Goal: Task Accomplishment & Management: Use online tool/utility

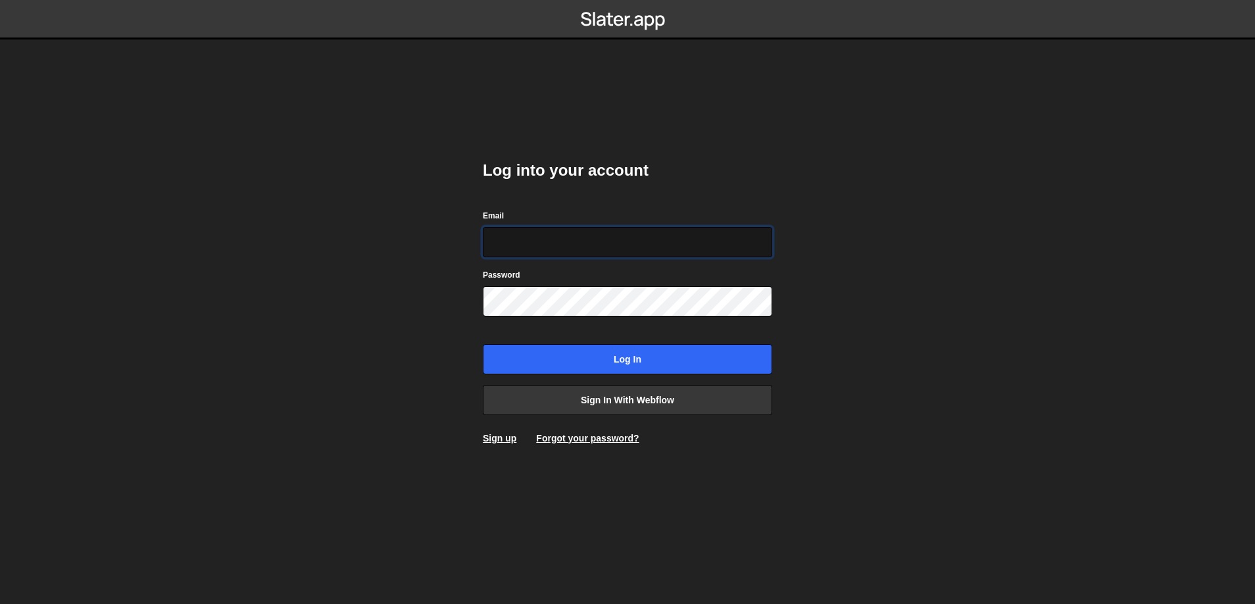
type input "prod-web@cadcom.fr"
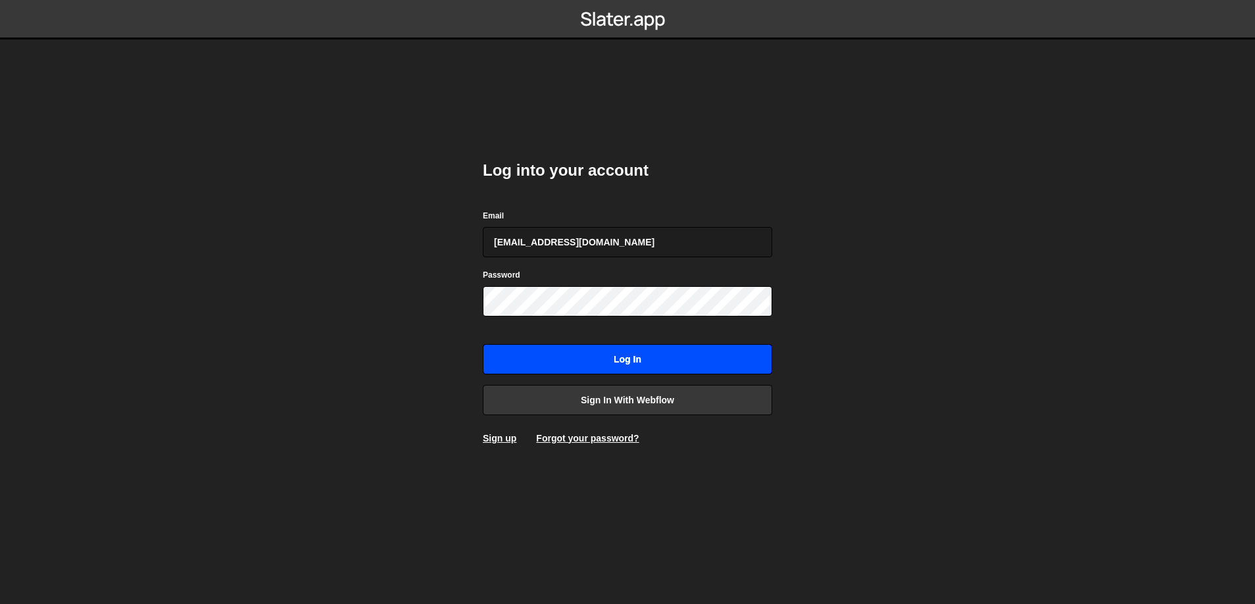
click at [679, 362] on input "Log in" at bounding box center [627, 359] width 289 height 30
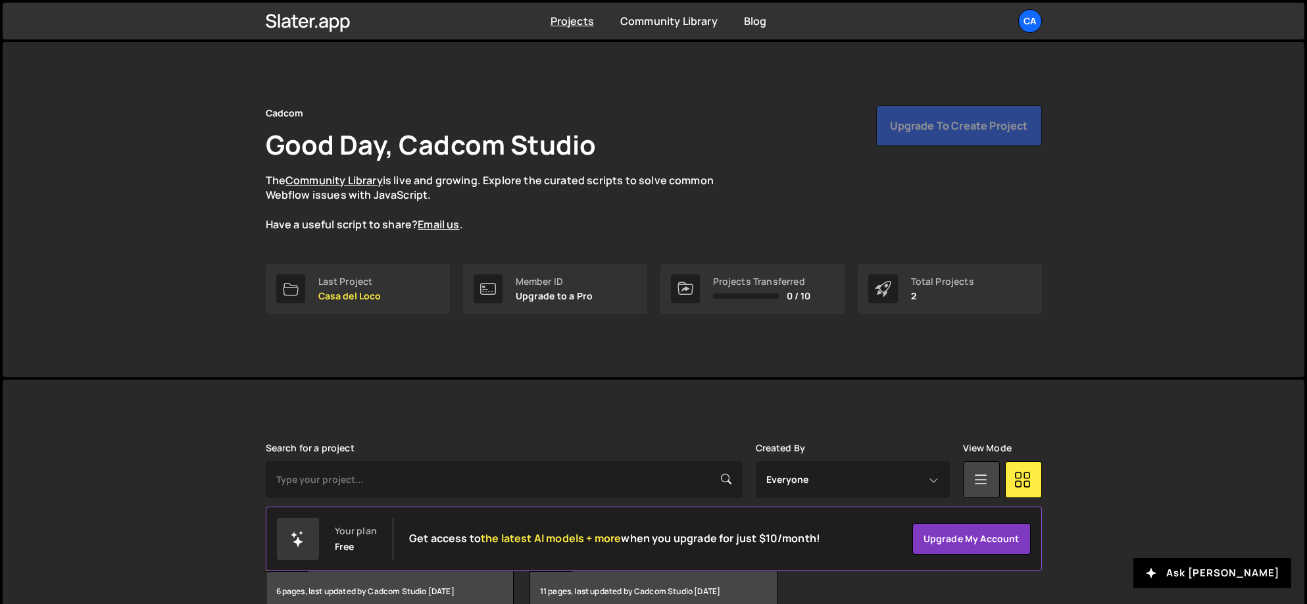
scroll to position [74, 0]
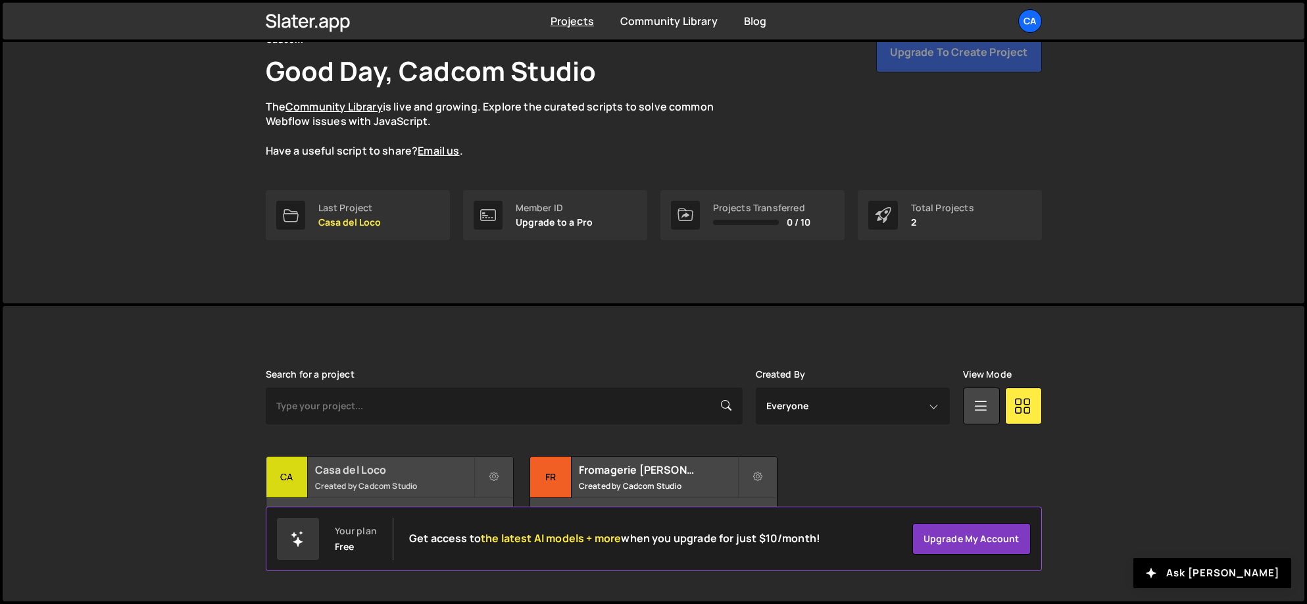
click at [335, 470] on h2 "Casa del Loco" at bounding box center [394, 469] width 158 height 14
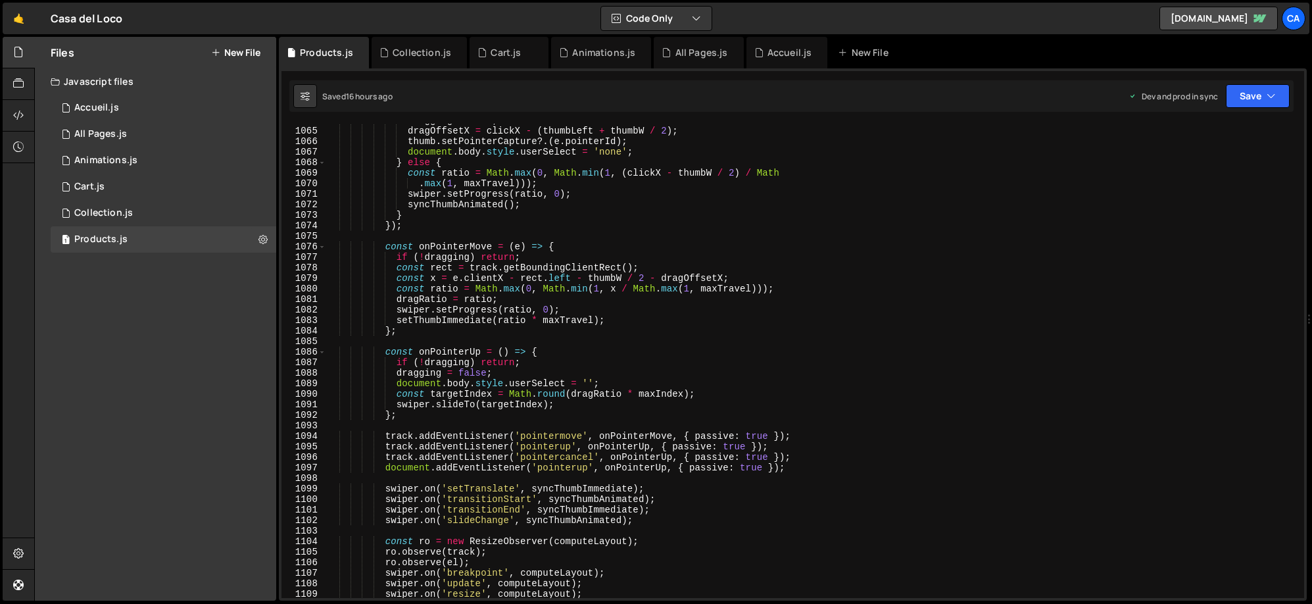
scroll to position [11585, 0]
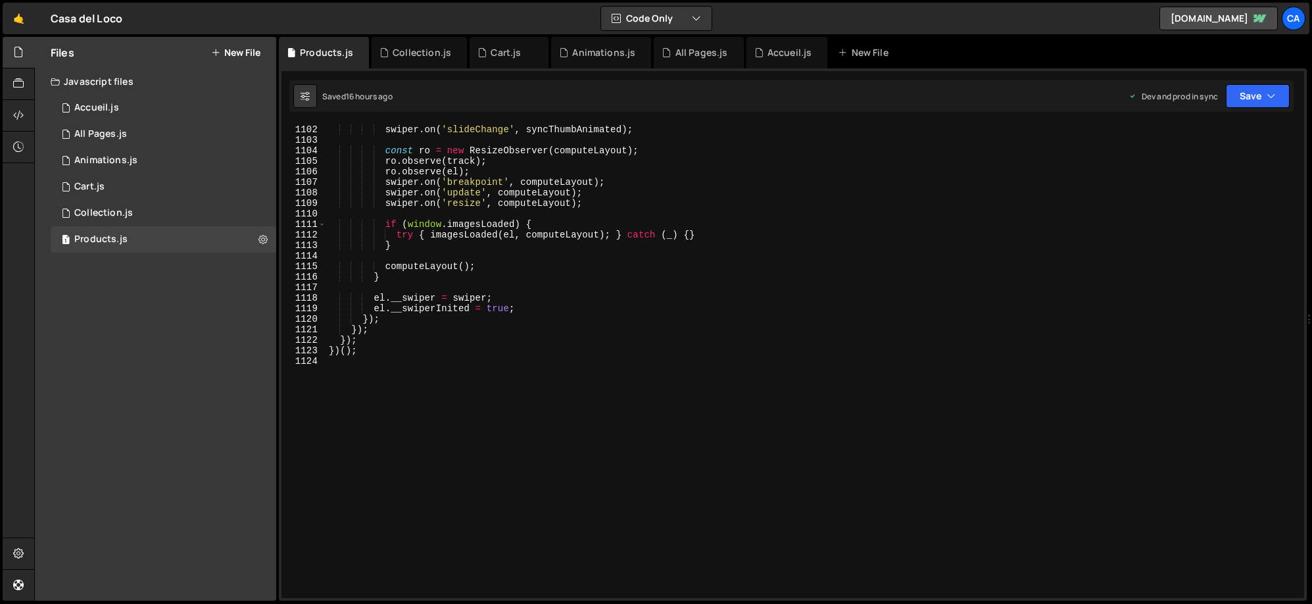
click at [439, 407] on div "swiper . on ( 'transitionEnd' , syncThumbImmediate ) ; swiper . on ( 'slideChan…" at bounding box center [812, 361] width 973 height 495
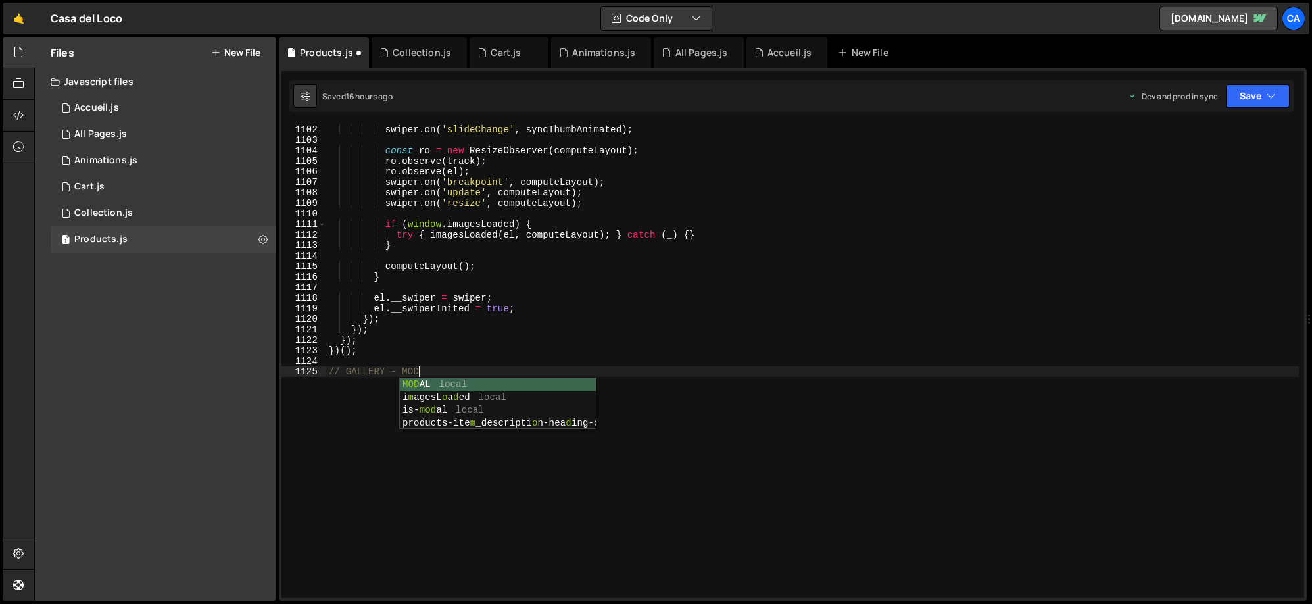
scroll to position [0, 6]
type textarea "// GALLERY - MODAL"
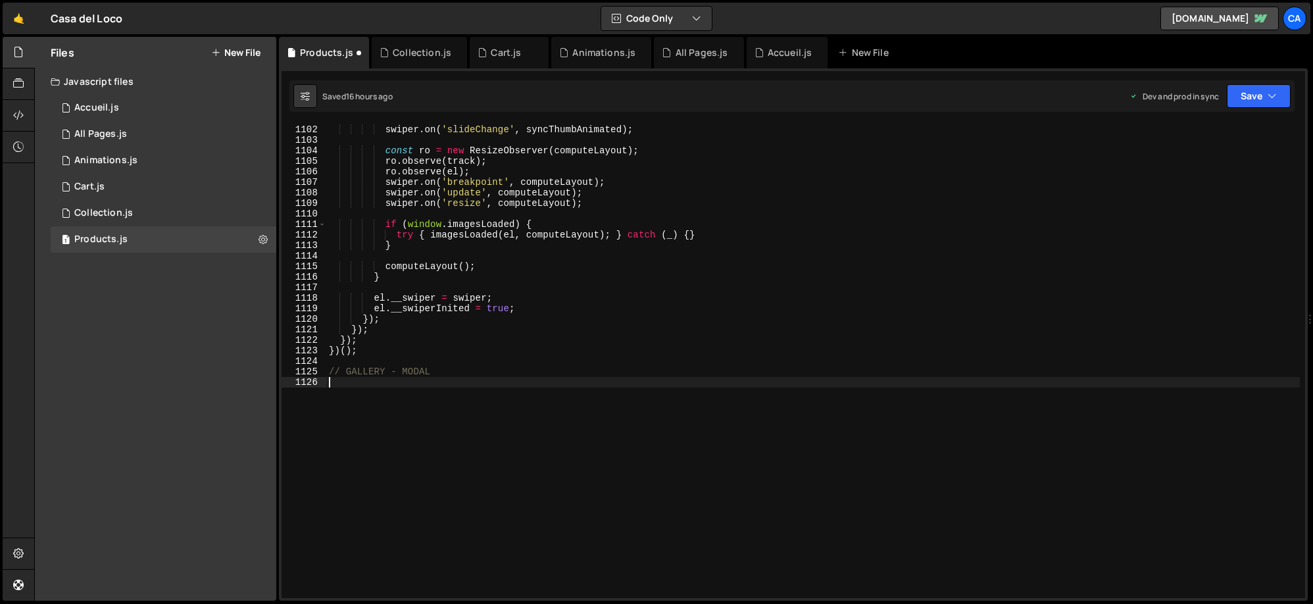
scroll to position [11889, 0]
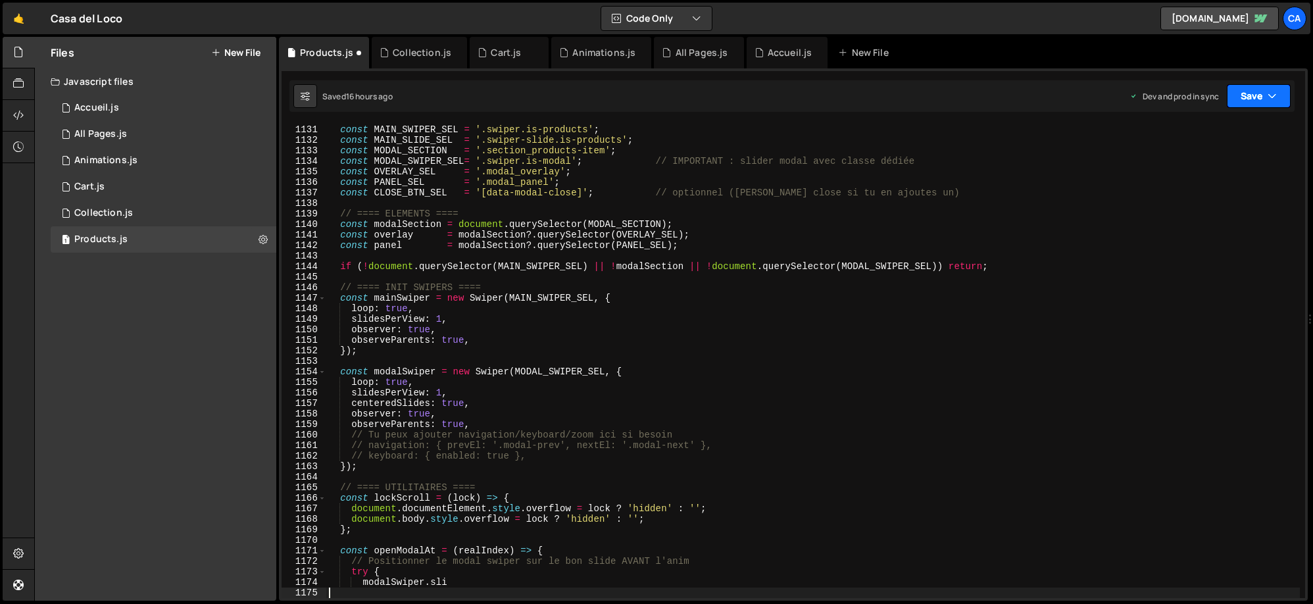
click at [1257, 106] on button "Save" at bounding box center [1258, 96] width 64 height 24
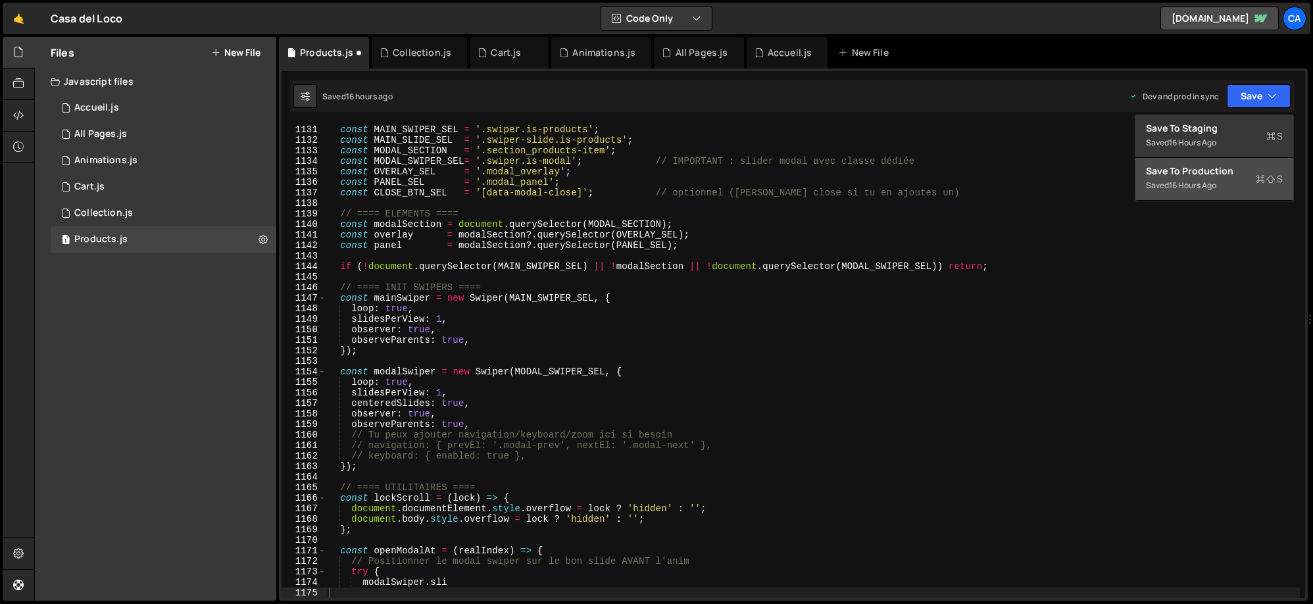
click at [1184, 182] on div "16 hours ago" at bounding box center [1192, 185] width 47 height 11
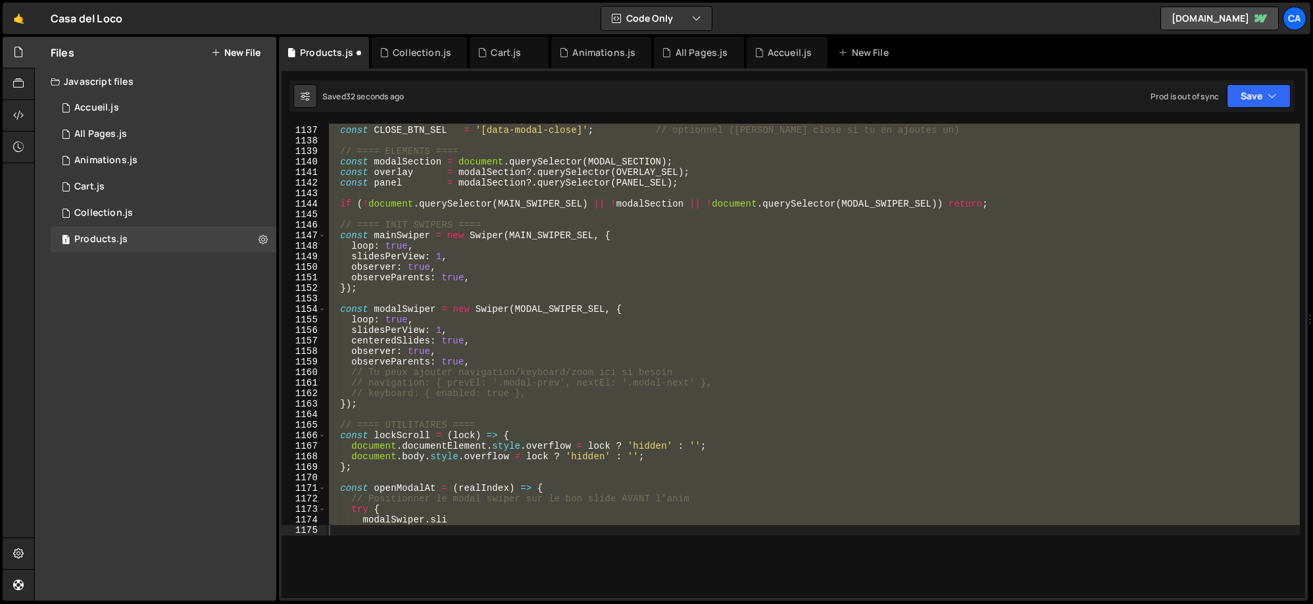
scroll to position [11600, 0]
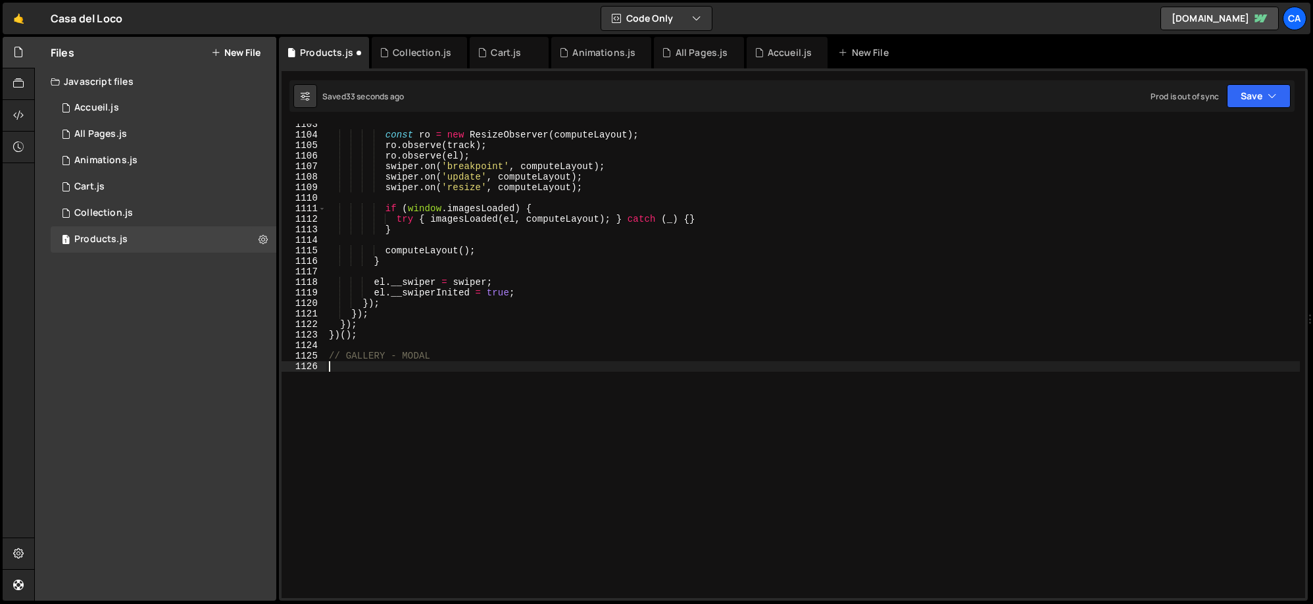
click at [351, 366] on div "const ro = new ResizeObserver ( computeLayout ) ; ro . observe ( track ) ; ro .…" at bounding box center [812, 366] width 973 height 495
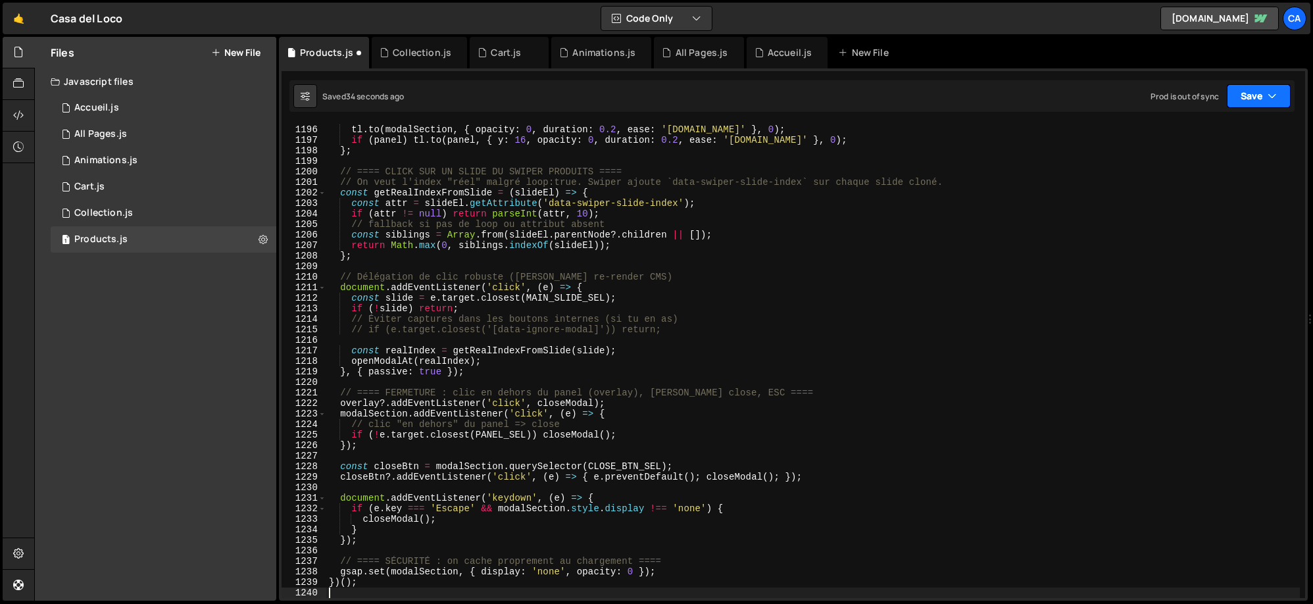
click at [1246, 91] on button "Save" at bounding box center [1258, 96] width 64 height 24
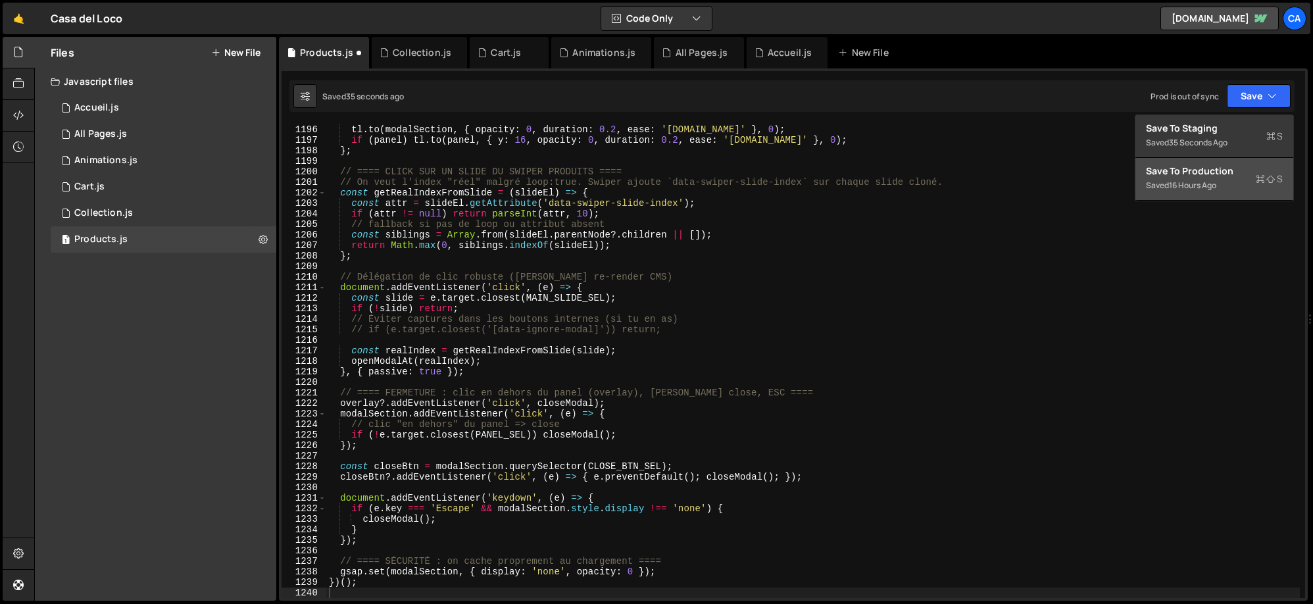
click at [1206, 175] on div "Save to Production S" at bounding box center [1214, 170] width 137 height 13
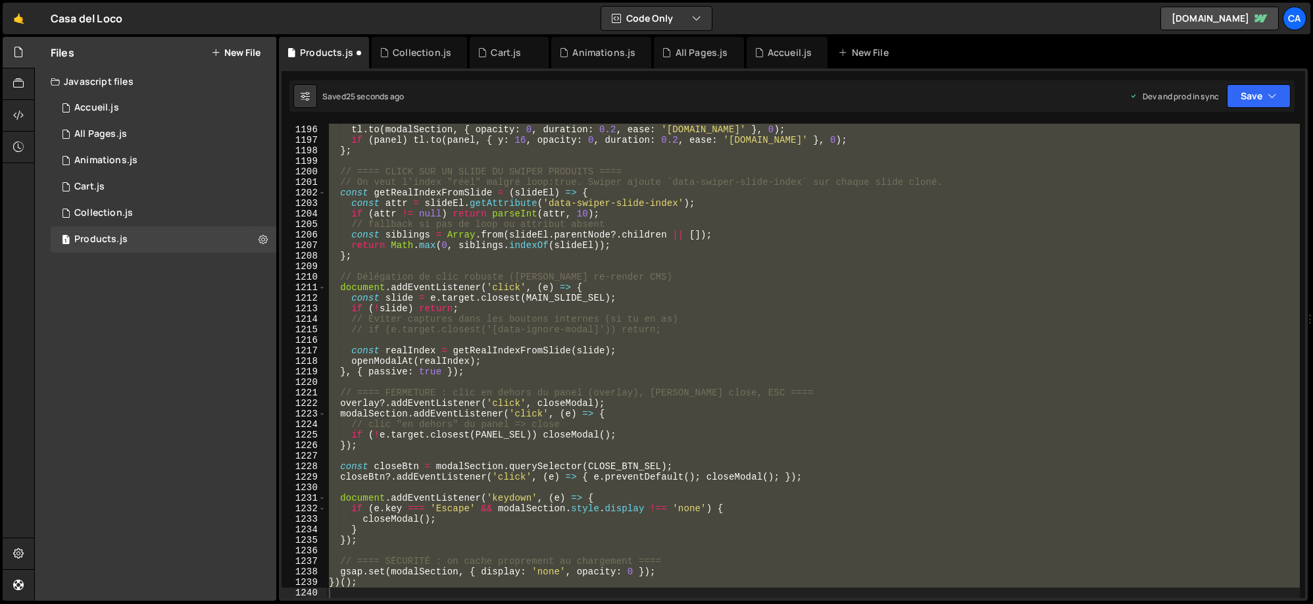
scroll to position [11600, 0]
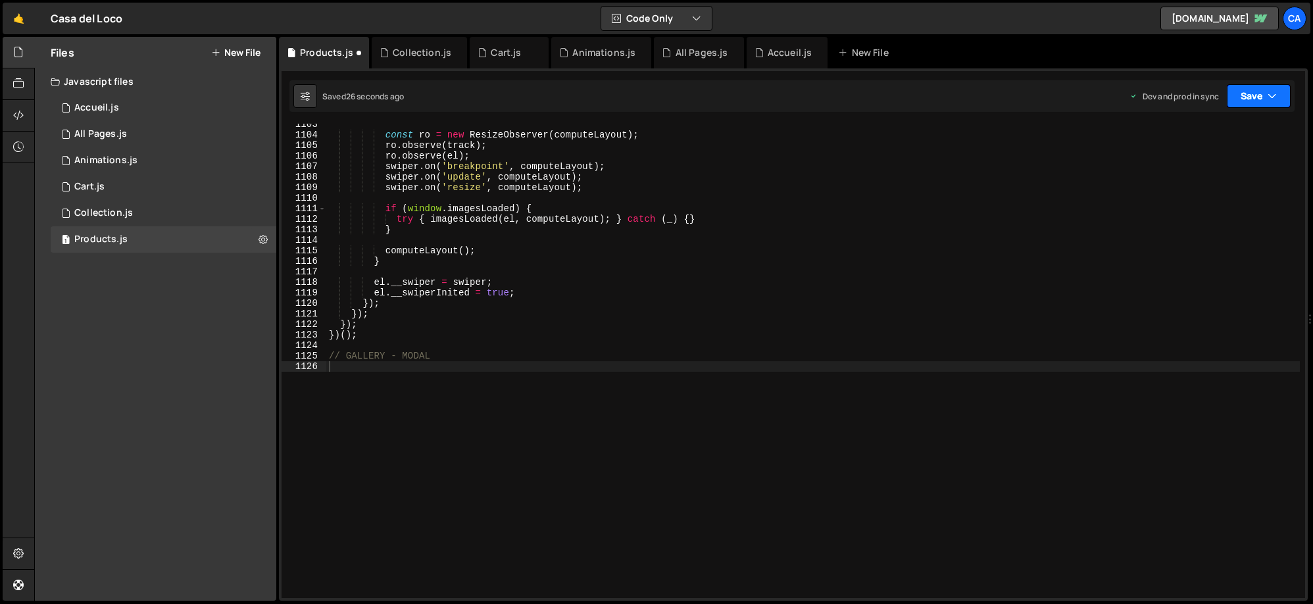
click at [1247, 92] on button "Save" at bounding box center [1258, 96] width 64 height 24
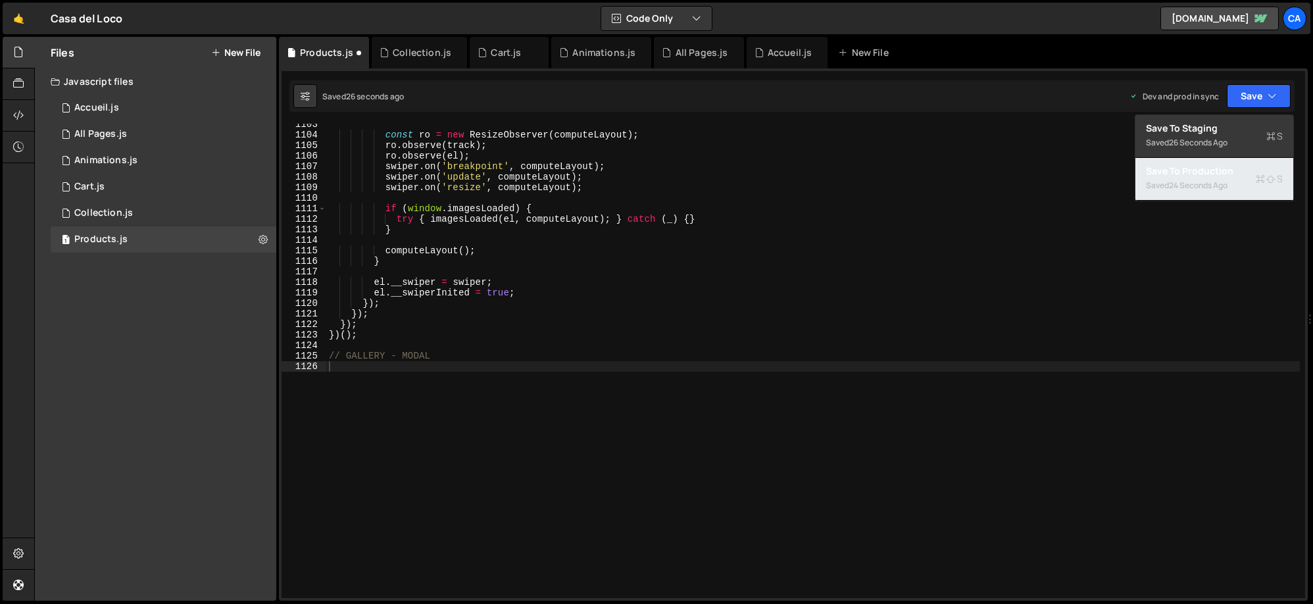
drag, startPoint x: 1222, startPoint y: 176, endPoint x: 1109, endPoint y: 170, distance: 113.2
click at [1222, 176] on div "Save to Production S" at bounding box center [1214, 170] width 137 height 13
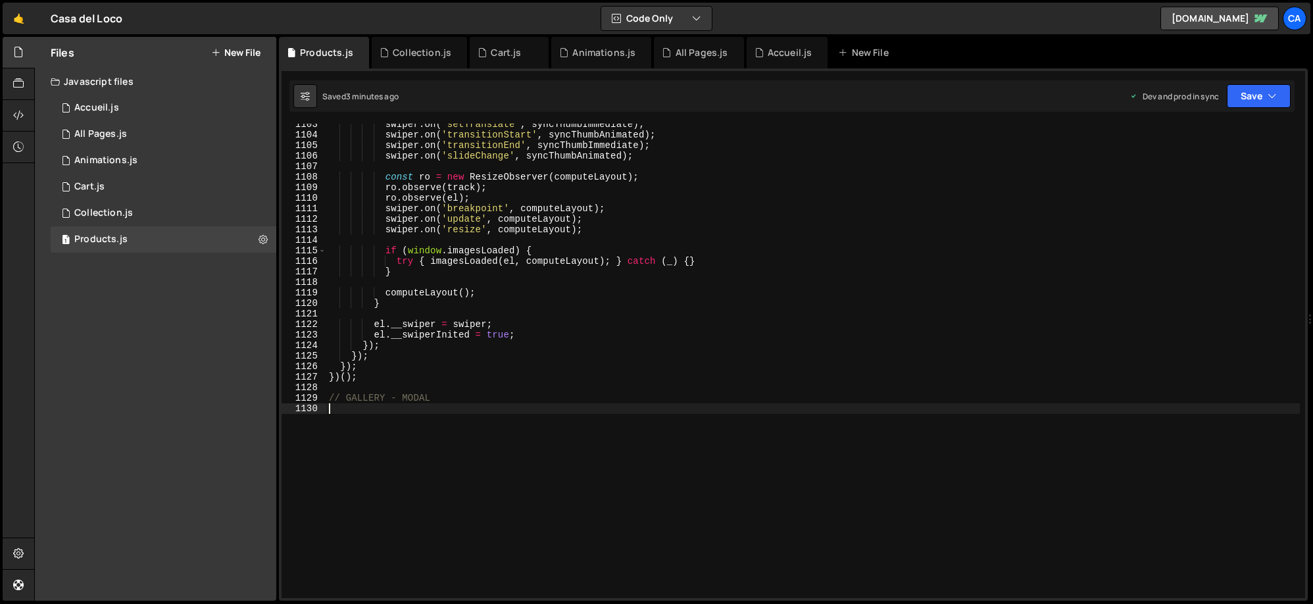
click at [402, 429] on div "swiper . on ( 'setTranslate' , syncThumbImmediate ) ; swiper . on ( 'transition…" at bounding box center [812, 366] width 973 height 495
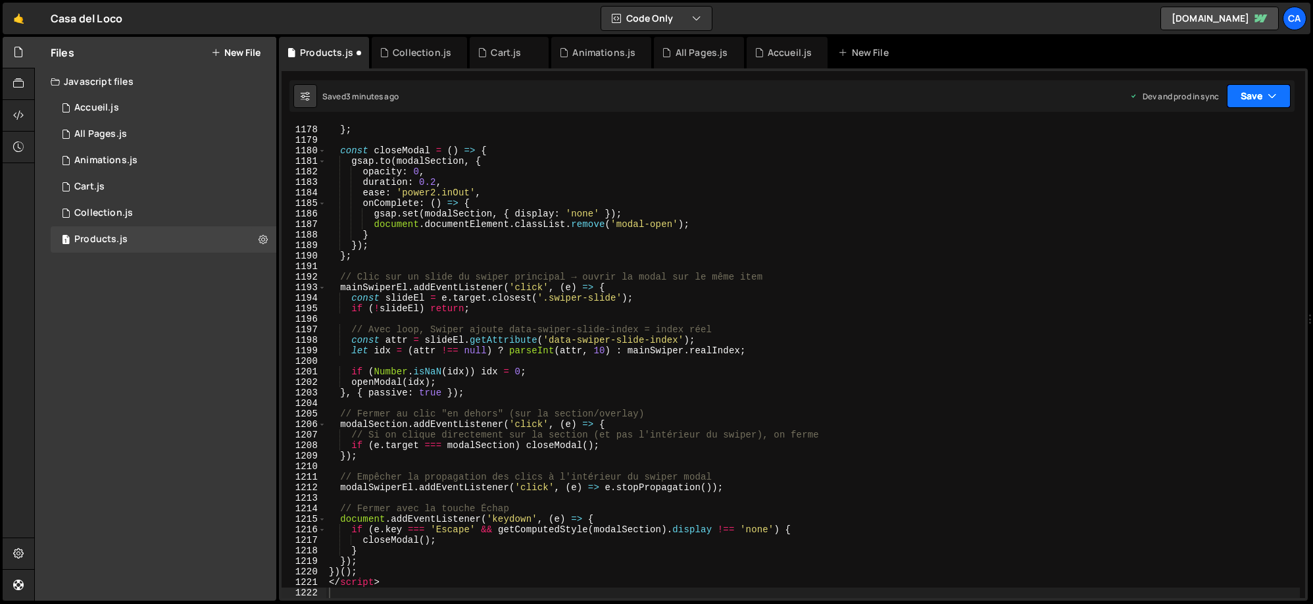
click at [1253, 99] on button "Save" at bounding box center [1258, 96] width 64 height 24
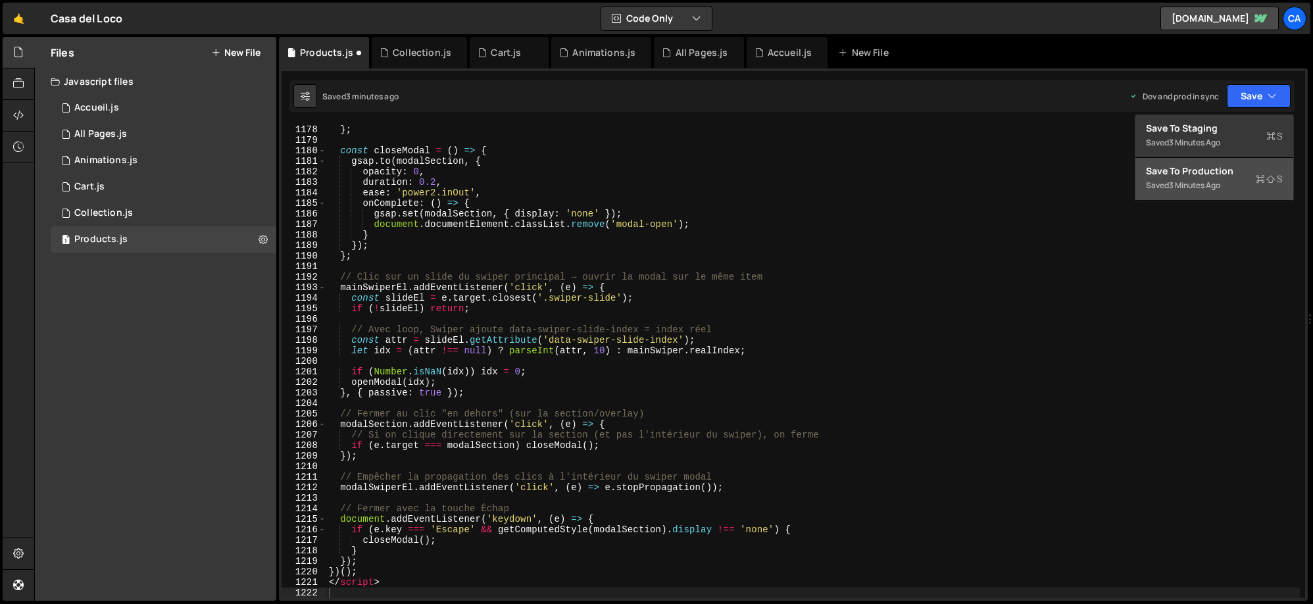
click at [1167, 171] on div "Save to Production S" at bounding box center [1214, 170] width 137 height 13
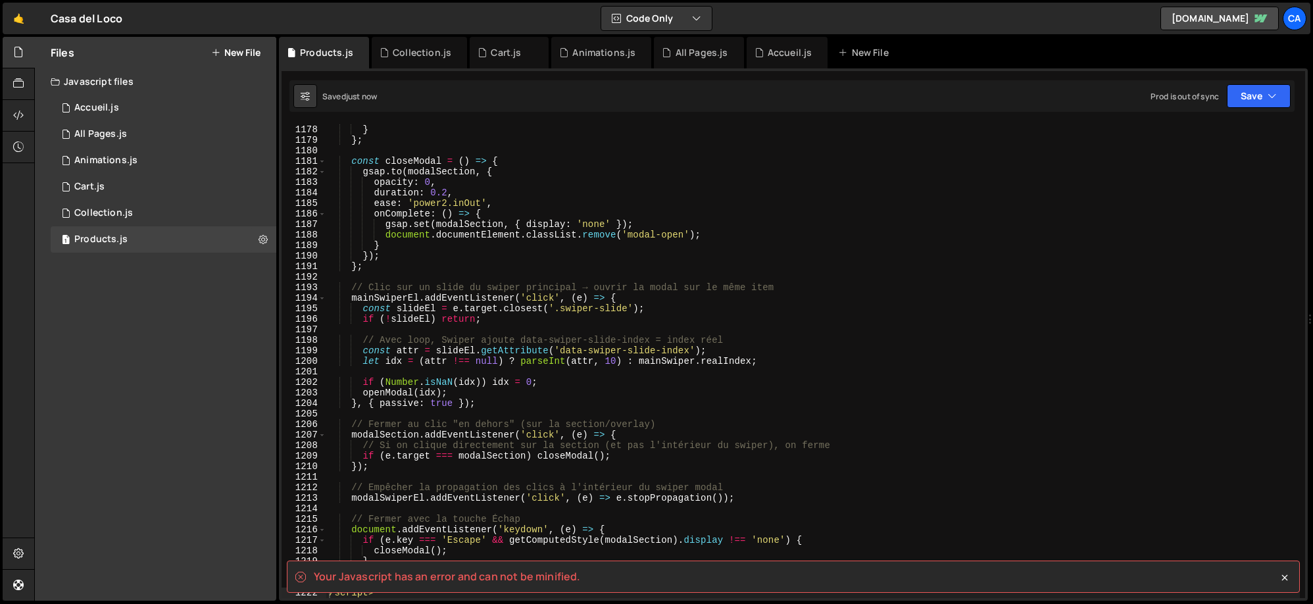
scroll to position [12481, 0]
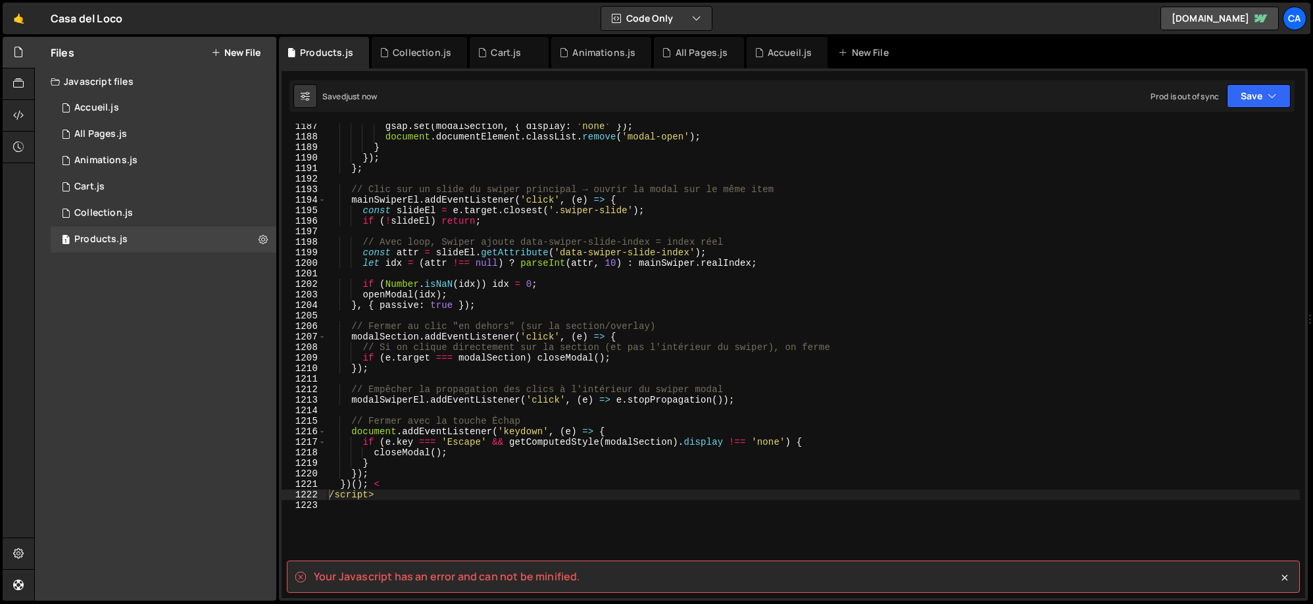
type textarea "/script>"
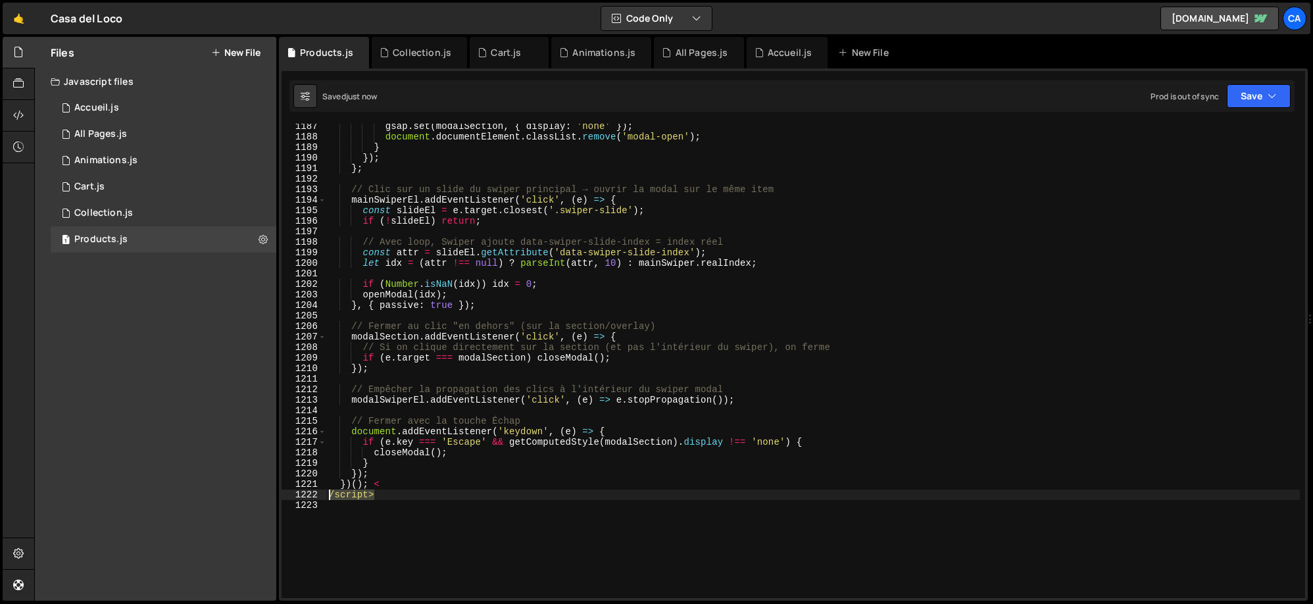
drag, startPoint x: 384, startPoint y: 498, endPoint x: 303, endPoint y: 499, distance: 80.9
click at [303, 499] on div "/script> 1187 1188 1189 1190 1191 1192 1193 1194 1195 1196 1197 1198 1199 1200 …" at bounding box center [792, 361] width 1023 height 474
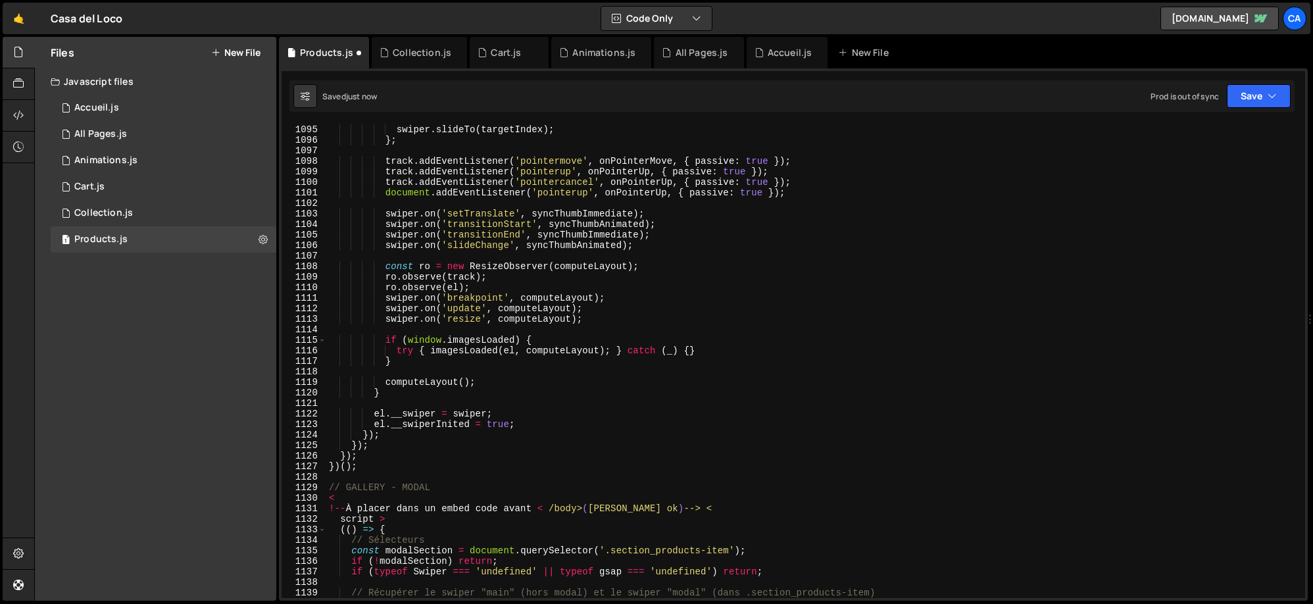
scroll to position [11505, 0]
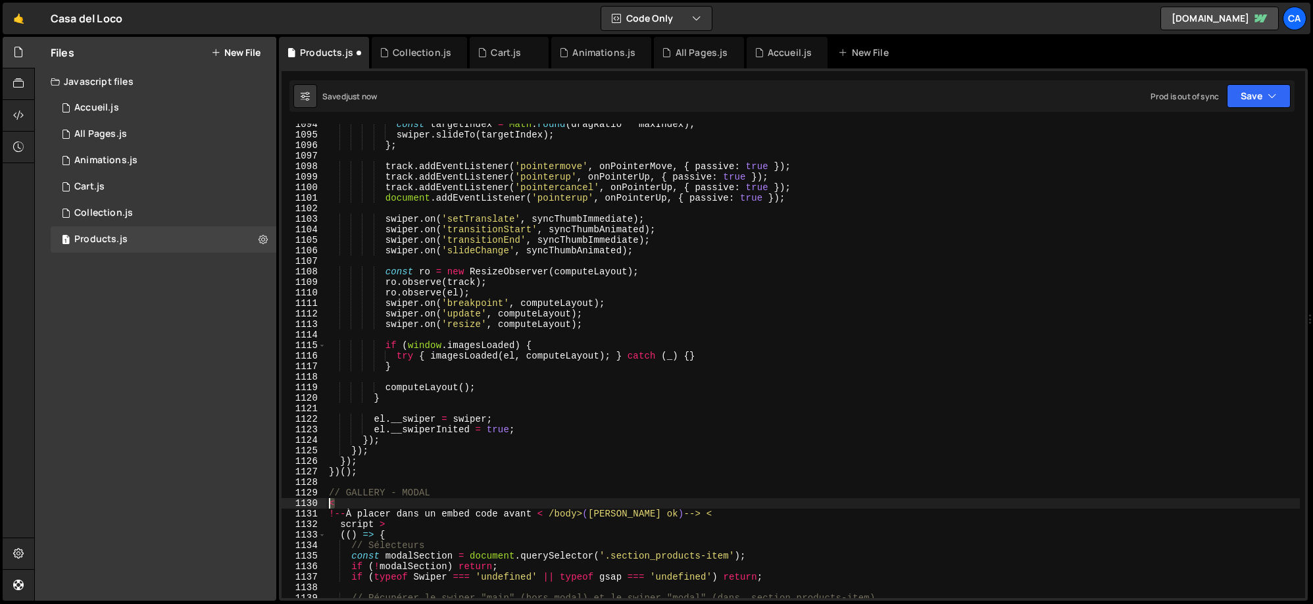
drag, startPoint x: 356, startPoint y: 503, endPoint x: 289, endPoint y: 504, distance: 66.4
click at [289, 504] on div "})(); 1094 1095 1096 1097 1098 1099 1100 1101 1102 1103 1104 1105 1106 1107 110…" at bounding box center [792, 361] width 1023 height 474
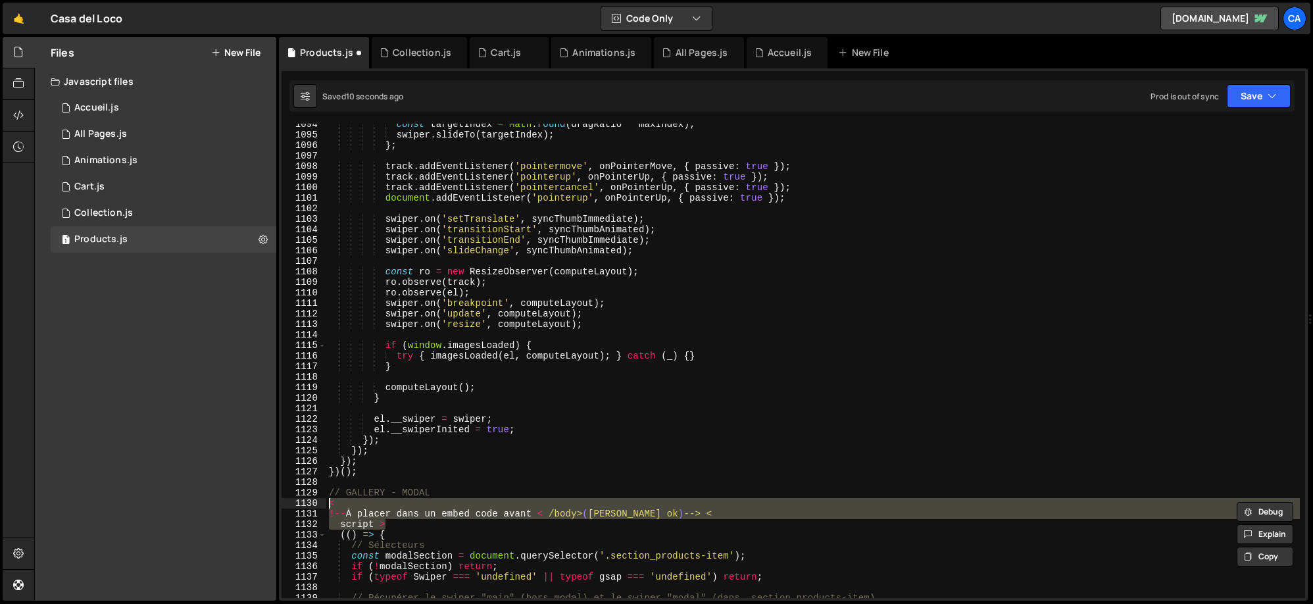
drag, startPoint x: 353, startPoint y: 521, endPoint x: 270, endPoint y: 506, distance: 85.0
click at [270, 506] on div "Files New File Javascript files 1 Accueil.js 0 1 All Pages.js 0 1 Animations.js…" at bounding box center [673, 319] width 1278 height 564
type textarea "< !--À placer dans un embed code avant < /body> (Slater ok) --> <"
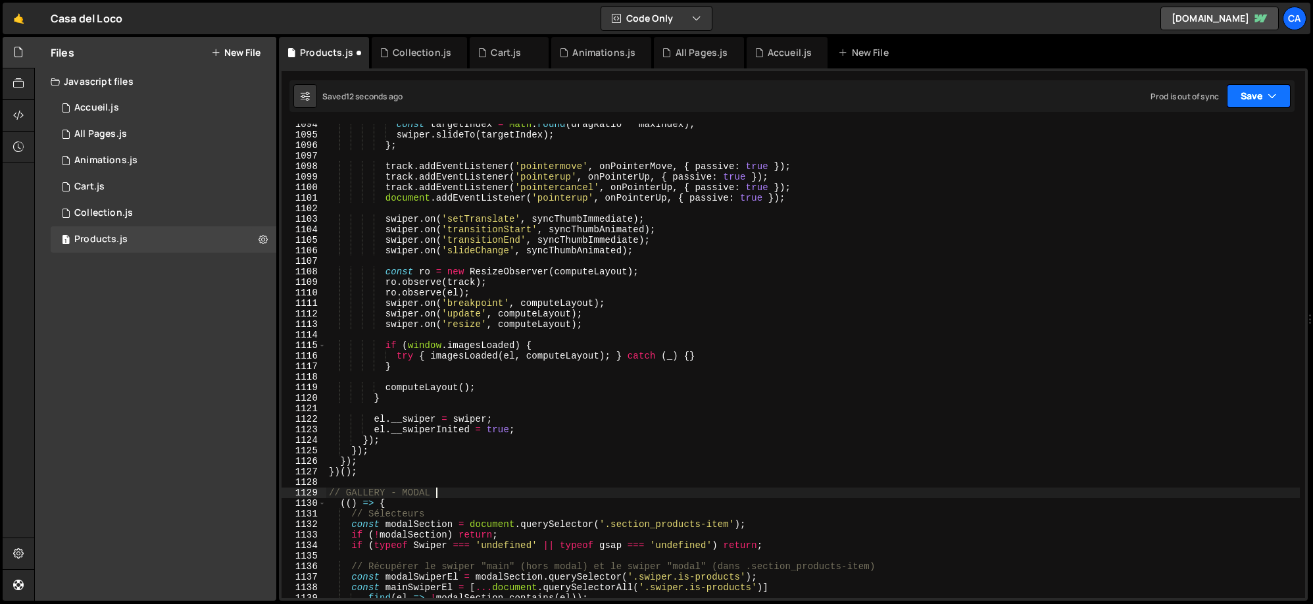
click at [1258, 87] on button "Save" at bounding box center [1258, 96] width 64 height 24
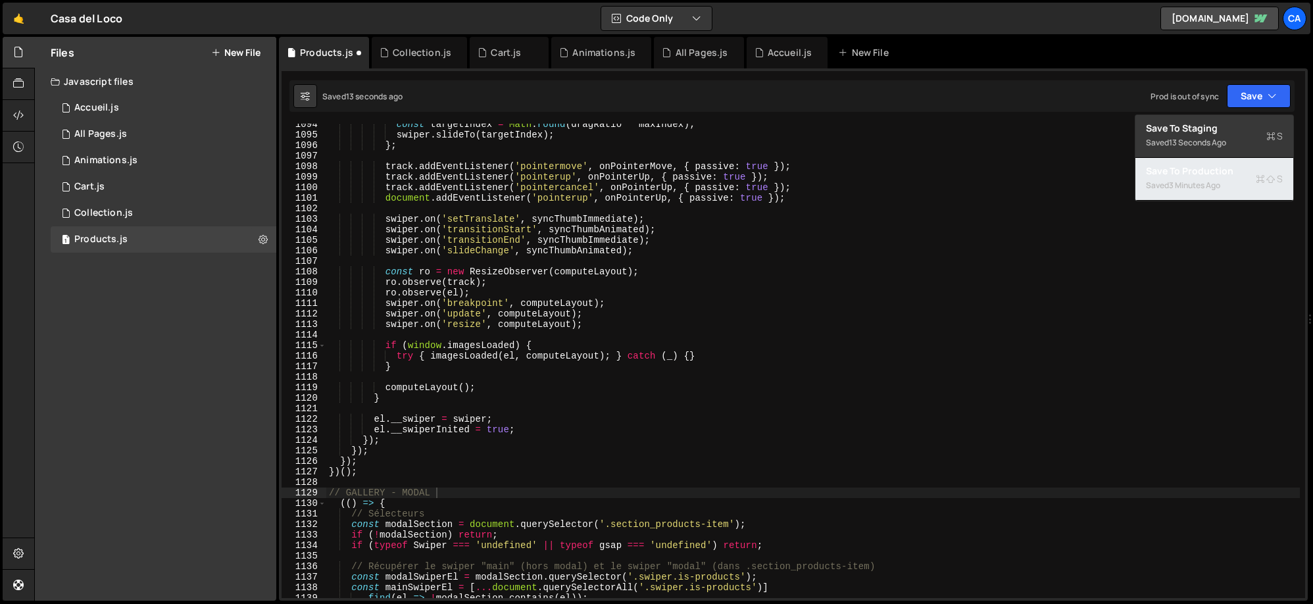
click at [1196, 188] on div "3 minutes ago" at bounding box center [1194, 185] width 51 height 11
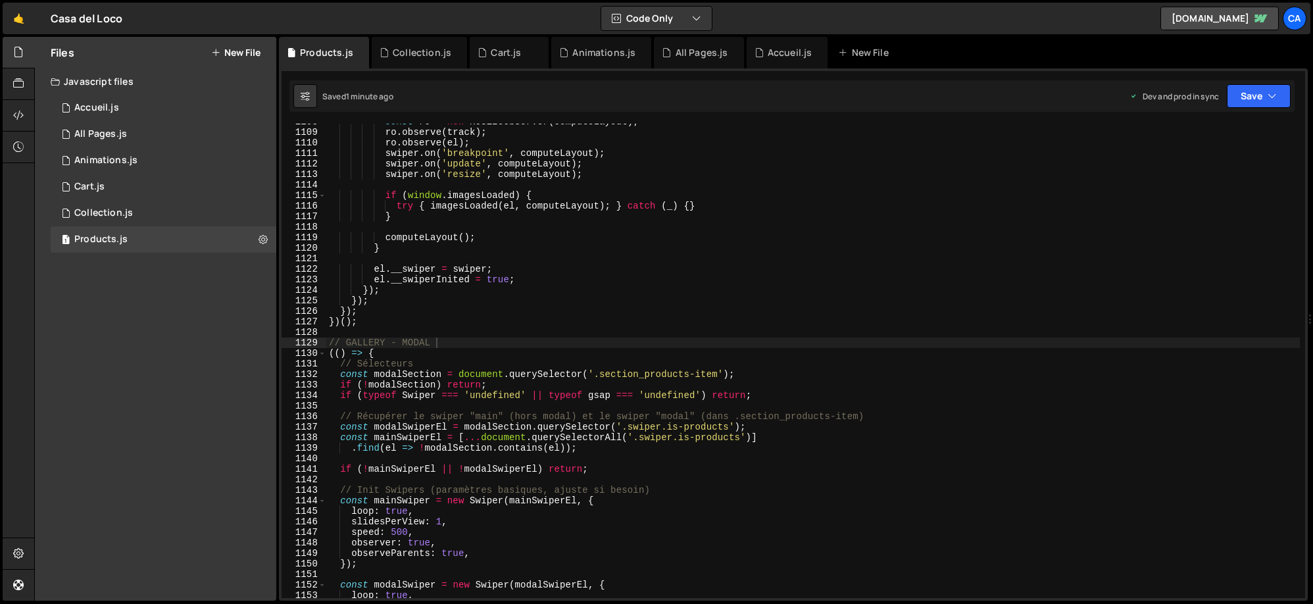
scroll to position [11655, 0]
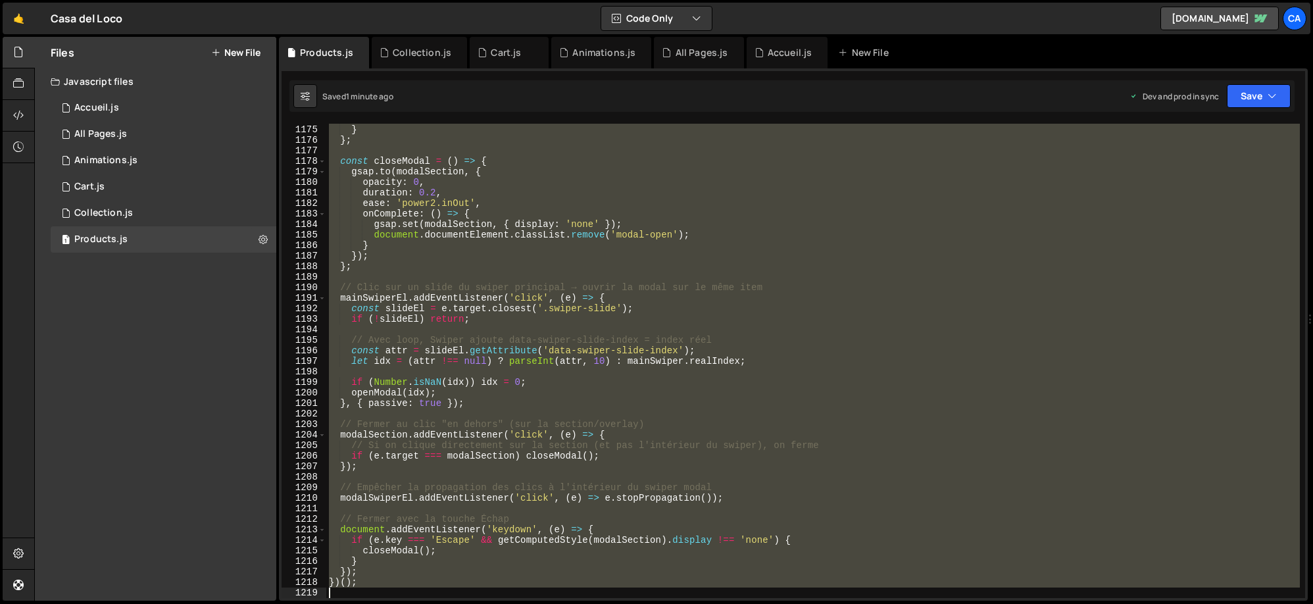
drag, startPoint x: 328, startPoint y: 353, endPoint x: 425, endPoint y: 608, distance: 273.1
click at [425, 603] on html "Projects Community Library Blog Ca Projects Your Teams Account Upgrade Logout" at bounding box center [656, 302] width 1313 height 604
type textarea "})();"
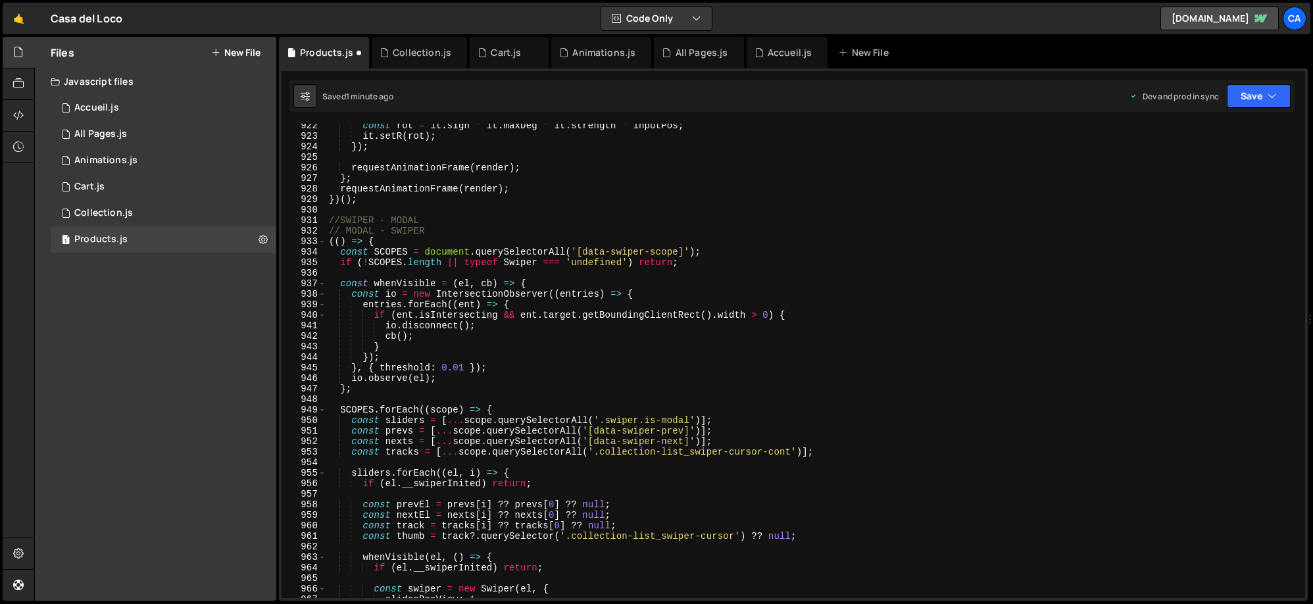
scroll to position [9571, 0]
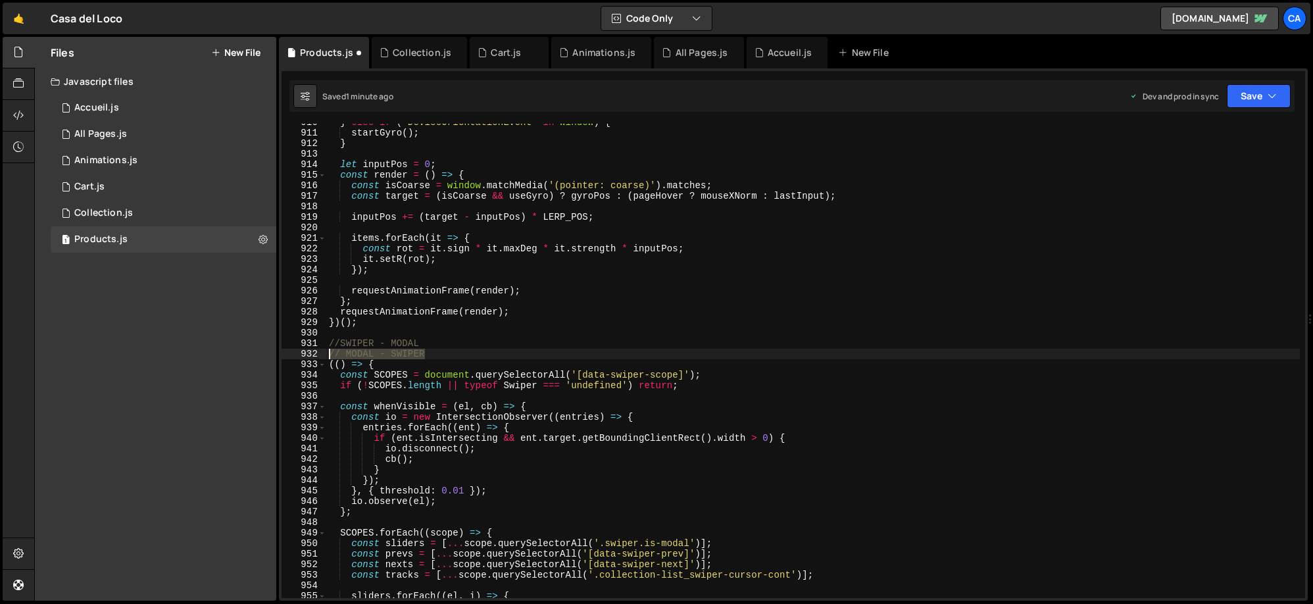
drag, startPoint x: 437, startPoint y: 351, endPoint x: 312, endPoint y: 350, distance: 124.3
click at [312, 350] on div "910 911 912 913 914 915 916 917 918 919 920 921 922 923 924 925 926 927 928 929…" at bounding box center [792, 361] width 1023 height 474
type textarea "// MODAL - SWIPER"
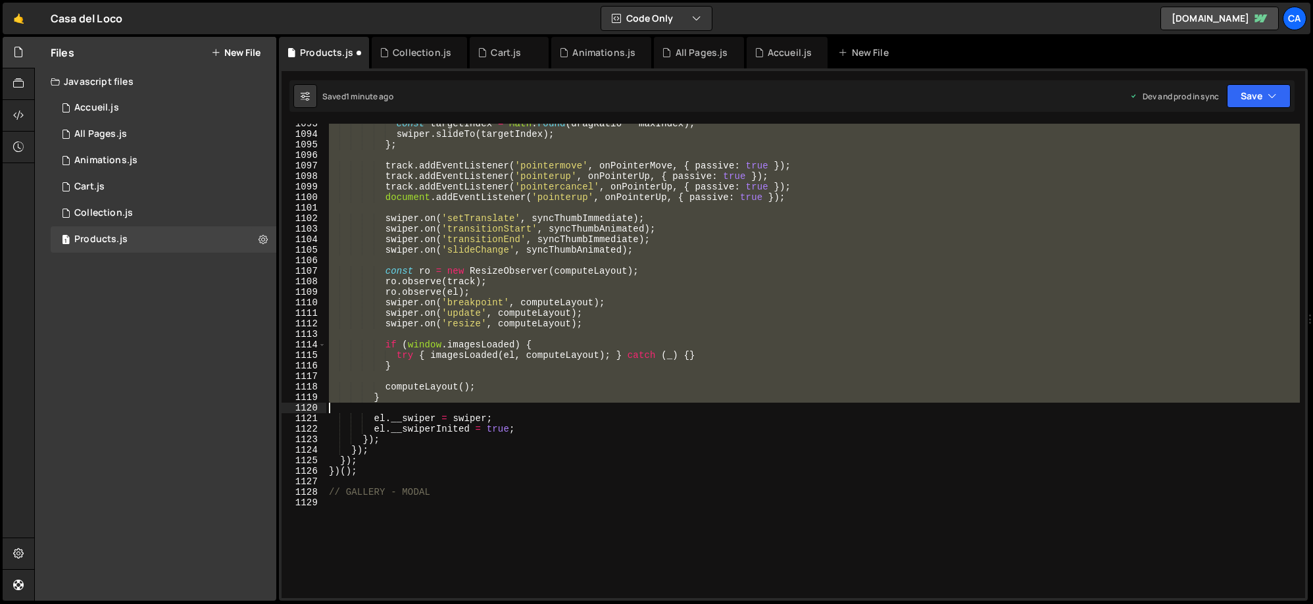
scroll to position [11495, 0]
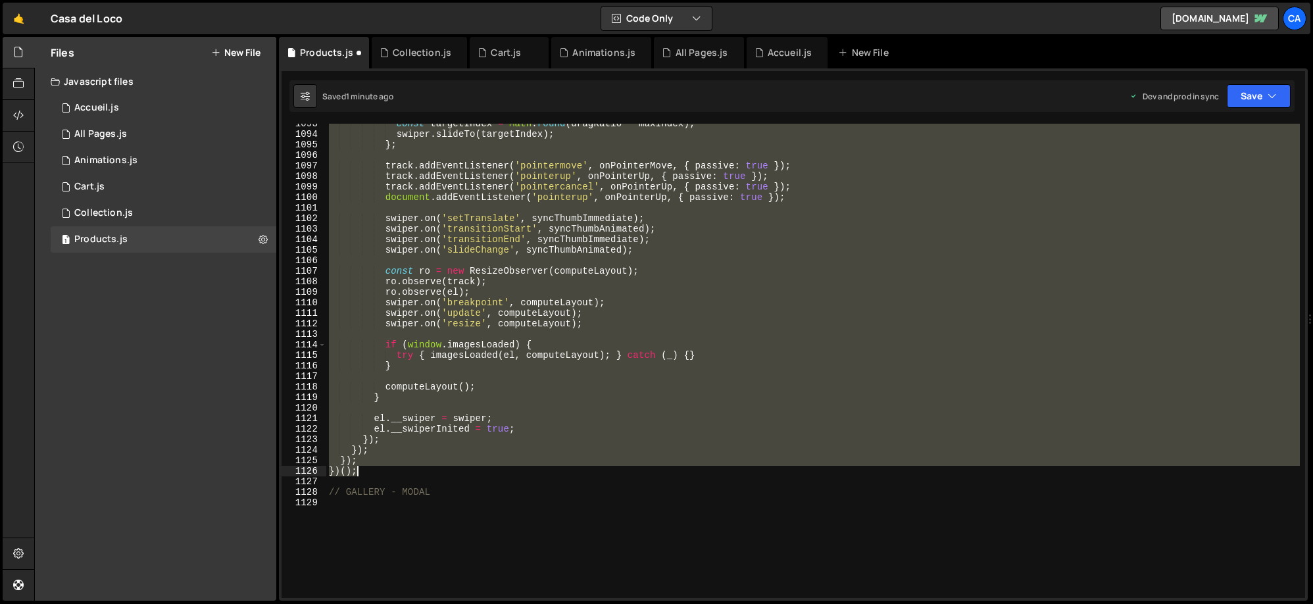
drag, startPoint x: 328, startPoint y: 343, endPoint x: 385, endPoint y: 472, distance: 141.6
click at [385, 472] on div "const targetIndex = Math . round ( dragRatio * maxIndex ) ; swiper . slideTo ( …" at bounding box center [812, 365] width 973 height 495
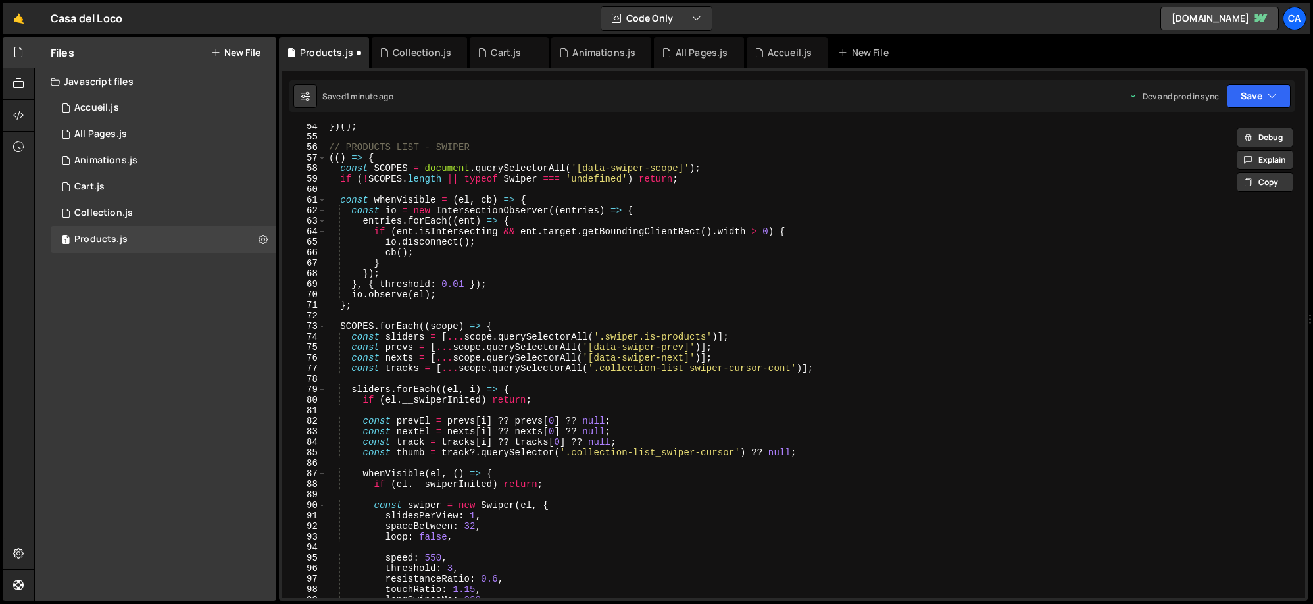
scroll to position [533, 0]
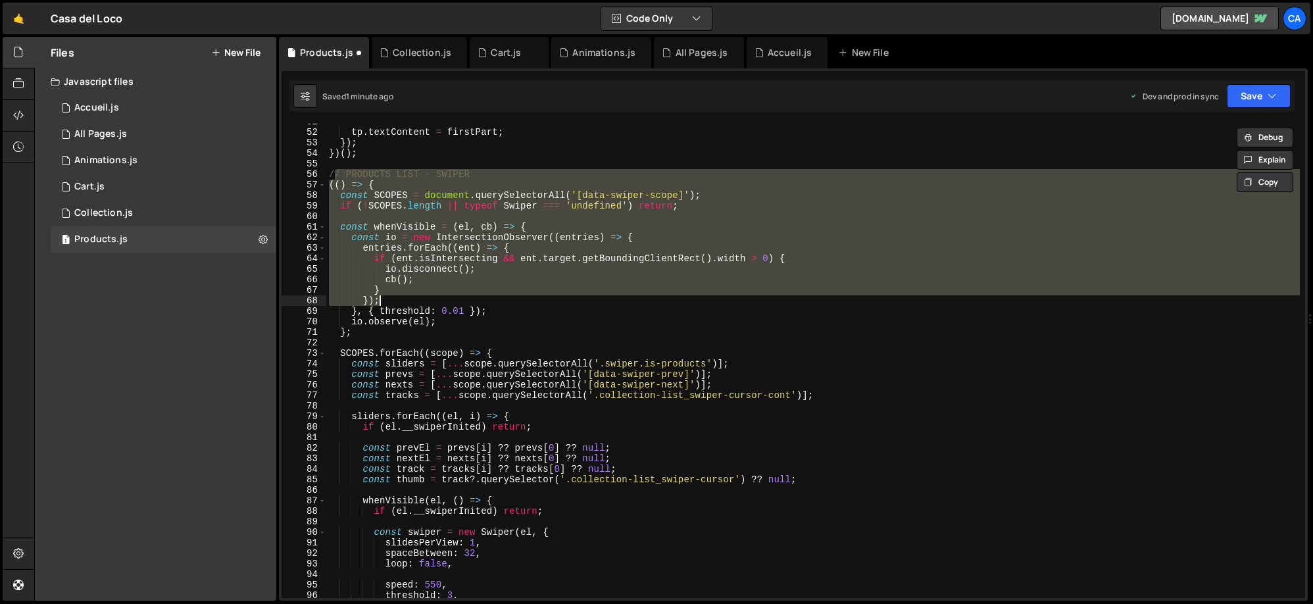
drag, startPoint x: 332, startPoint y: 174, endPoint x: 445, endPoint y: 281, distance: 155.4
click at [448, 286] on div "tp . textContent = firstPart ; }) ; }) ( ) ; // PRODUCTS LIST - SWIPER (( ) => …" at bounding box center [812, 363] width 973 height 495
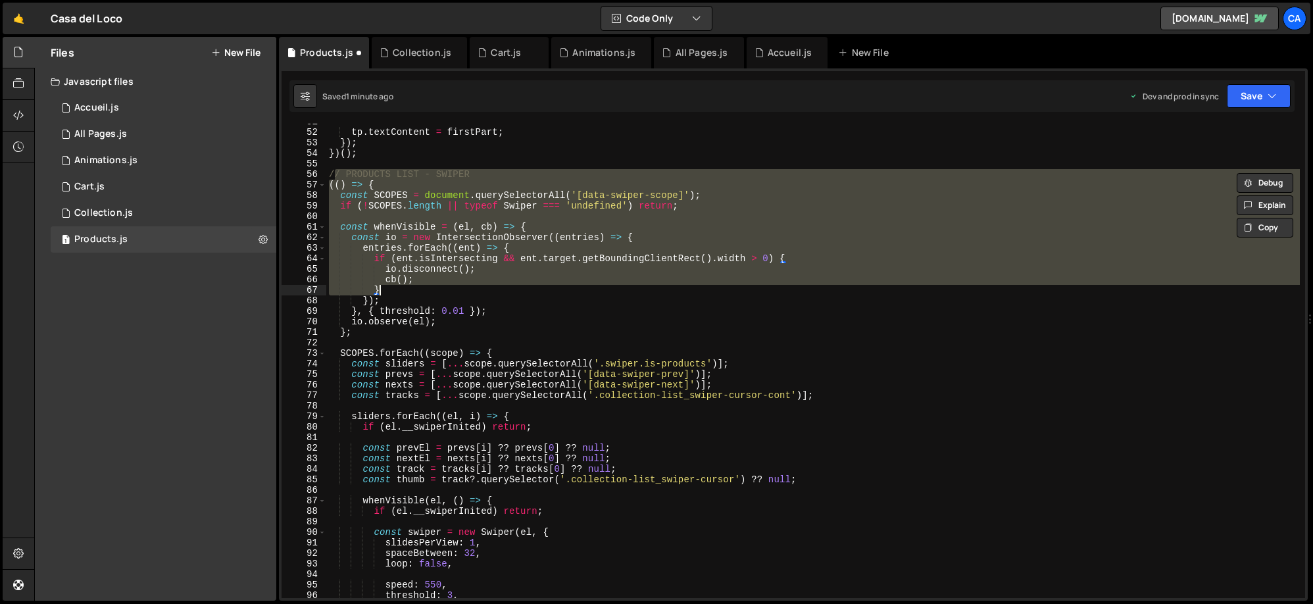
click at [341, 175] on div "tp . textContent = firstPart ; }) ; }) ( ) ; // PRODUCTS LIST - SWIPER (( ) => …" at bounding box center [812, 361] width 973 height 474
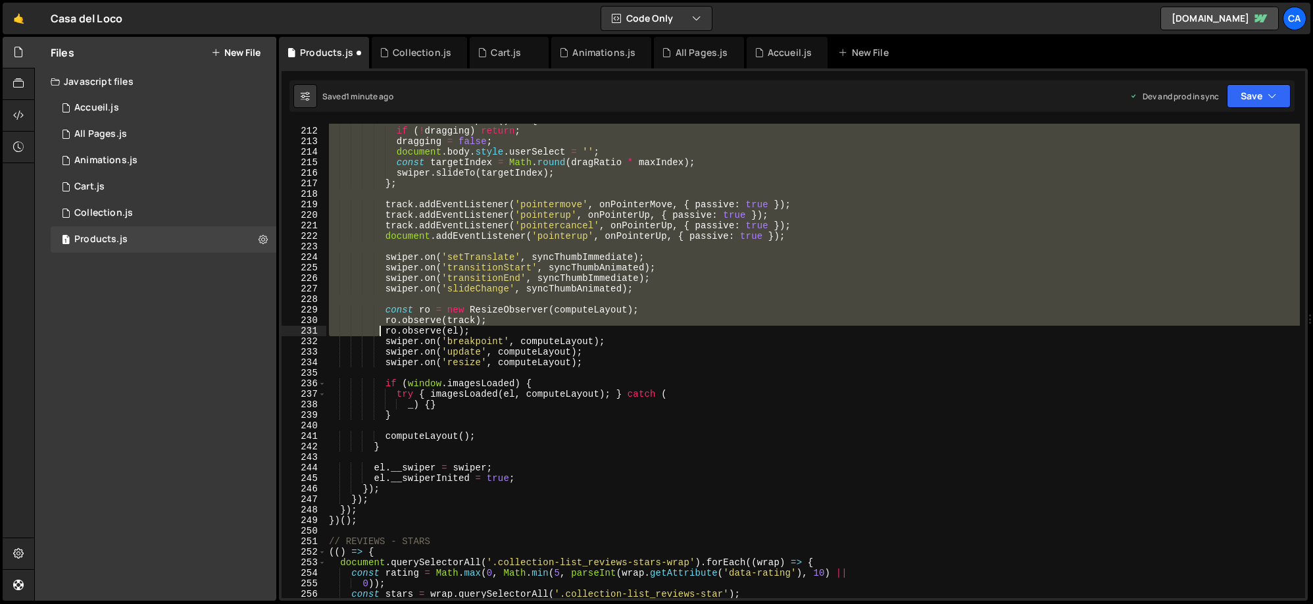
scroll to position [2229, 0]
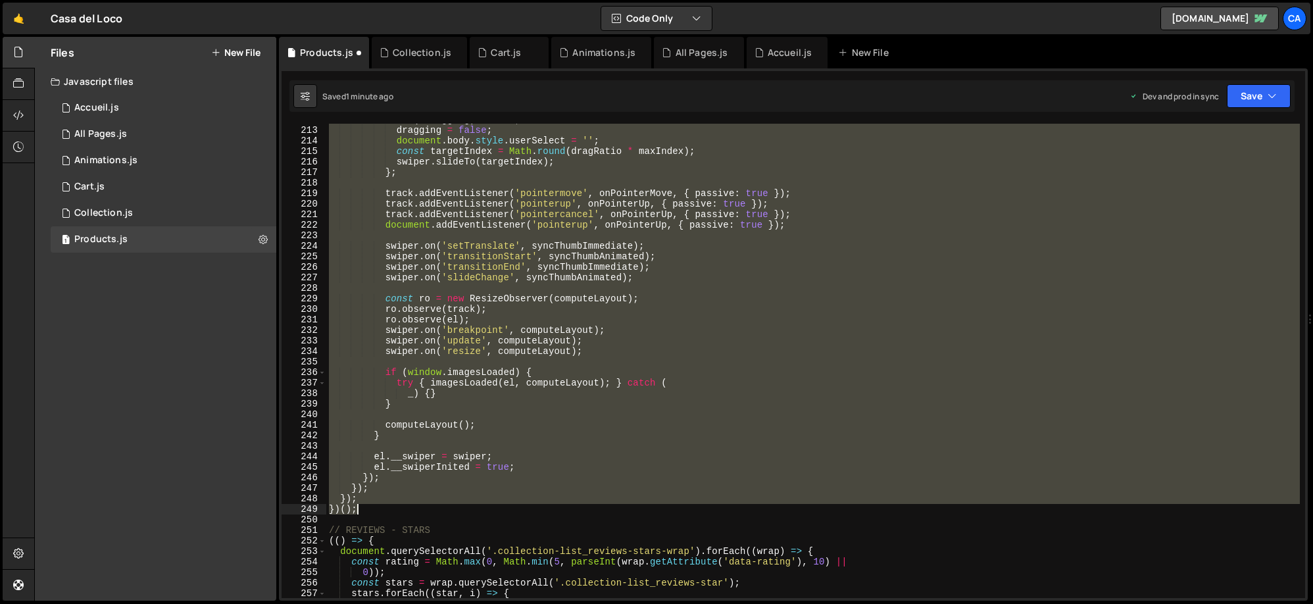
drag, startPoint x: 331, startPoint y: 174, endPoint x: 378, endPoint y: 504, distance: 334.2
click at [378, 504] on div "if ( ! dragging ) return ; dragging = false ; document . body . style . userSel…" at bounding box center [812, 361] width 973 height 495
type textarea "}); })();"
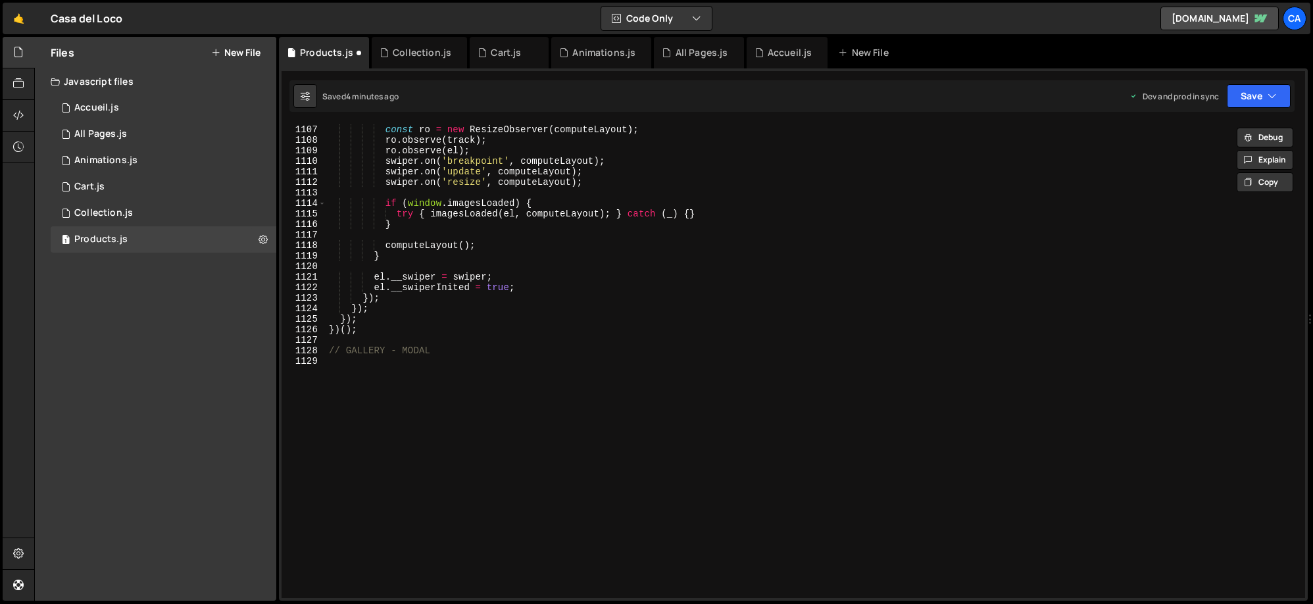
click at [385, 376] on div "const ro = new ResizeObserver ( computeLayout ) ; ro . observe ( track ) ; ro .…" at bounding box center [812, 361] width 973 height 495
paste textarea "})();"
type textarea "})();"
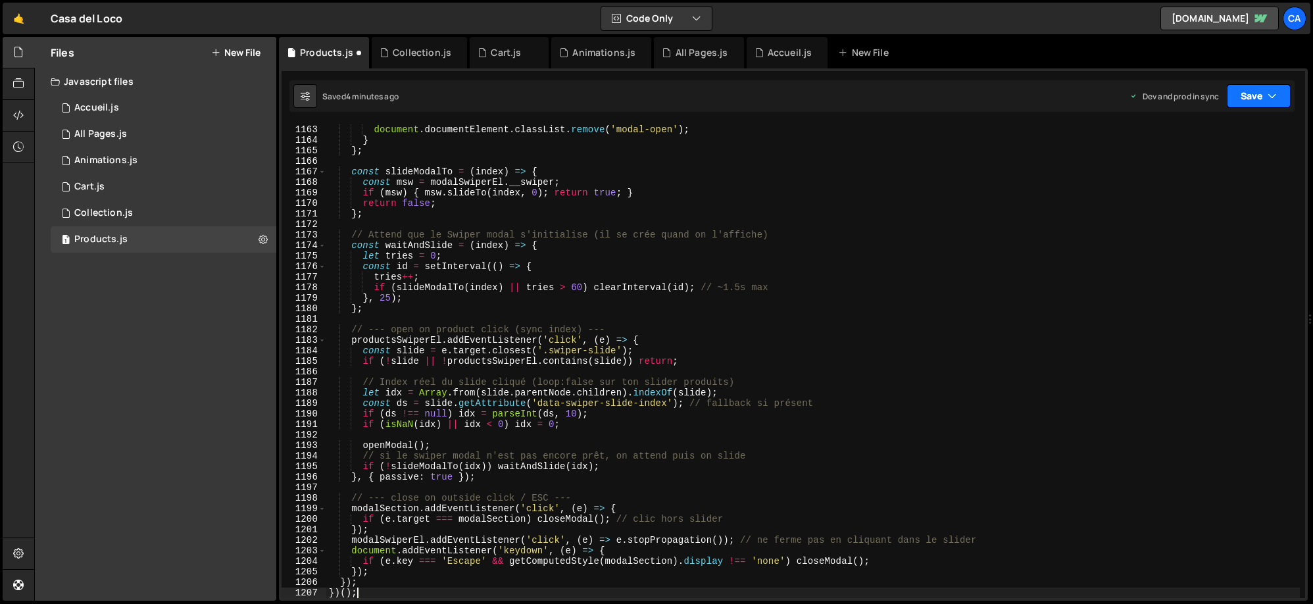
click at [1247, 87] on button "Save" at bounding box center [1258, 96] width 64 height 24
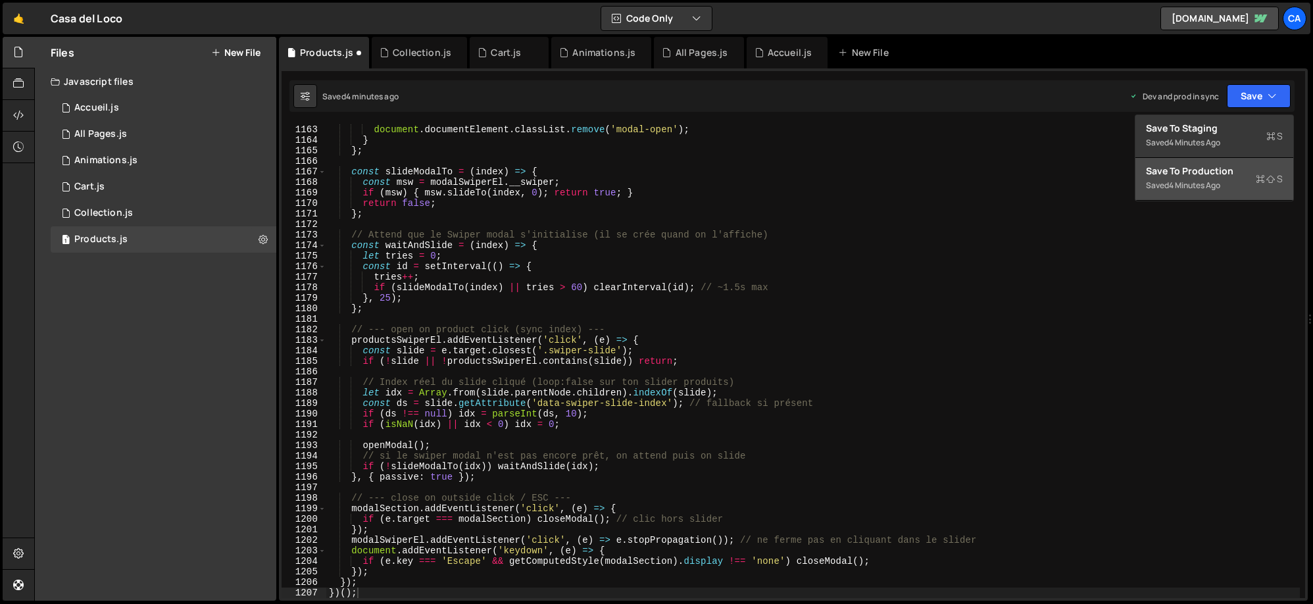
click at [1234, 162] on button "Save to Production S Saved 4 minutes ago" at bounding box center [1214, 179] width 158 height 43
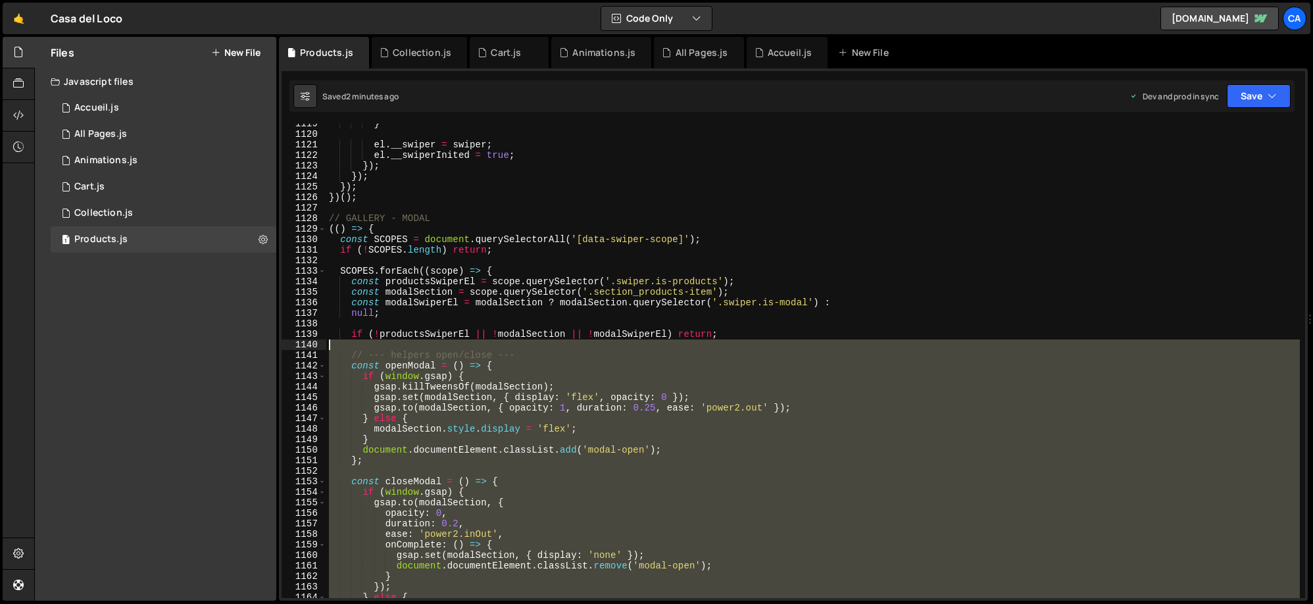
scroll to position [11769, 0]
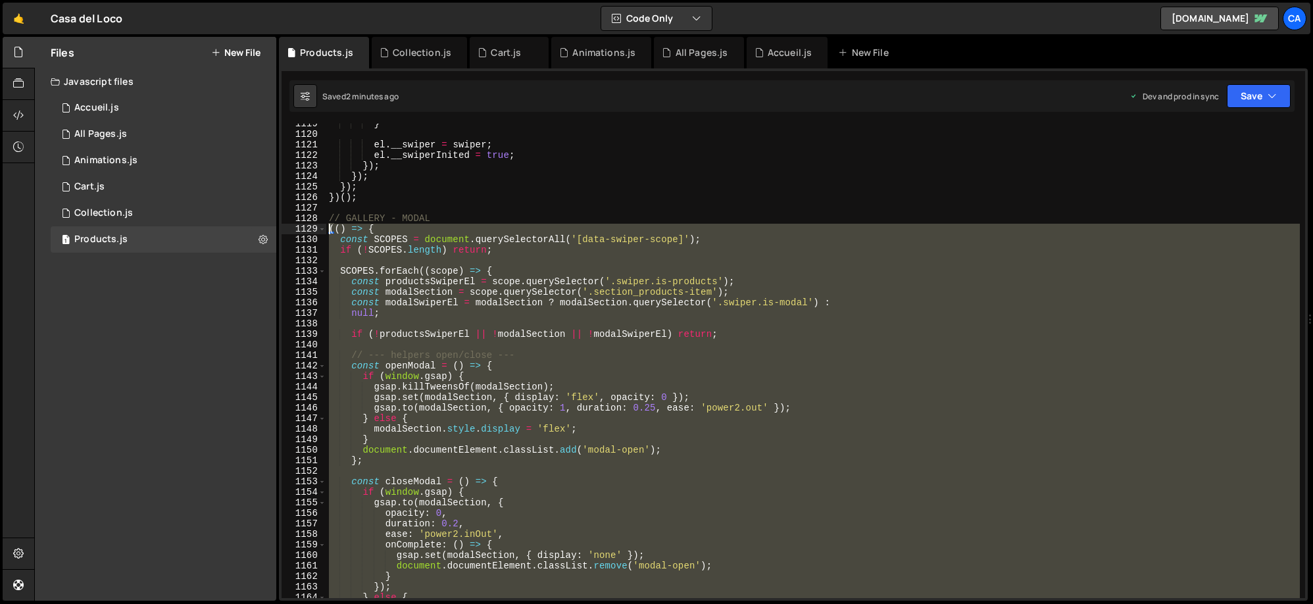
drag, startPoint x: 406, startPoint y: 424, endPoint x: 295, endPoint y: 230, distance: 224.5
click at [295, 230] on div "1119 1120 1121 1122 1123 1124 1125 1126 1127 1128 1129 1130 1131 1132 1133 1134…" at bounding box center [792, 361] width 1023 height 474
paste textarea "})("
type textarea "})();"
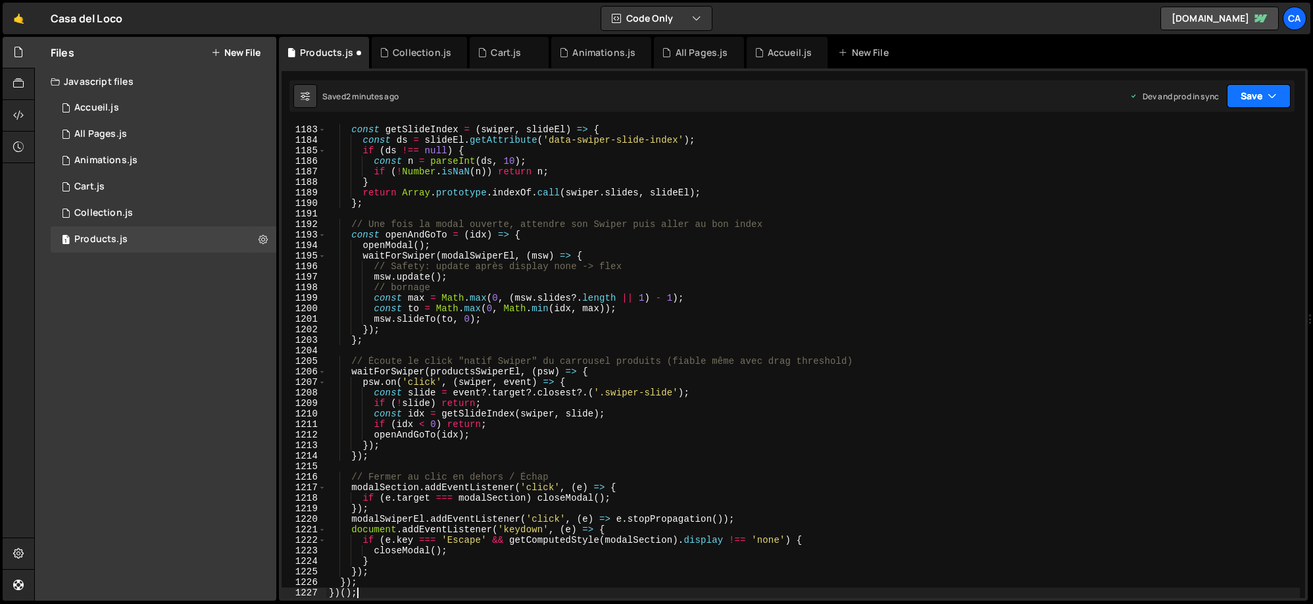
click at [1265, 103] on button "Save" at bounding box center [1258, 96] width 64 height 24
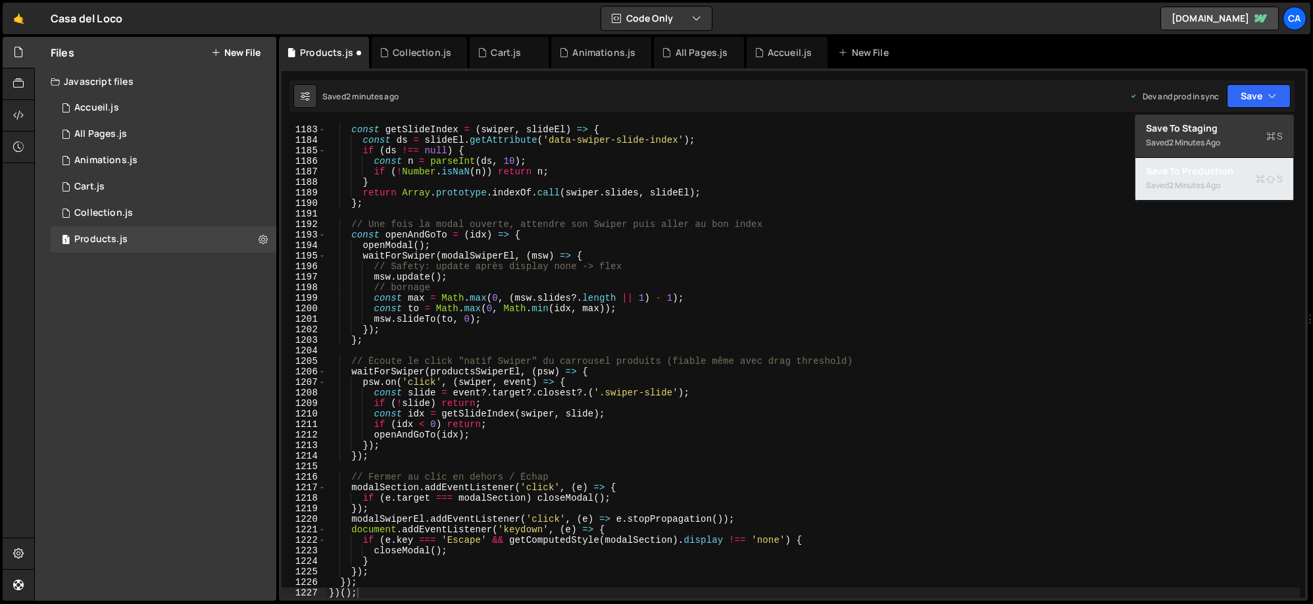
click at [1199, 178] on div "Saved 2 minutes ago" at bounding box center [1214, 186] width 137 height 16
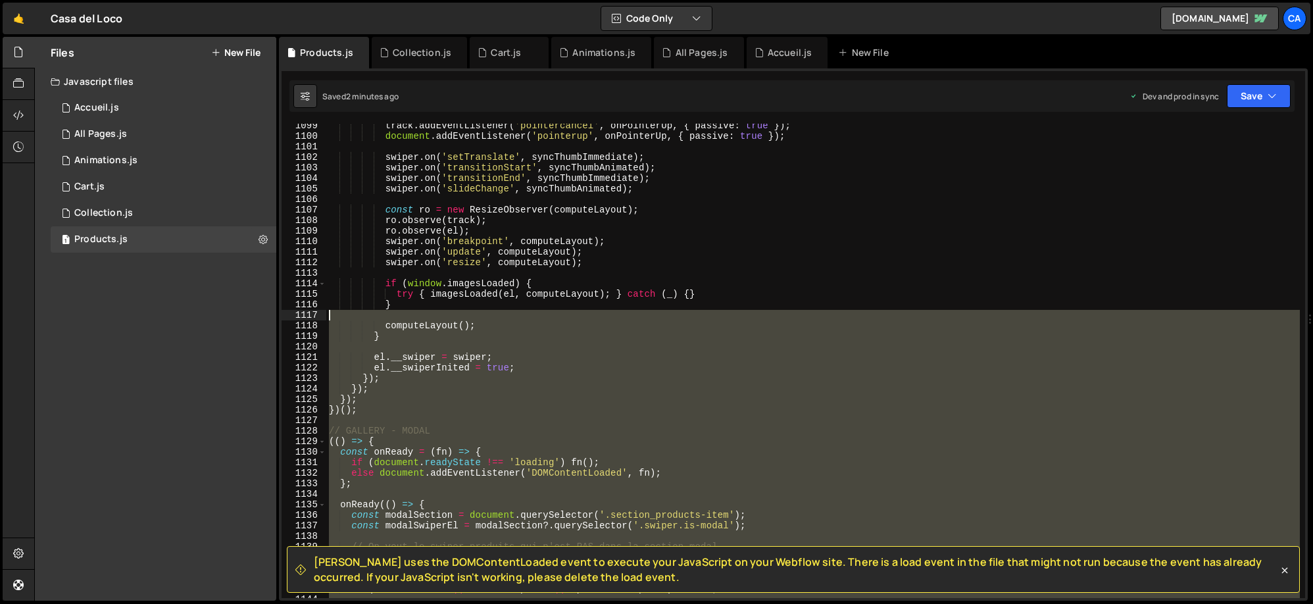
scroll to position [11581, 0]
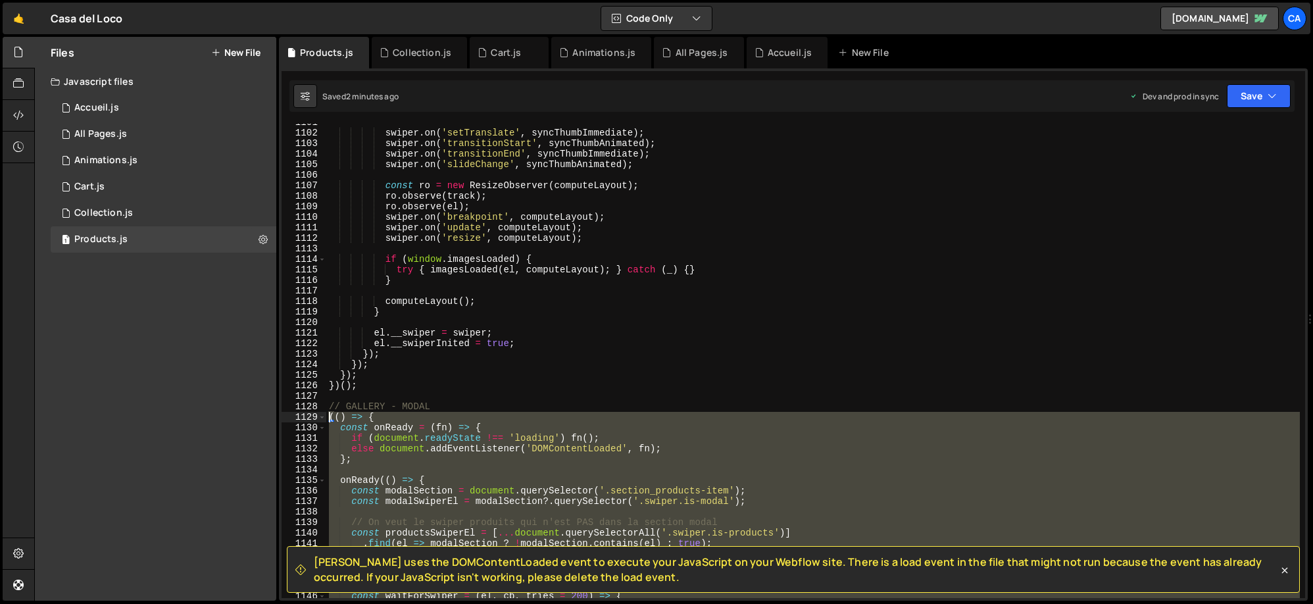
drag, startPoint x: 455, startPoint y: 447, endPoint x: 327, endPoint y: 420, distance: 131.2
click at [327, 420] on div "swiper . on ( 'setTranslate' , syncThumbImmediate ) ; swiper . on ( 'transition…" at bounding box center [812, 364] width 973 height 495
type textarea "(() => { const onReady = (fn) => {"
paste textarea
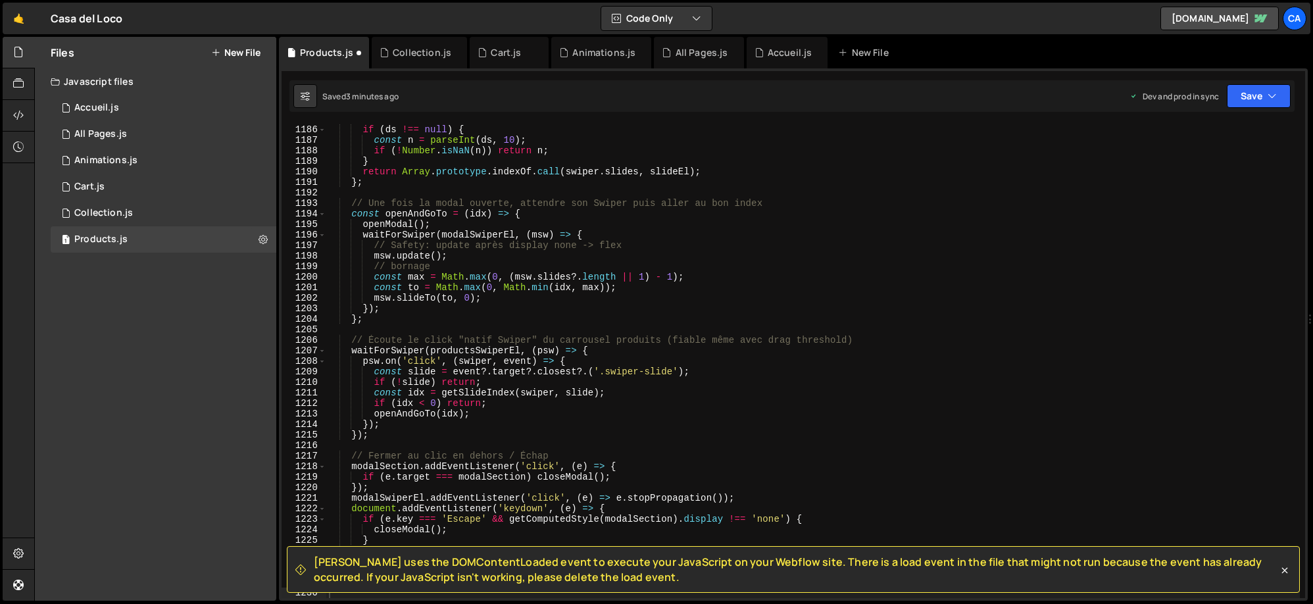
scroll to position [12700, 0]
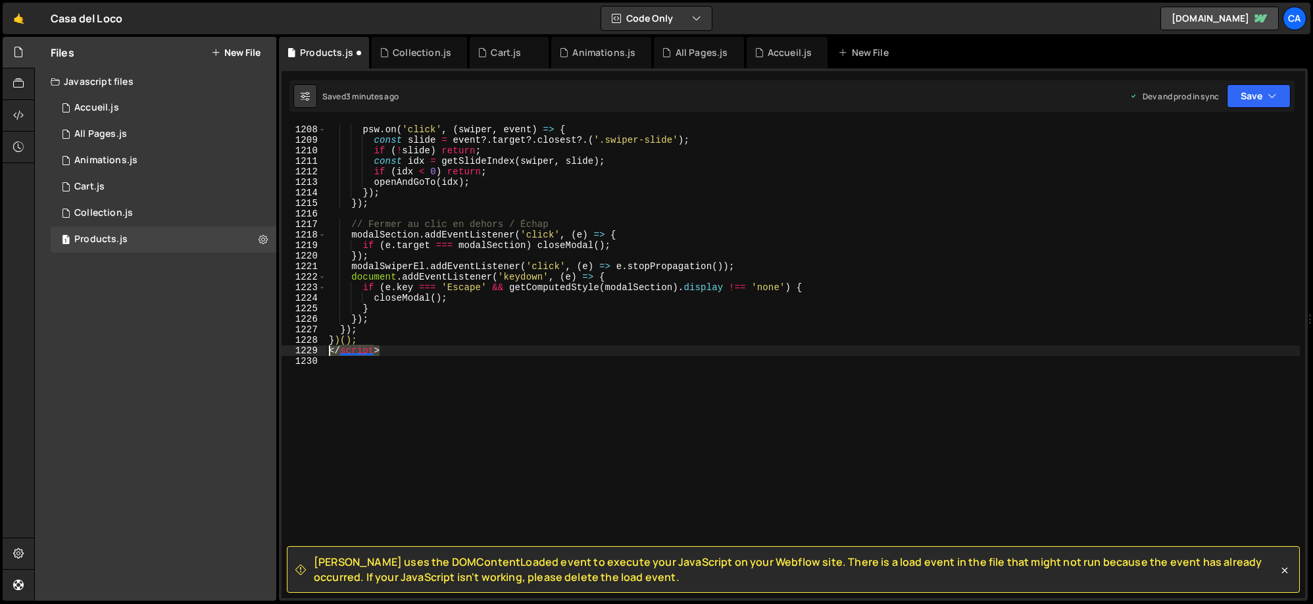
drag, startPoint x: 389, startPoint y: 348, endPoint x: 312, endPoint y: 350, distance: 77.6
click at [312, 350] on div "1207 1208 1209 1210 1211 1212 1213 1214 1215 1216 1217 1218 1219 1220 1221 1222…" at bounding box center [792, 361] width 1023 height 474
type textarea "</script>"
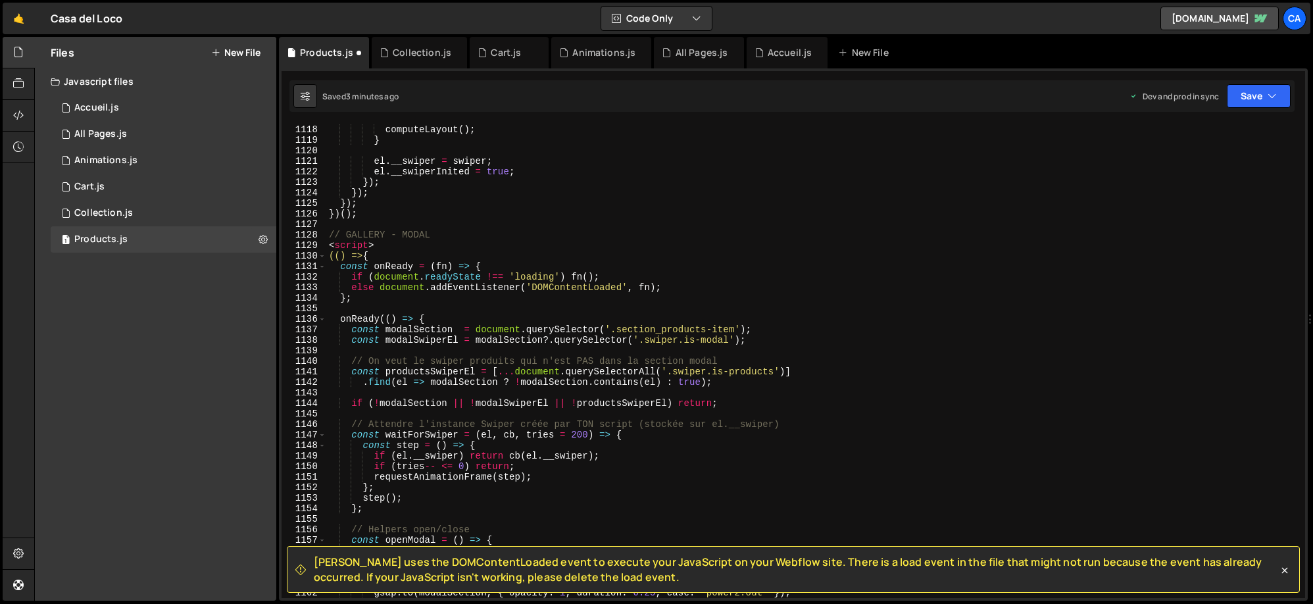
scroll to position [11752, 0]
drag, startPoint x: 386, startPoint y: 245, endPoint x: 278, endPoint y: 245, distance: 107.8
click at [279, 245] on div "Slater uses the DOMContentLoaded event to execute your JavaScript on your Webfl…" at bounding box center [793, 334] width 1029 height 532
type textarea "<script>"
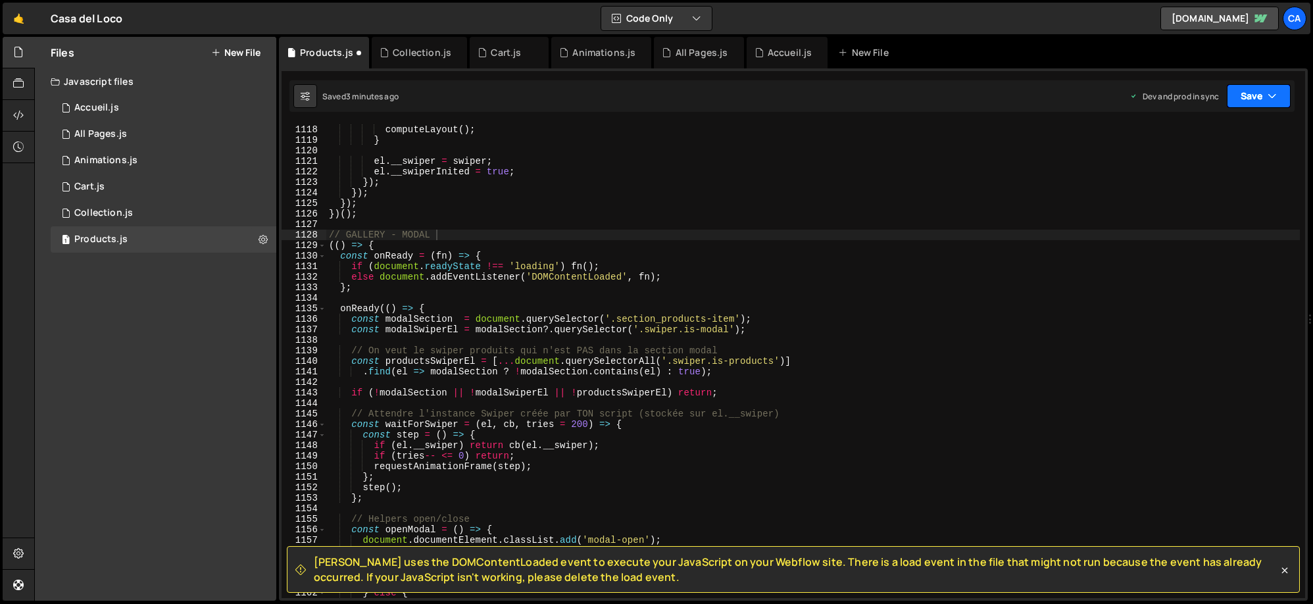
click at [1248, 89] on button "Save" at bounding box center [1258, 96] width 64 height 24
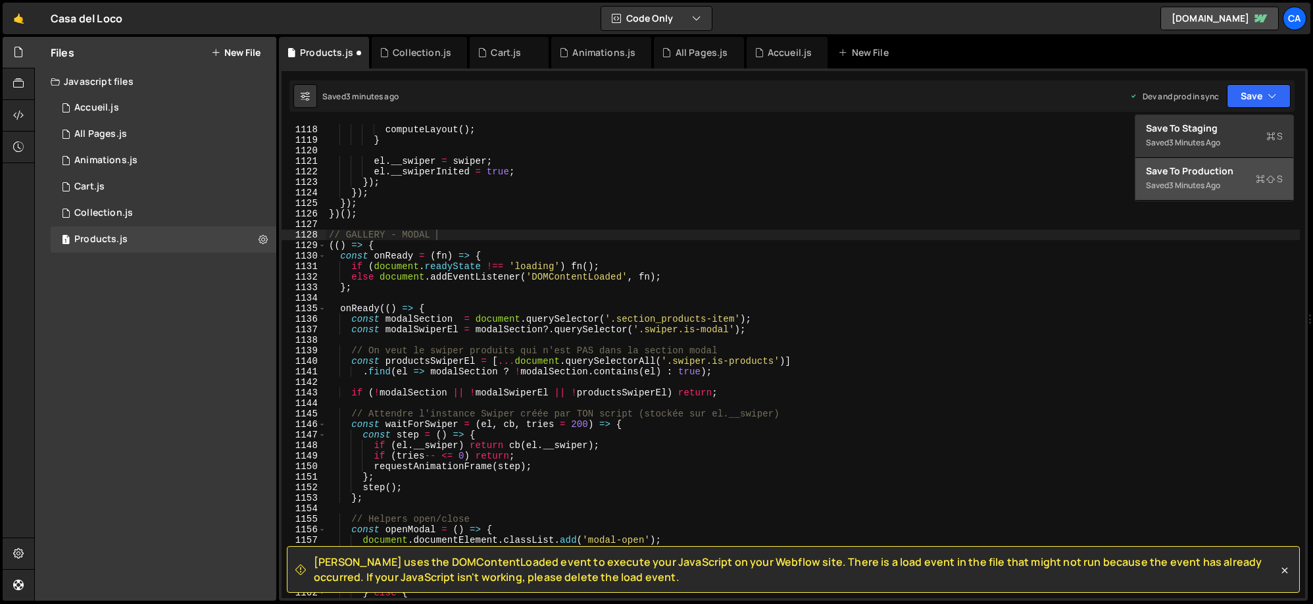
click at [1184, 183] on div "3 minutes ago" at bounding box center [1194, 185] width 51 height 11
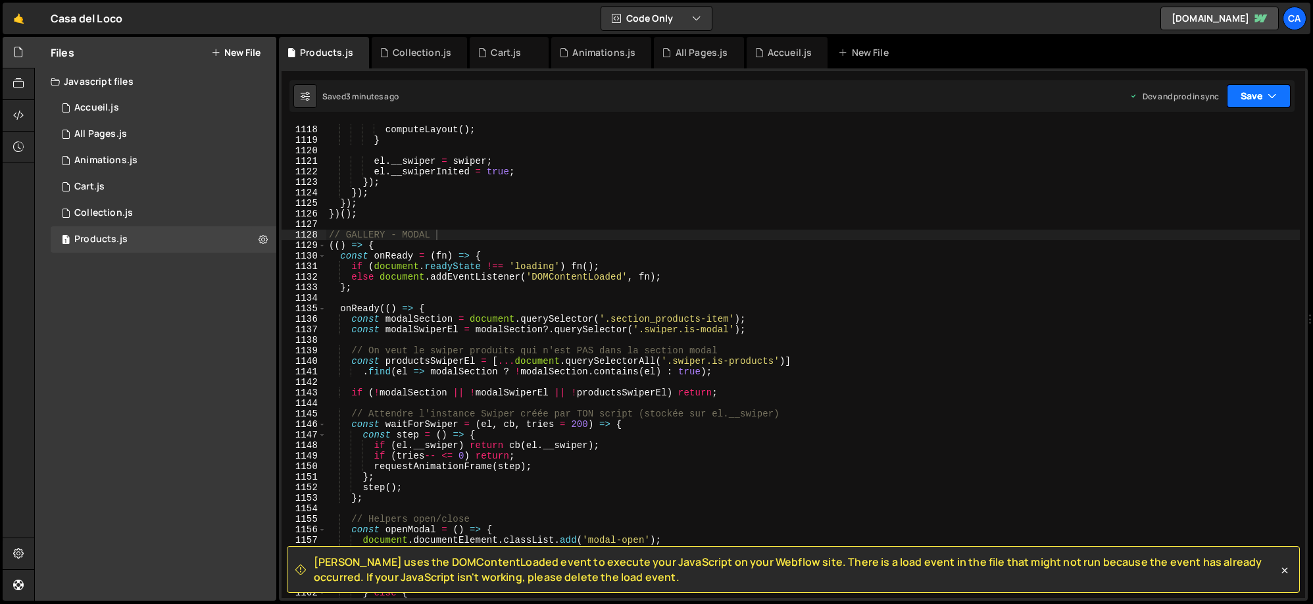
click at [1249, 92] on button "Save" at bounding box center [1258, 96] width 64 height 24
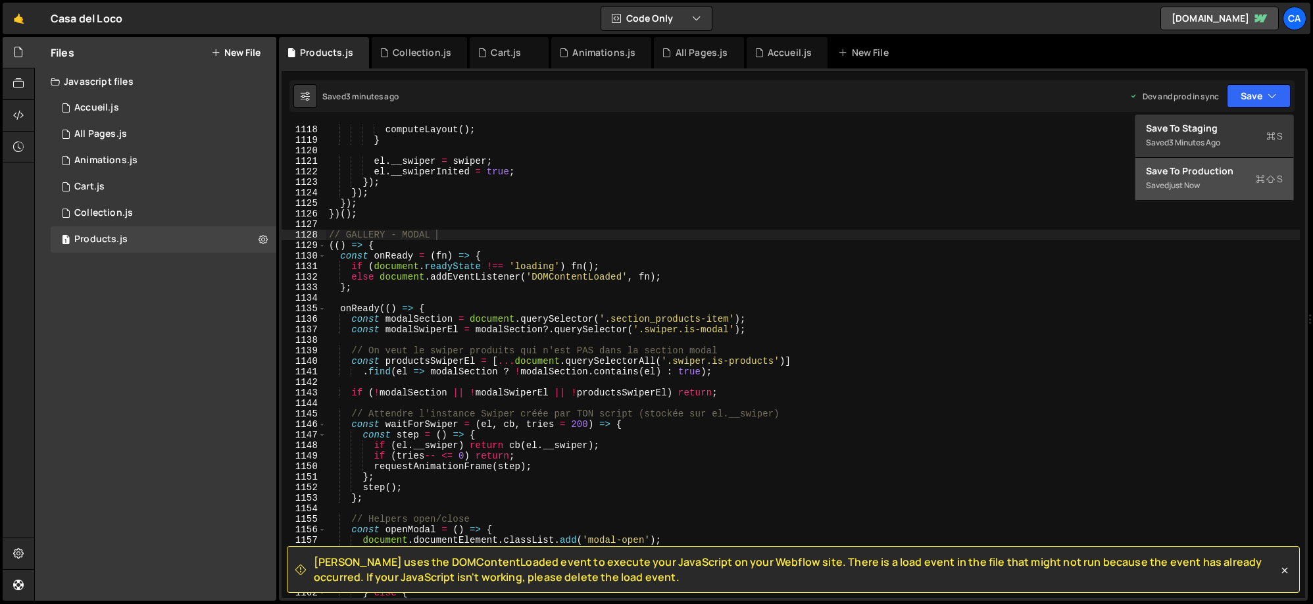
click at [1224, 181] on div "Saved just now" at bounding box center [1214, 186] width 137 height 16
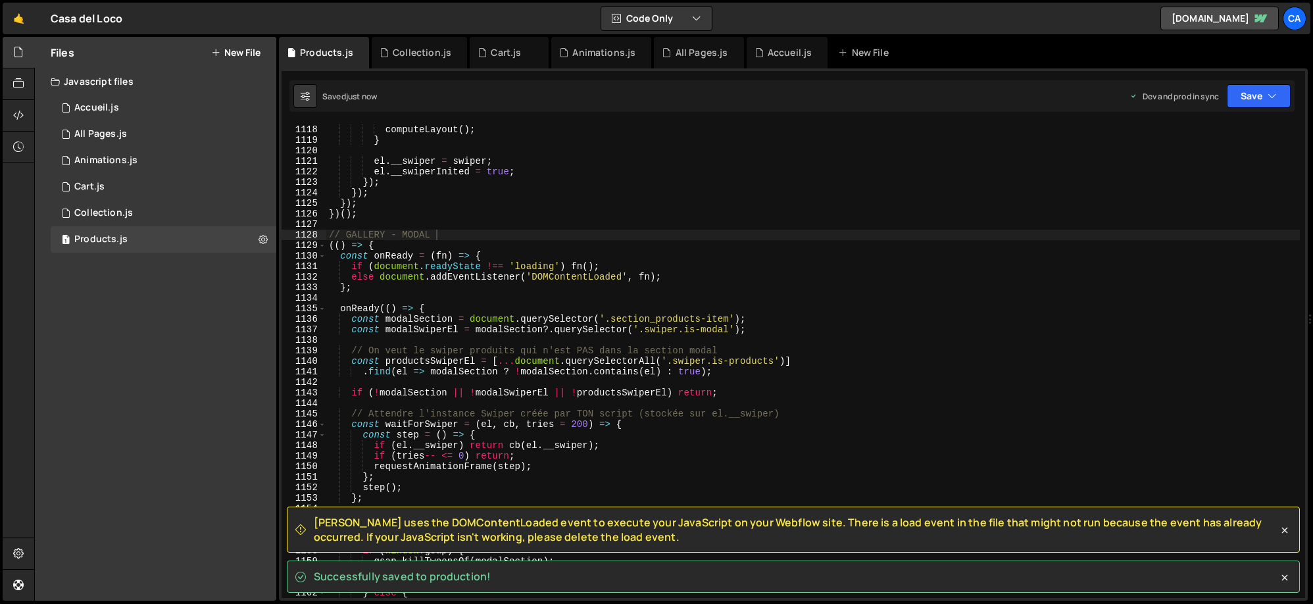
click at [324, 520] on span "Slater uses the DOMContentLoaded event to execute your JavaScript on your Webfl…" at bounding box center [796, 530] width 964 height 30
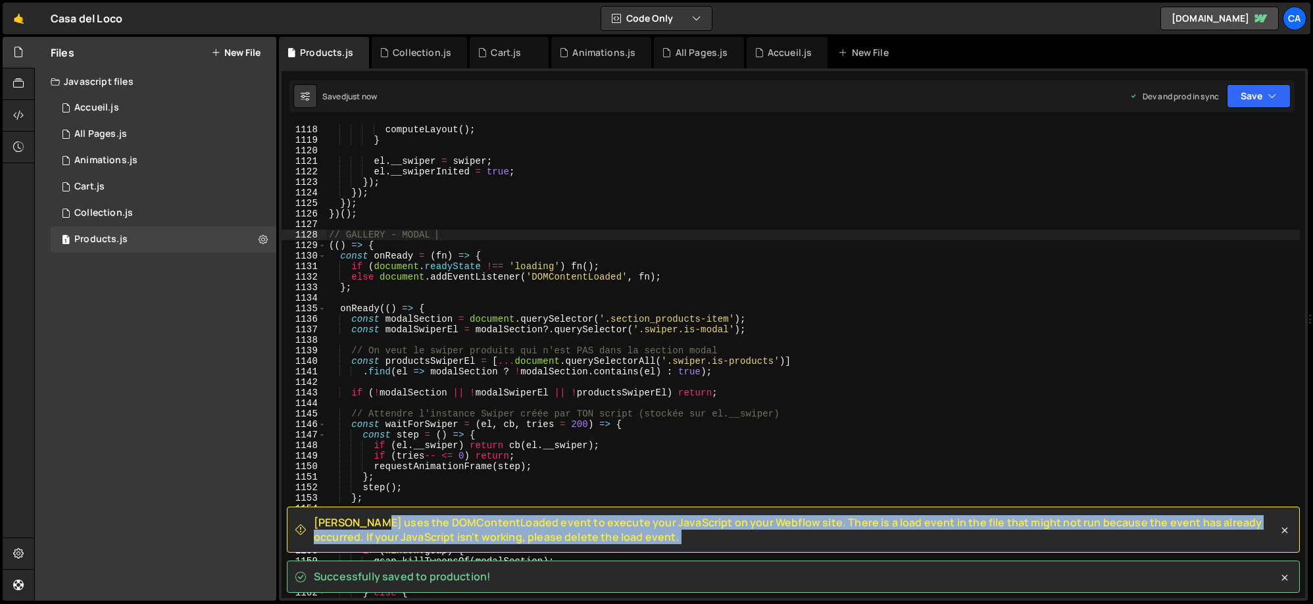
drag, startPoint x: 324, startPoint y: 520, endPoint x: 656, endPoint y: 534, distance: 333.0
click at [656, 534] on span "Slater uses the DOMContentLoaded event to execute your JavaScript on your Webfl…" at bounding box center [796, 530] width 964 height 30
copy div "Slater uses the DOMContentLoaded event to execute your JavaScript on your Webfl…"
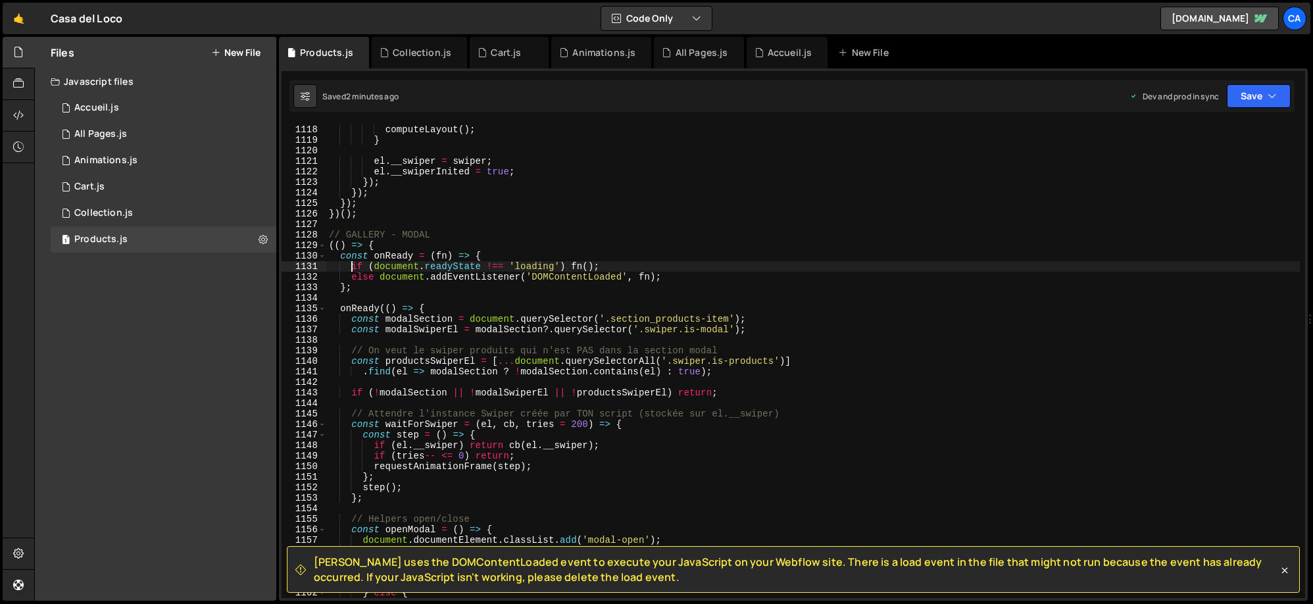
drag, startPoint x: 353, startPoint y: 264, endPoint x: 347, endPoint y: 253, distance: 12.1
click at [352, 261] on div "computeLayout ( ) ; } el . __swiper = swiper ; el . __swiperInited = true ; }) …" at bounding box center [812, 361] width 973 height 495
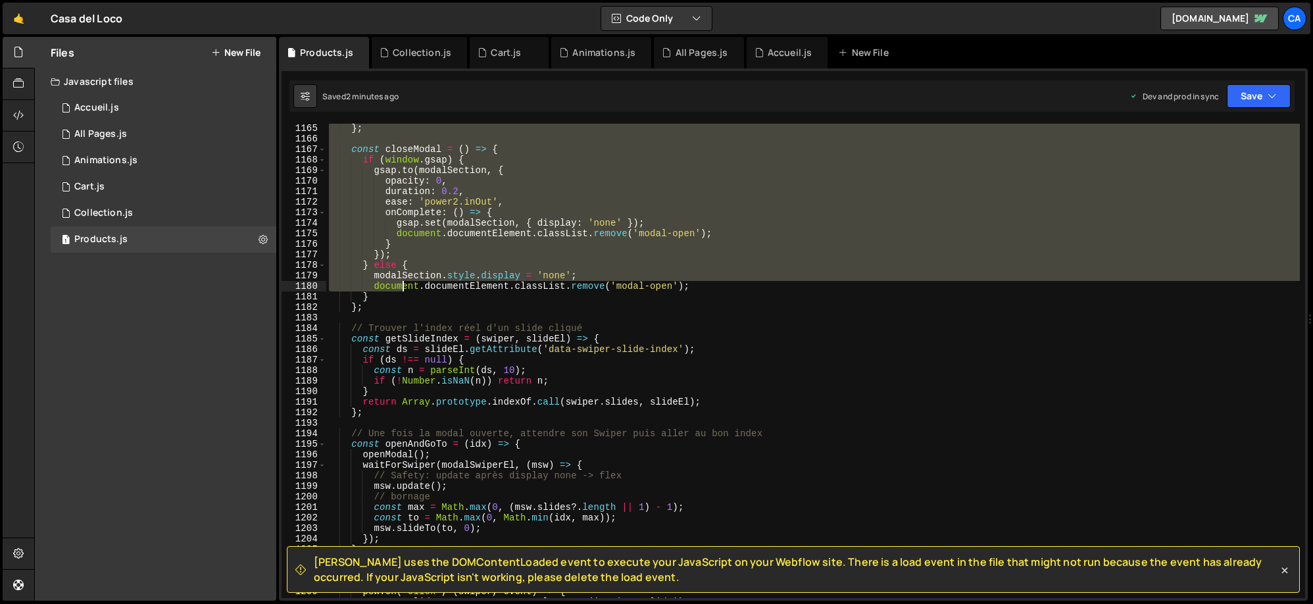
scroll to position [12700, 0]
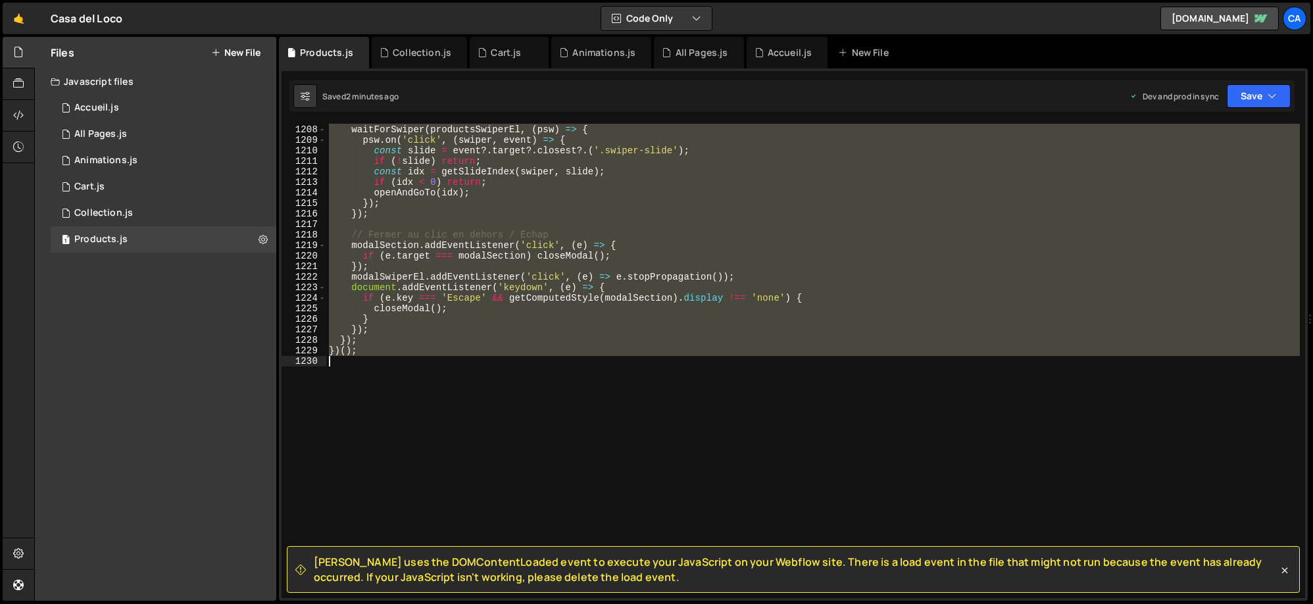
drag, startPoint x: 328, startPoint y: 244, endPoint x: 435, endPoint y: 385, distance: 176.9
click at [435, 385] on div "// Écoute le click "natif Swiper" du carrousel produits (fiable même avec drag …" at bounding box center [812, 361] width 973 height 495
type textarea "})();"
paste textarea
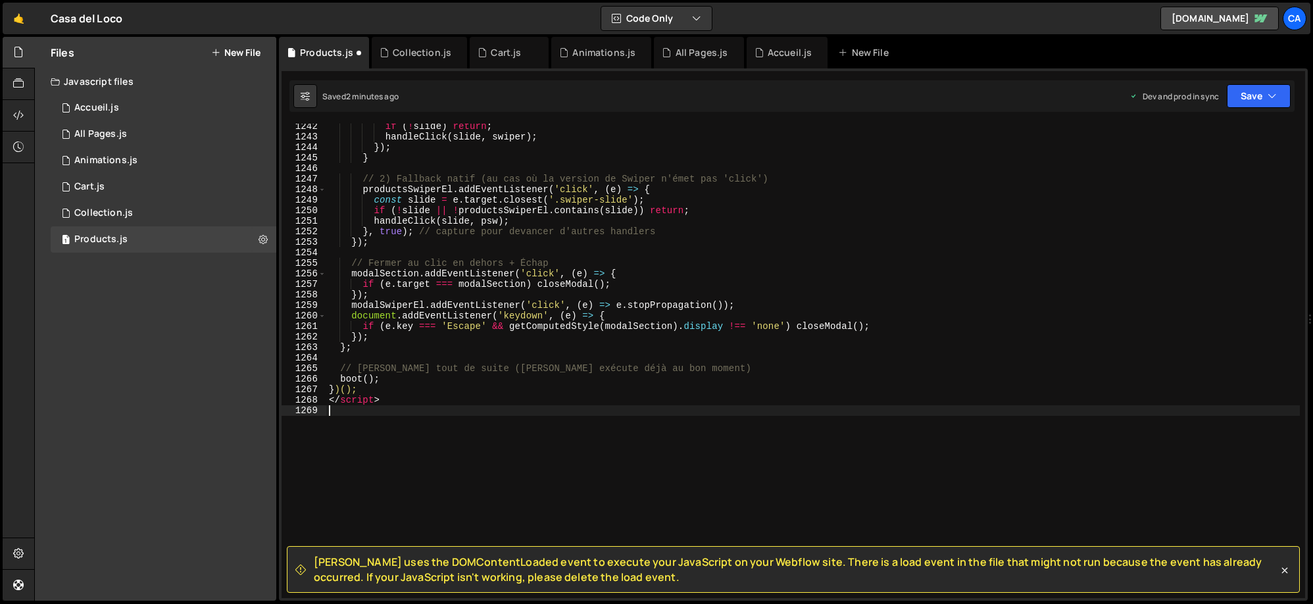
scroll to position [13110, 0]
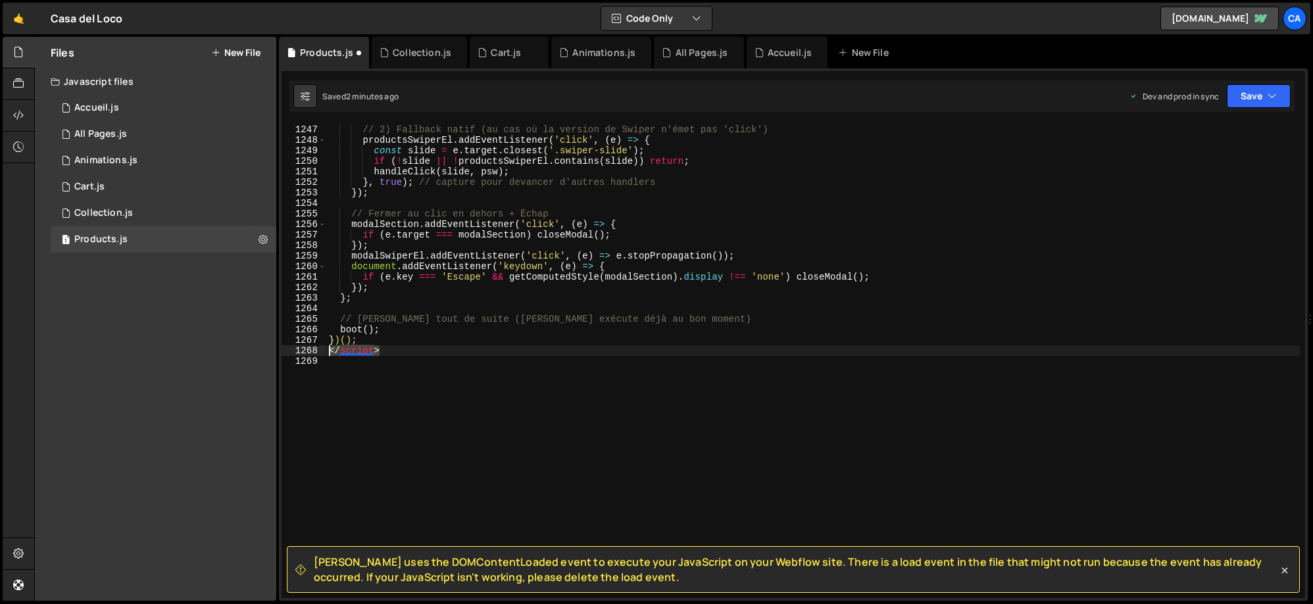
drag, startPoint x: 399, startPoint y: 352, endPoint x: 288, endPoint y: 349, distance: 111.2
click at [289, 349] on div "1246 1247 1248 1249 1250 1251 1252 1253 1254 1255 1256 1257 1258 1259 1260 1261…" at bounding box center [792, 361] width 1023 height 474
type textarea "</script>"
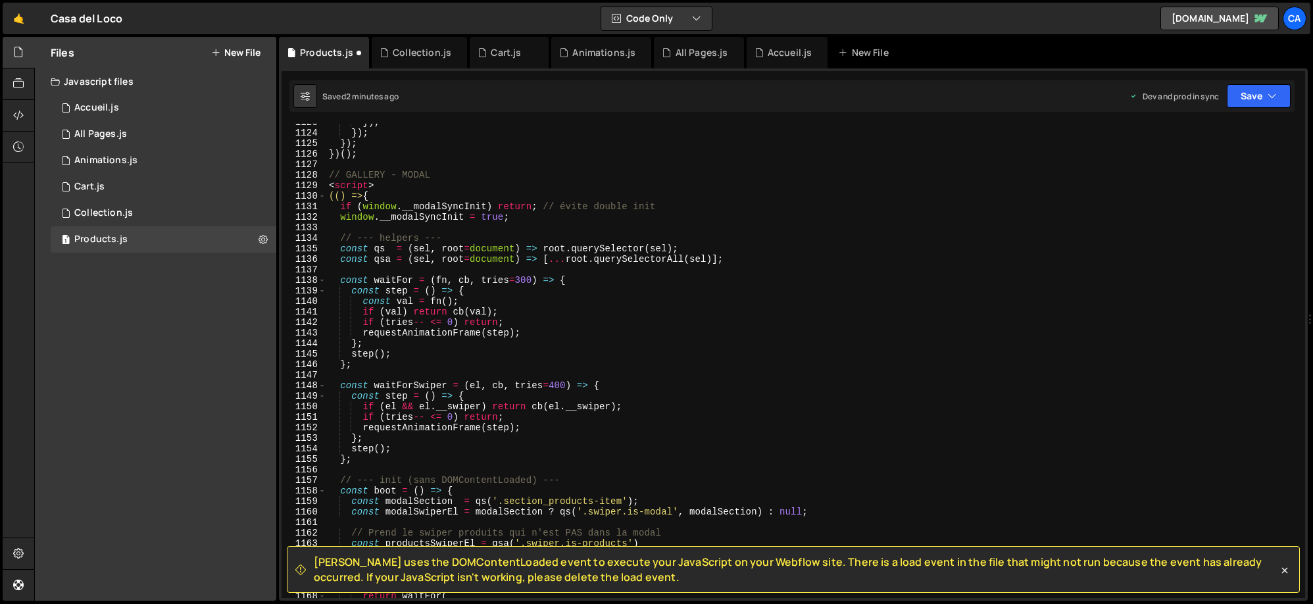
scroll to position [11788, 0]
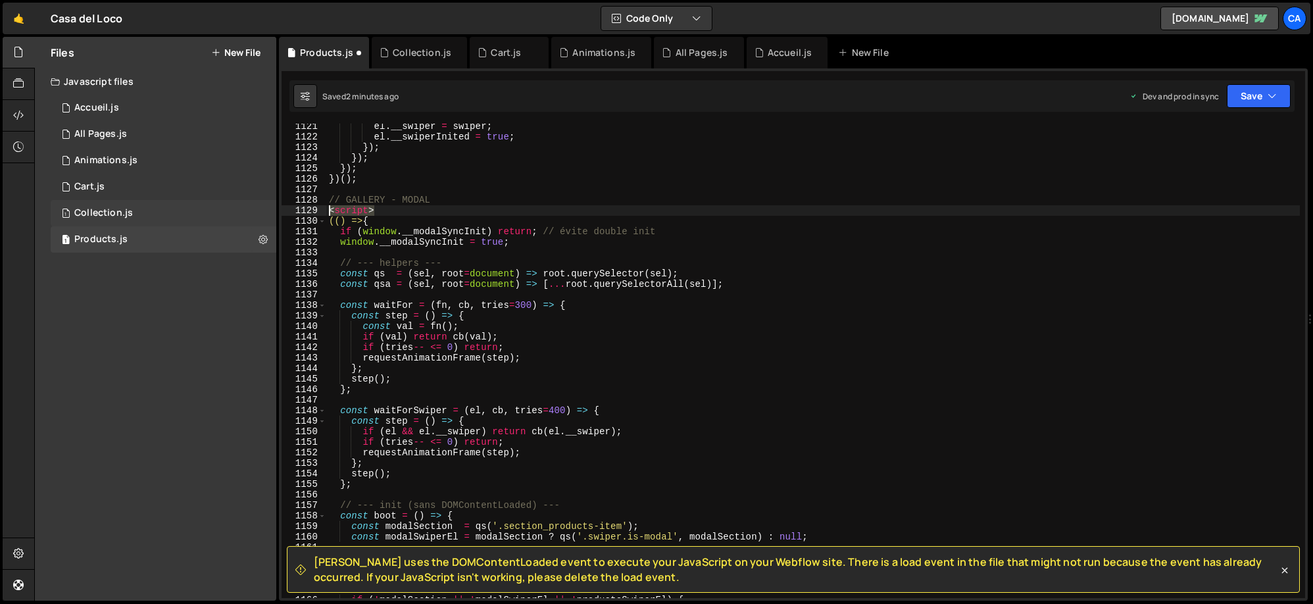
drag, startPoint x: 390, startPoint y: 208, endPoint x: 271, endPoint y: 208, distance: 119.0
click at [271, 208] on div "Files New File Javascript files 1 Accueil.js 0 1 All Pages.js 0 1 Animations.js…" at bounding box center [673, 319] width 1278 height 564
type textarea "<script>"
type textarea "// GALLERY - MODAL"
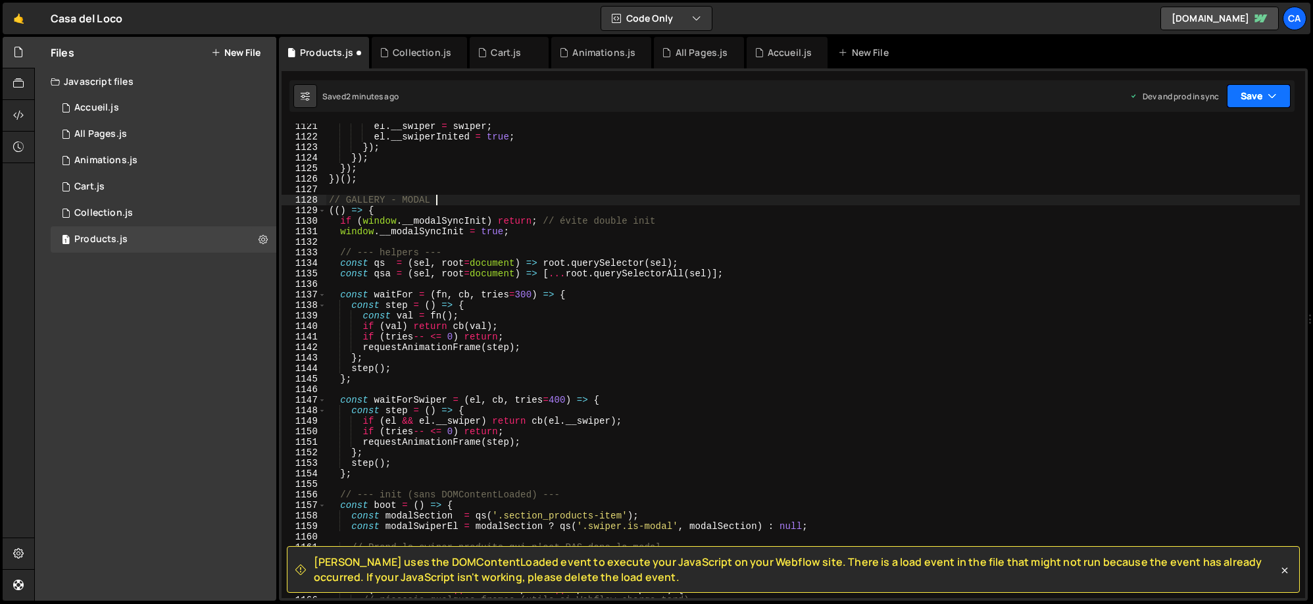
click at [1250, 102] on button "Save" at bounding box center [1258, 96] width 64 height 24
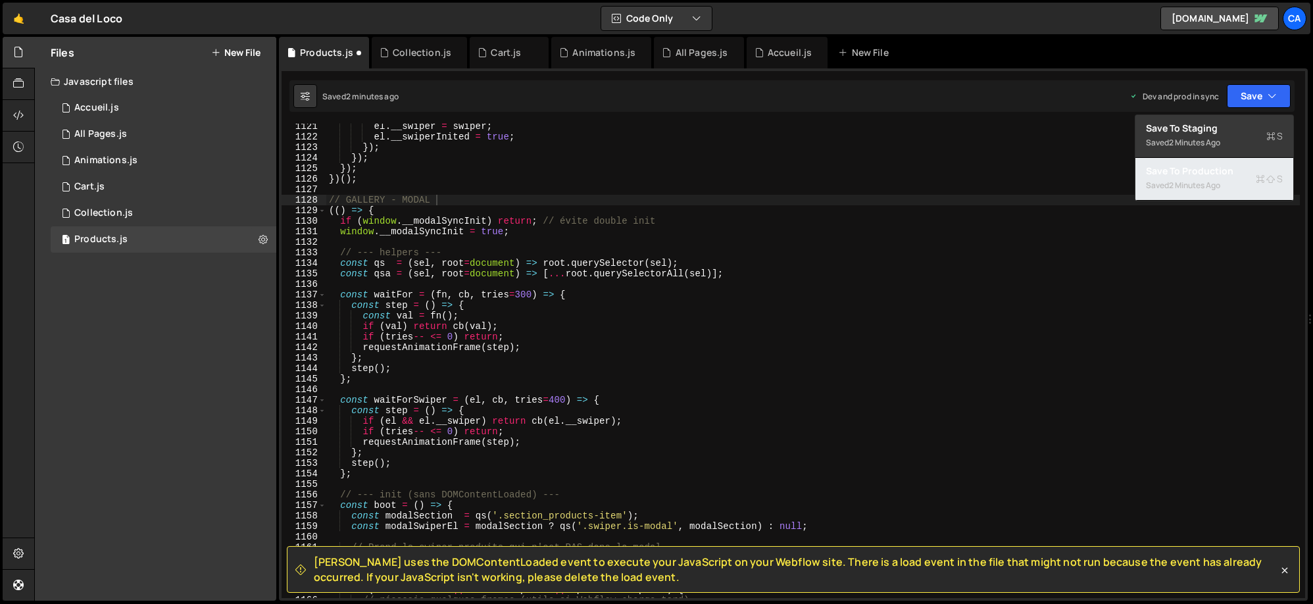
drag, startPoint x: 1215, startPoint y: 166, endPoint x: 1165, endPoint y: 173, distance: 50.5
click at [1215, 166] on div "Save to Production S" at bounding box center [1214, 170] width 137 height 13
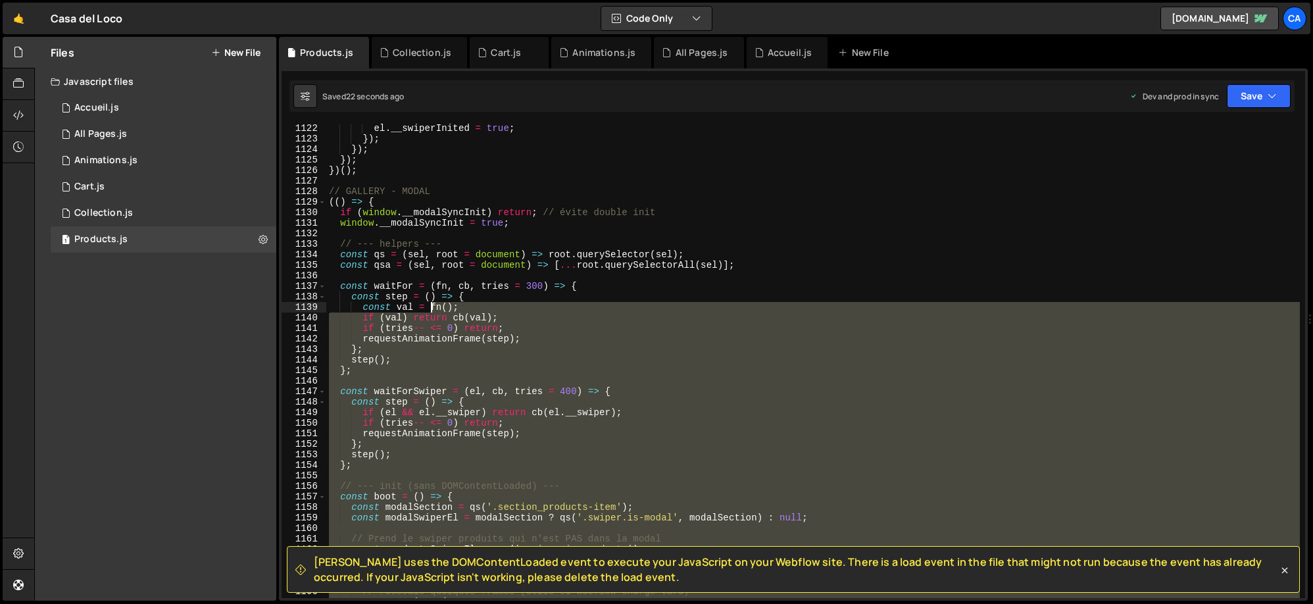
scroll to position [11762, 0]
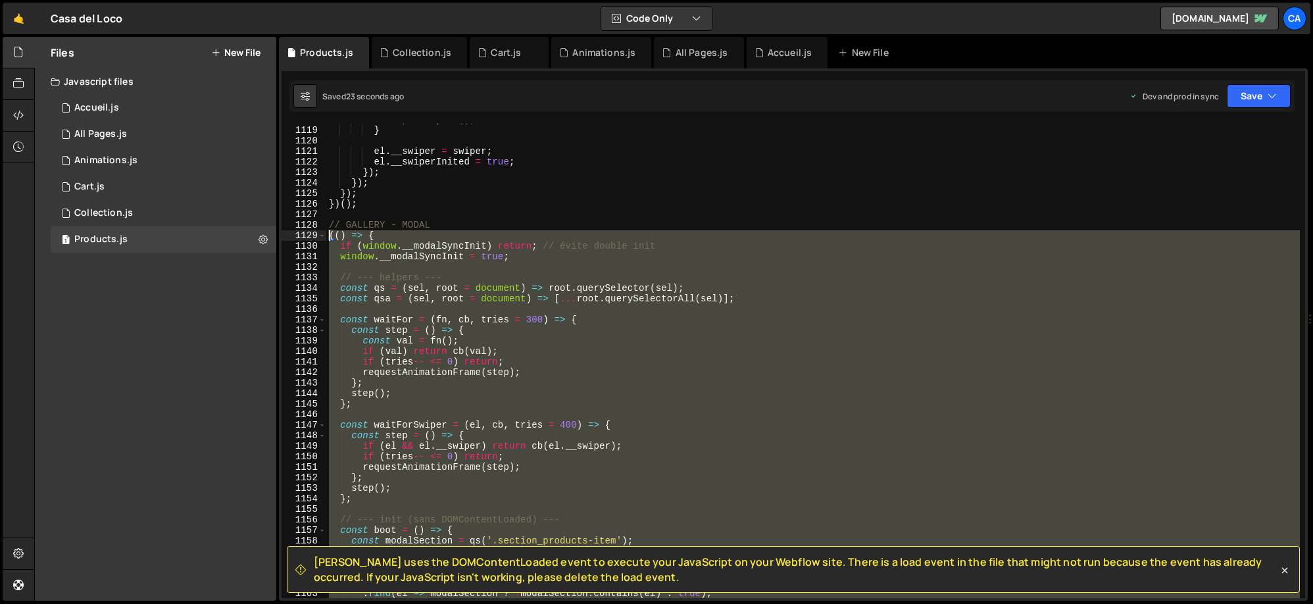
drag, startPoint x: 429, startPoint y: 385, endPoint x: 300, endPoint y: 235, distance: 197.7
click at [300, 235] on div "1118 1119 1120 1121 1122 1123 1124 1125 1126 1127 1128 1129 1130 1131 1132 1133…" at bounding box center [792, 361] width 1023 height 474
type textarea "(() => { if (window.__modalSyncInit) return; // évite double init"
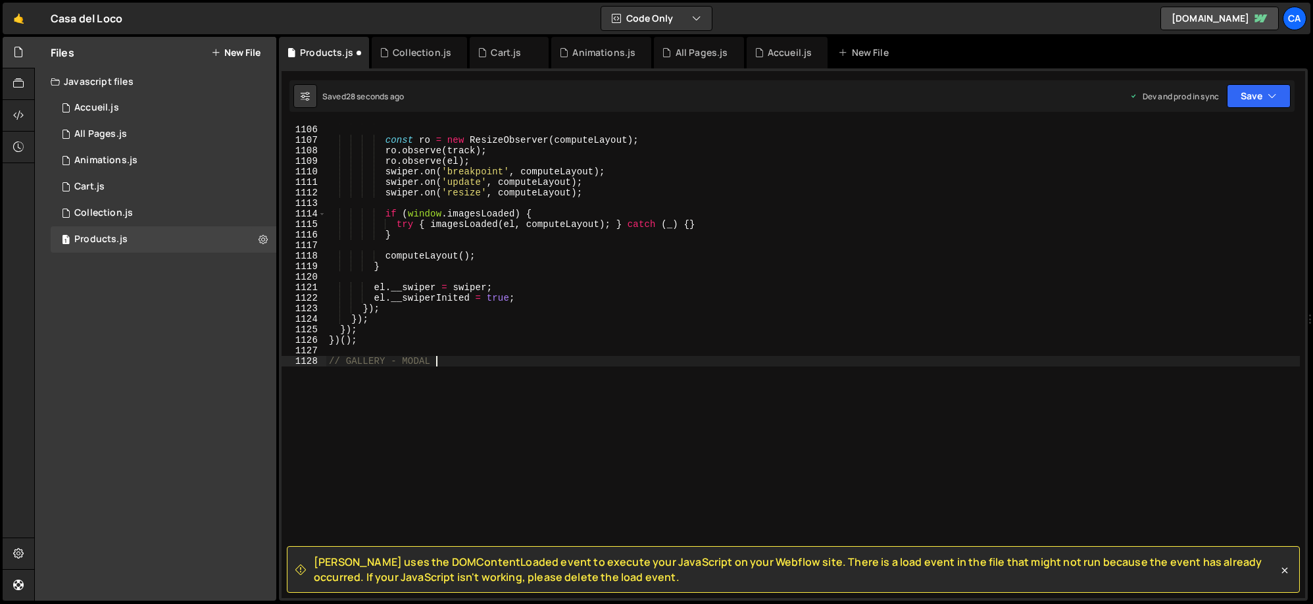
scroll to position [11627, 0]
type textarea "// GALLERY - MODAL"
click at [1236, 90] on button "Save" at bounding box center [1258, 96] width 64 height 24
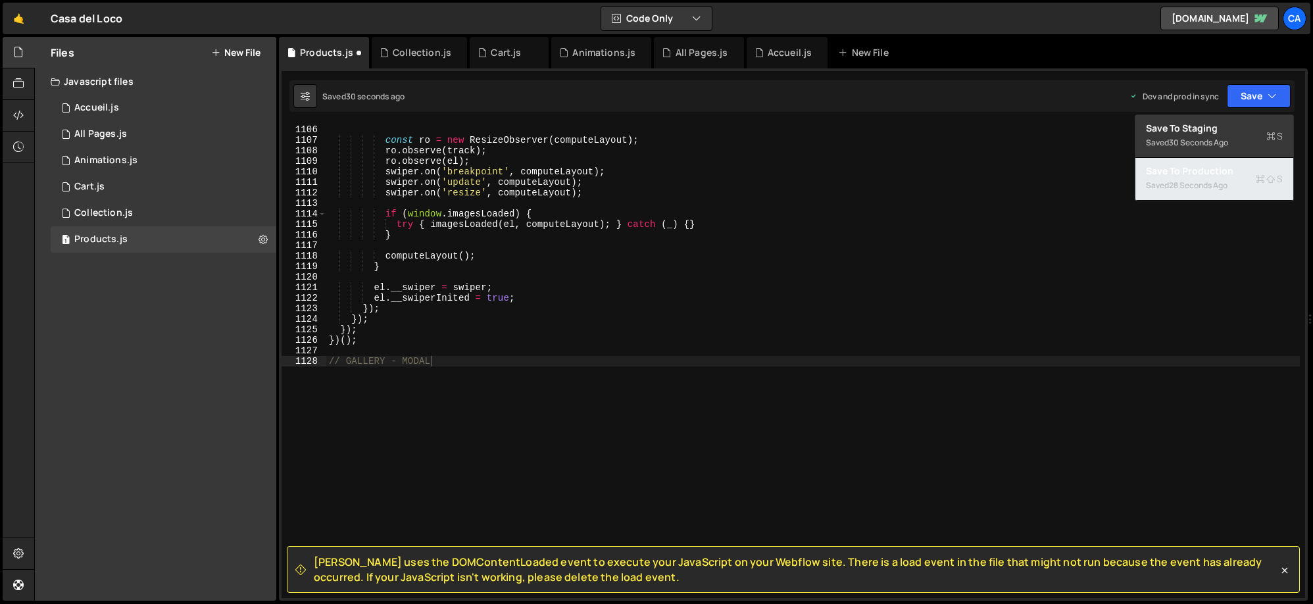
click at [1190, 184] on div "28 seconds ago" at bounding box center [1198, 185] width 59 height 11
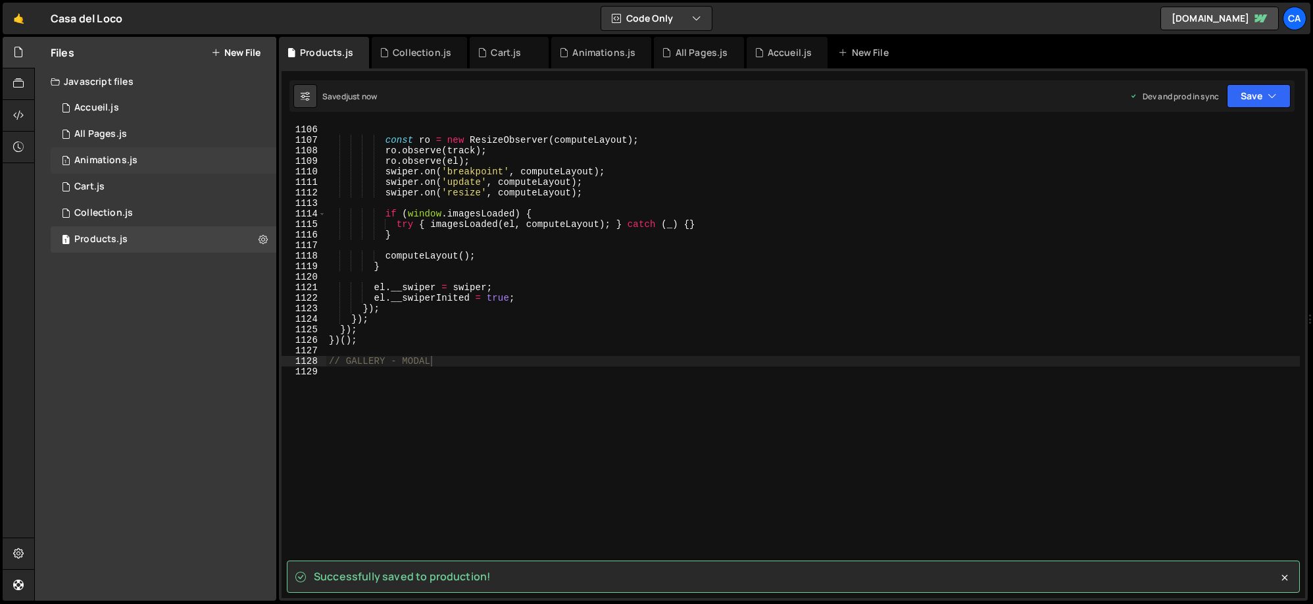
click at [131, 156] on div "Animations.js" at bounding box center [105, 161] width 63 height 12
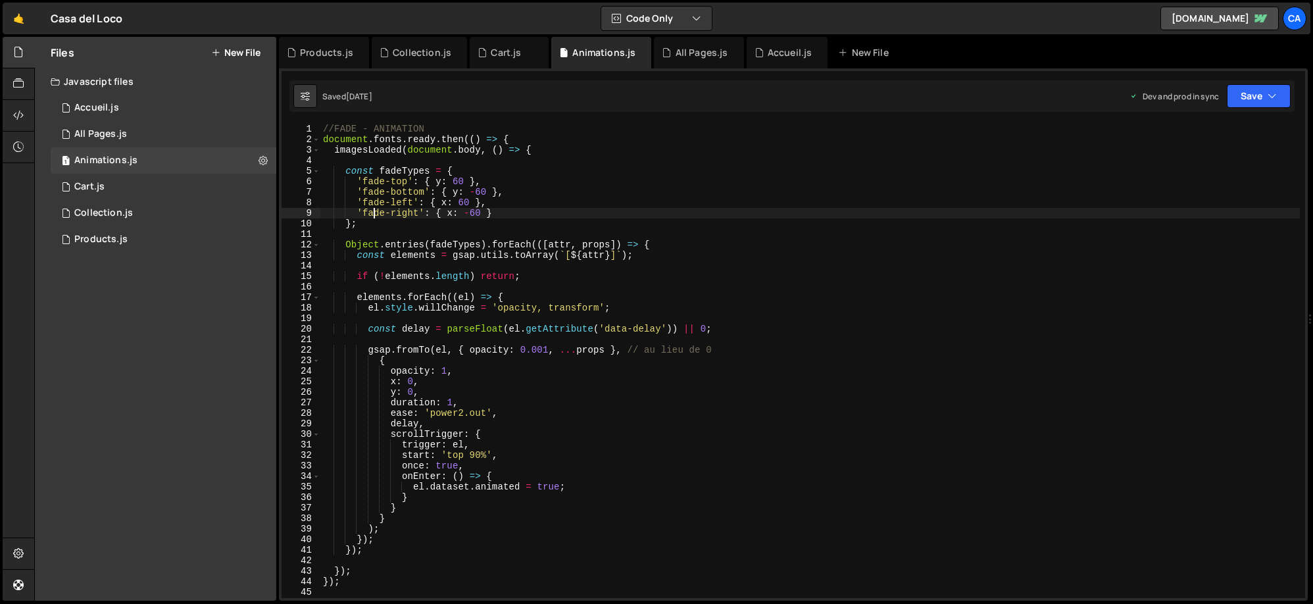
click at [375, 212] on div "//FADE - ANIMATION document . fonts . ready . then (( ) => { imagesLoaded ( doc…" at bounding box center [809, 371] width 979 height 495
drag, startPoint x: 375, startPoint y: 212, endPoint x: 402, endPoint y: 211, distance: 27.0
click at [402, 211] on div "//FADE - ANIMATION document . fonts . ready . then (( ) => { imagesLoaded ( doc…" at bounding box center [809, 371] width 979 height 495
click at [372, 182] on div "//FADE - ANIMATION document . fonts . ready . then (( ) => { imagesLoaded ( doc…" at bounding box center [809, 371] width 979 height 495
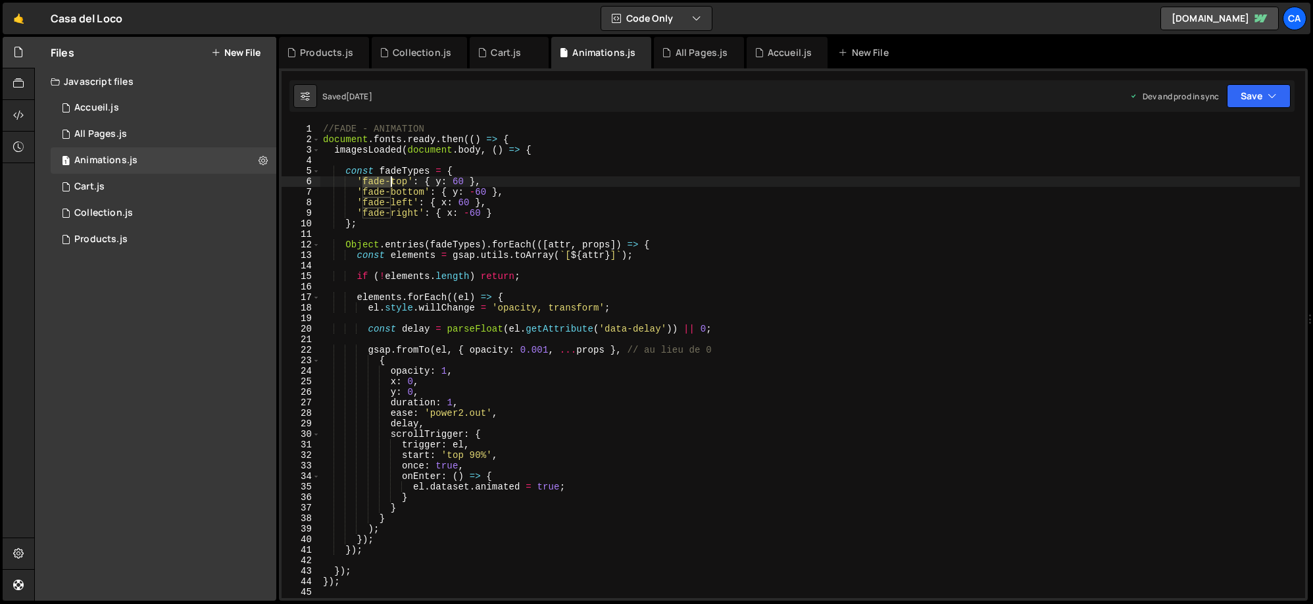
drag, startPoint x: 372, startPoint y: 182, endPoint x: 391, endPoint y: 180, distance: 19.2
click at [391, 180] on div "//FADE - ANIMATION document . fonts . ready . then (( ) => { imagesLoaded ( doc…" at bounding box center [809, 371] width 979 height 495
click at [375, 181] on div "//FADE - ANIMATION document . fonts . ready . then (( ) => { imagesLoaded ( doc…" at bounding box center [809, 361] width 979 height 474
click at [375, 181] on div "//FADE - ANIMATION document . fonts . ready . then (( ) => { imagesLoaded ( doc…" at bounding box center [809, 371] width 979 height 495
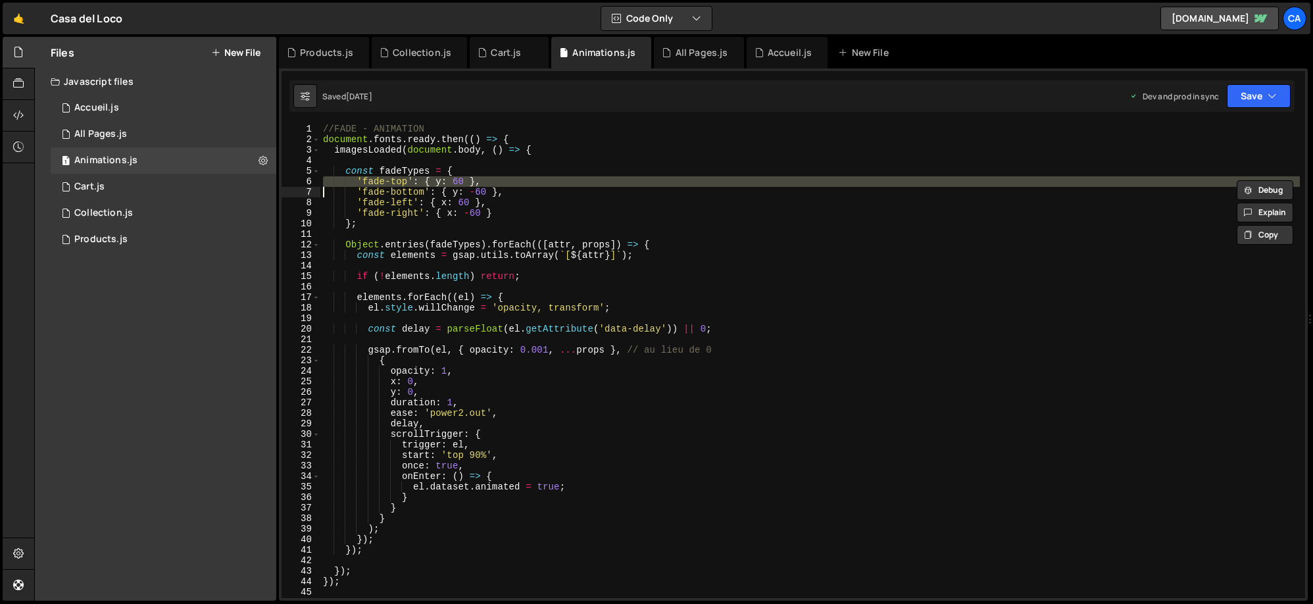
drag, startPoint x: 375, startPoint y: 181, endPoint x: 392, endPoint y: 180, distance: 16.5
click at [392, 180] on div "//FADE - ANIMATION document . fonts . ready . then (( ) => { imagesLoaded ( doc…" at bounding box center [809, 371] width 979 height 495
click at [393, 180] on div "//FADE - ANIMATION document . fonts . ready . then (( ) => { imagesLoaded ( doc…" at bounding box center [809, 361] width 979 height 474
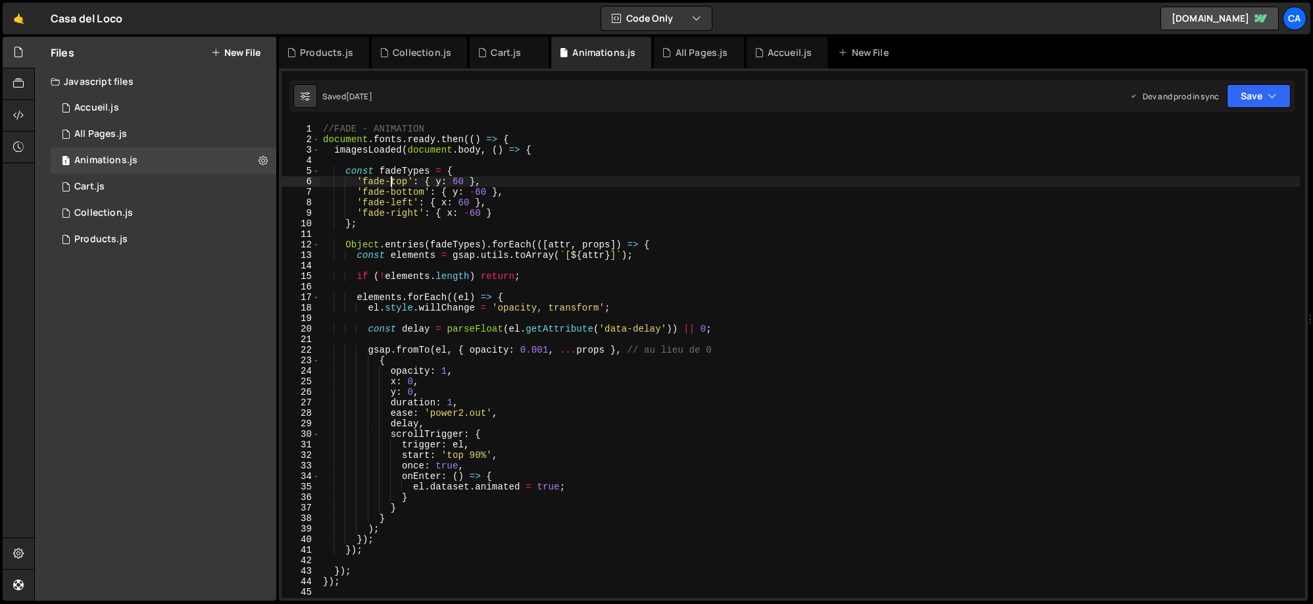
click at [375, 182] on div "//FADE - ANIMATION document . fonts . ready . then (( ) => { imagesLoaded ( doc…" at bounding box center [809, 371] width 979 height 495
drag, startPoint x: 375, startPoint y: 182, endPoint x: 401, endPoint y: 182, distance: 25.7
click at [401, 182] on div "//FADE - ANIMATION document . fonts . ready . then (( ) => { imagesLoaded ( doc…" at bounding box center [809, 371] width 979 height 495
click at [375, 191] on div "//FADE - ANIMATION document . fonts . ready . then (( ) => { imagesLoaded ( doc…" at bounding box center [809, 371] width 979 height 495
drag, startPoint x: 375, startPoint y: 191, endPoint x: 410, endPoint y: 191, distance: 34.9
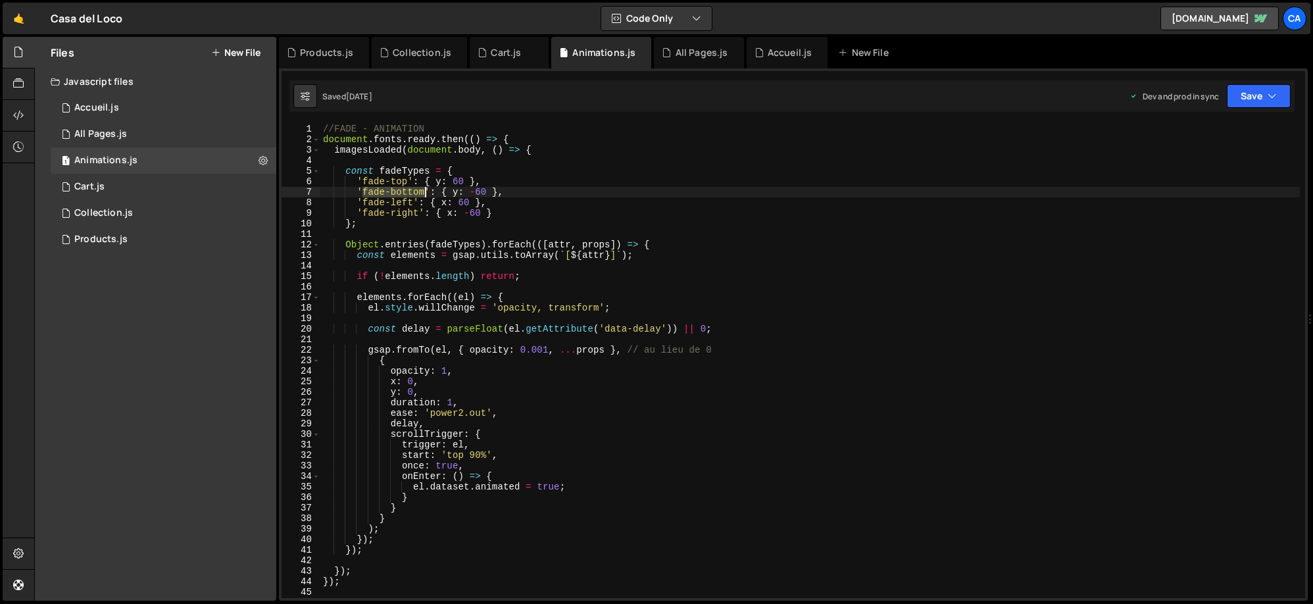
click at [410, 191] on div "//FADE - ANIMATION document . fonts . ready . then (( ) => { imagesLoaded ( doc…" at bounding box center [809, 371] width 979 height 495
click at [374, 183] on div "//FADE - ANIMATION document . fonts . ready . then (( ) => { imagesLoaded ( doc…" at bounding box center [809, 371] width 979 height 495
type textarea "'fade-top': { y: 60 },"
drag, startPoint x: 374, startPoint y: 183, endPoint x: 400, endPoint y: 180, distance: 27.2
click at [400, 180] on div "//FADE - ANIMATION document . fonts . ready . then (( ) => { imagesLoaded ( doc…" at bounding box center [809, 371] width 979 height 495
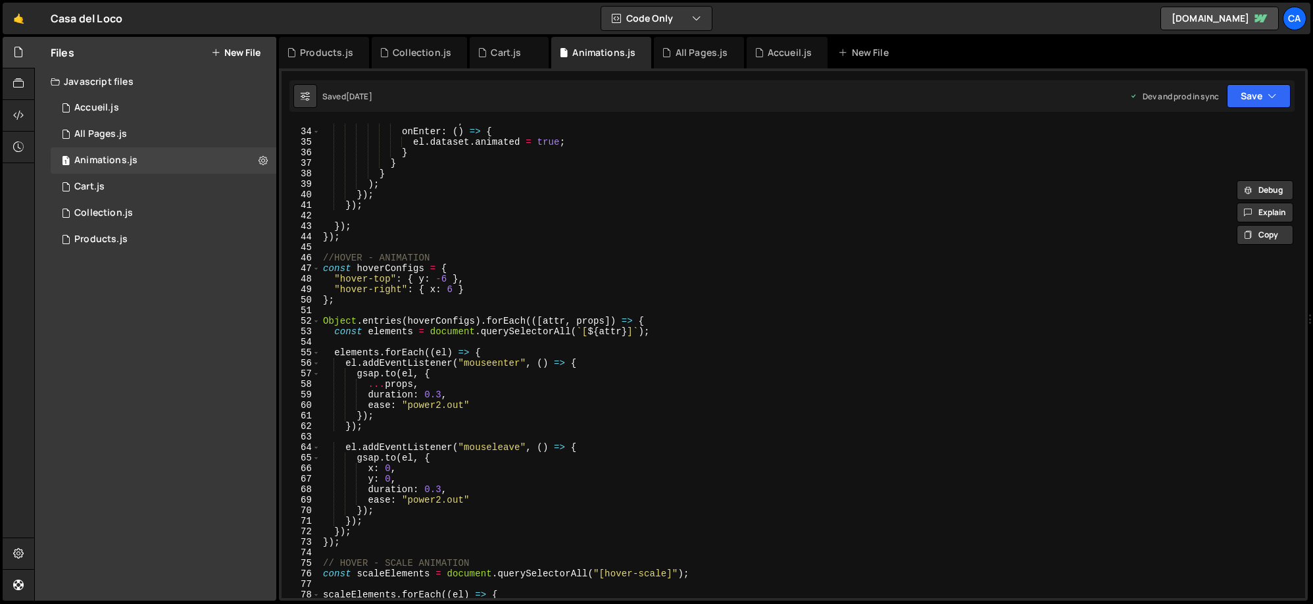
scroll to position [0, 0]
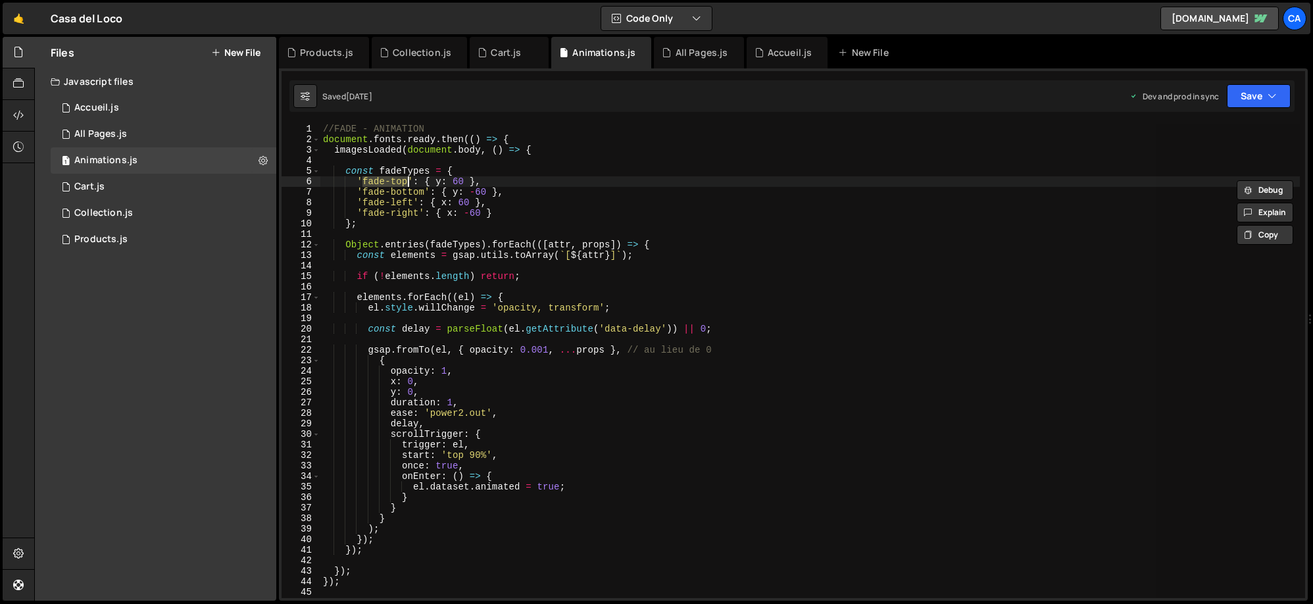
click at [376, 180] on div "//FADE - ANIMATION document . fonts . ready . then (( ) => { imagesLoaded ( doc…" at bounding box center [809, 361] width 979 height 474
drag, startPoint x: 376, startPoint y: 180, endPoint x: 395, endPoint y: 180, distance: 18.4
click at [395, 180] on div "//FADE - ANIMATION document . fonts . ready . then (( ) => { imagesLoaded ( doc…" at bounding box center [809, 371] width 979 height 495
click at [377, 181] on div "//FADE - ANIMATION document . fonts . ready . then (( ) => { imagesLoaded ( doc…" at bounding box center [809, 361] width 979 height 474
drag, startPoint x: 377, startPoint y: 181, endPoint x: 400, endPoint y: 180, distance: 23.1
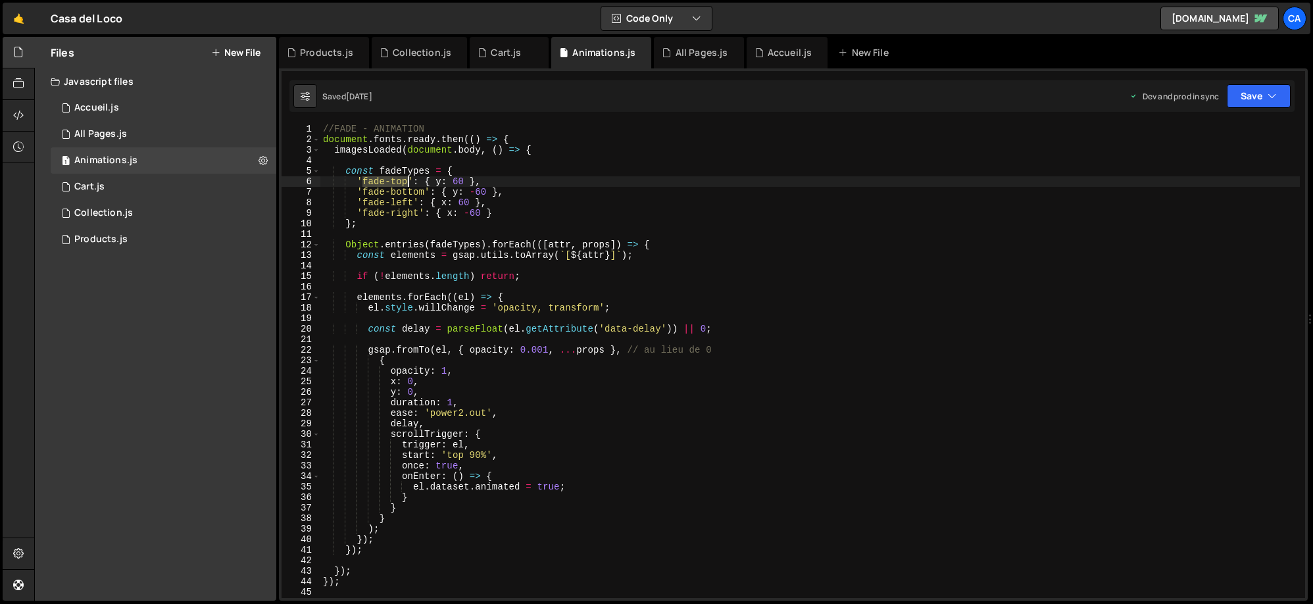
click at [400, 180] on div "//FADE - ANIMATION document . fonts . ready . then (( ) => { imagesLoaded ( doc…" at bounding box center [809, 371] width 979 height 495
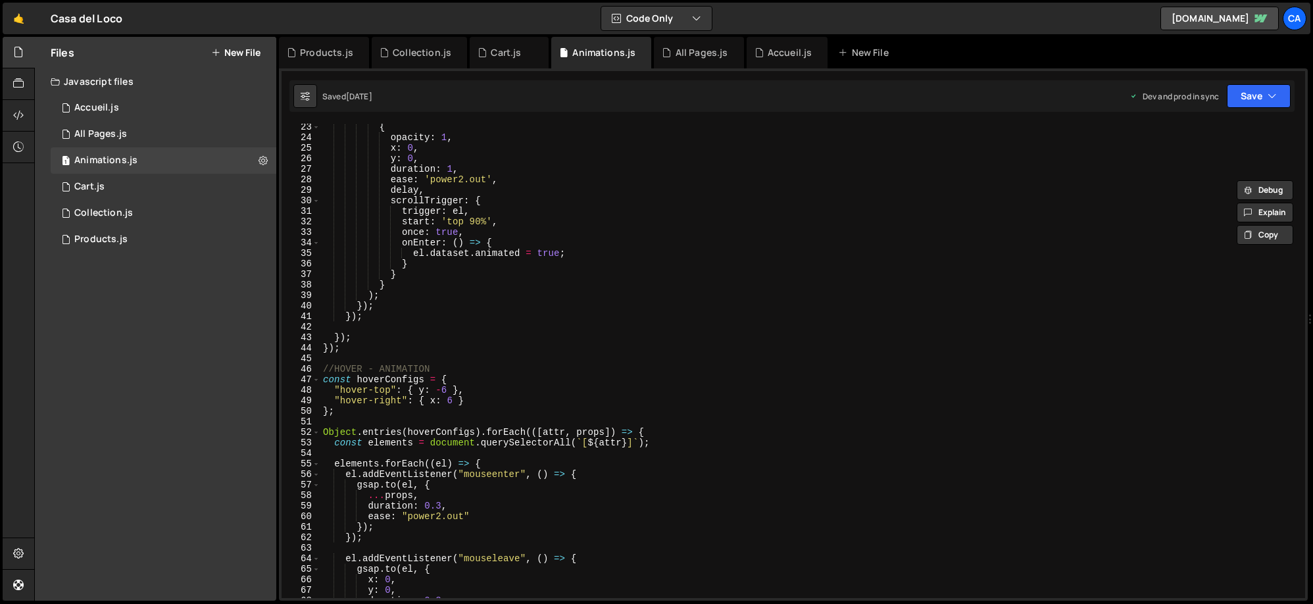
scroll to position [258, 0]
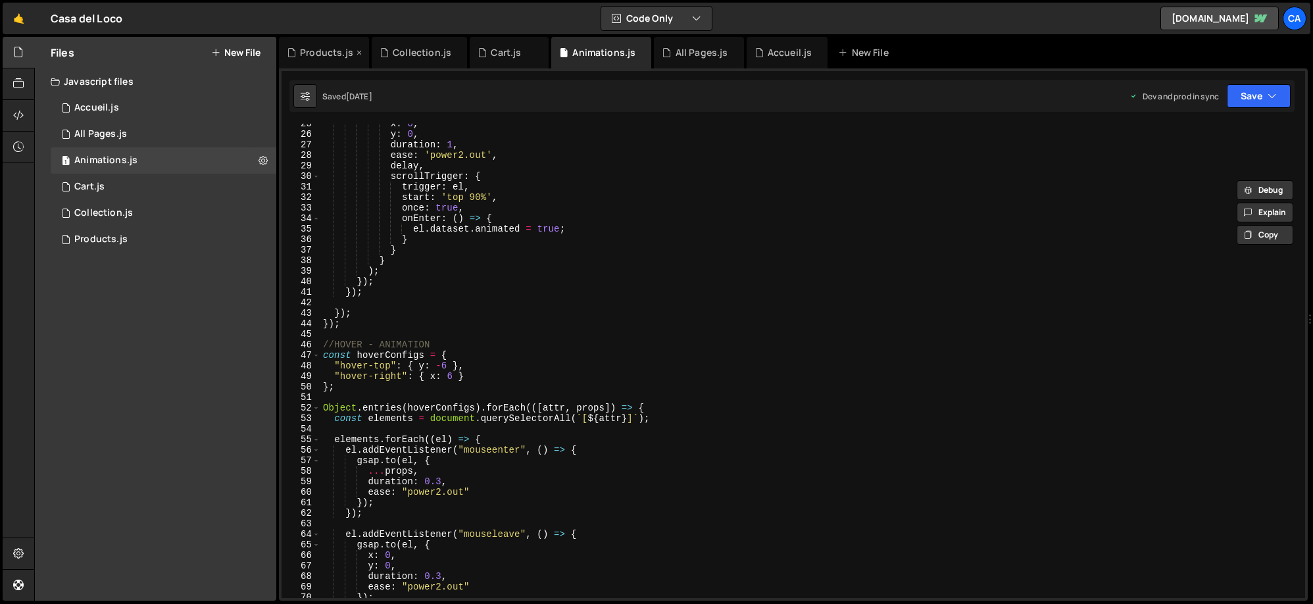
drag, startPoint x: 310, startPoint y: 47, endPoint x: 315, endPoint y: 53, distance: 7.5
click at [310, 47] on div "Products.js" at bounding box center [326, 52] width 53 height 13
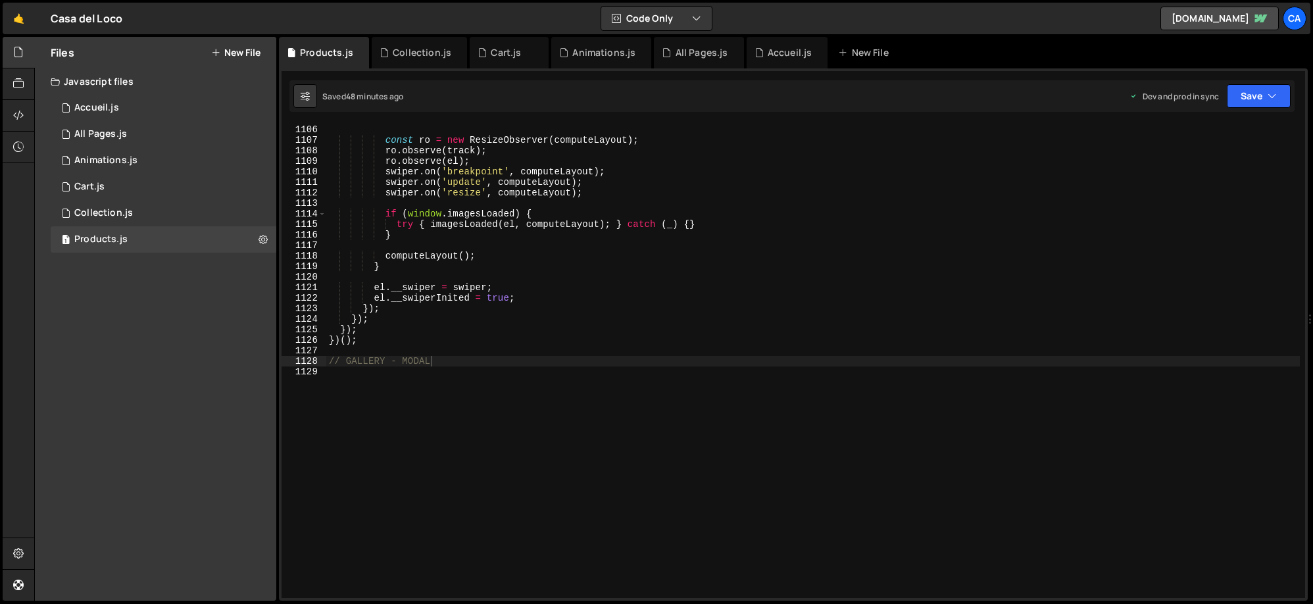
click at [442, 383] on div "swiper . on ( 'slideChange' , syncThumbAnimated ) ; const ro = new ResizeObserv…" at bounding box center [812, 361] width 973 height 495
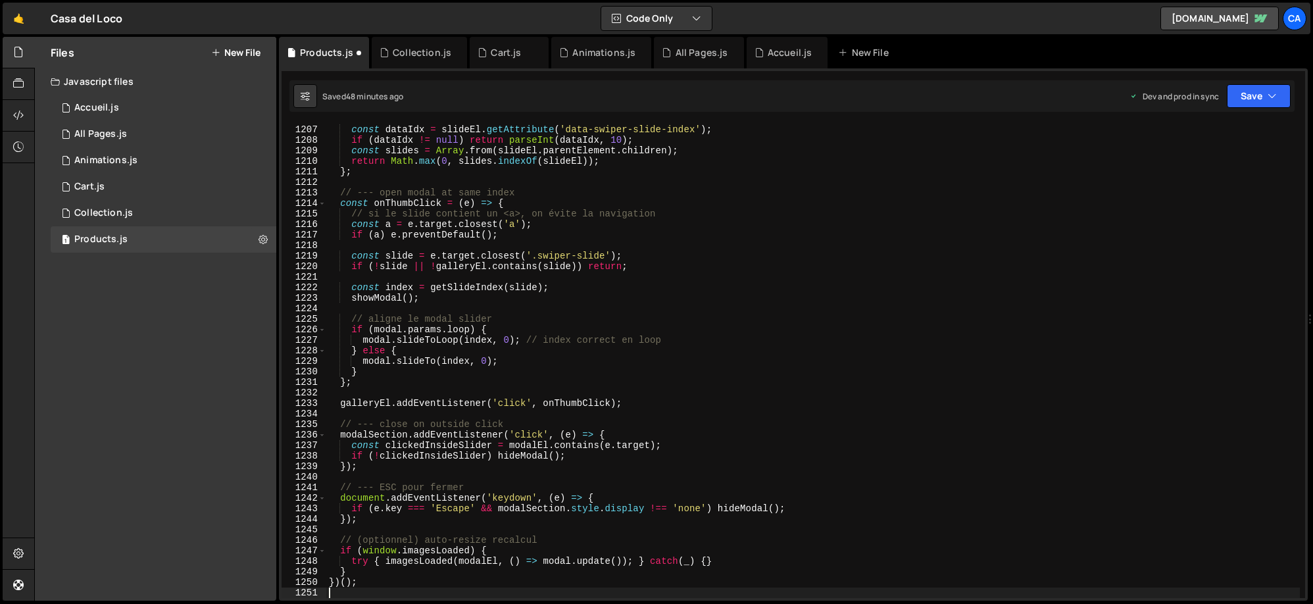
scroll to position [12689, 0]
click at [1238, 102] on button "Save" at bounding box center [1258, 96] width 64 height 24
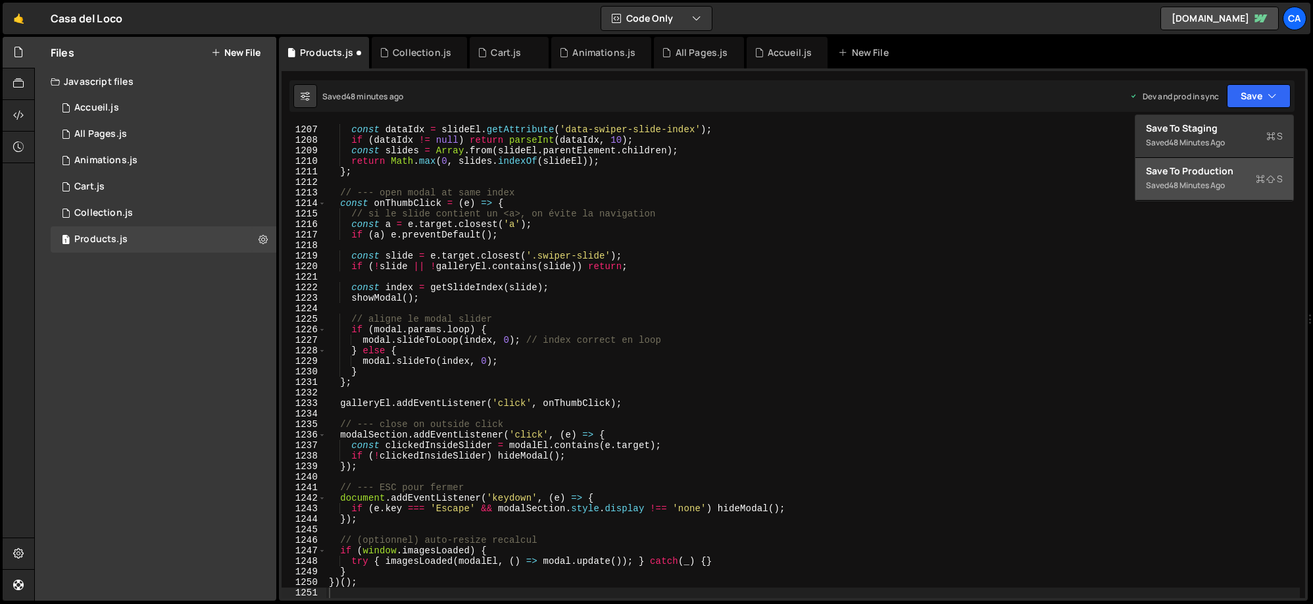
click at [1165, 186] on div "Saved 48 minutes ago" at bounding box center [1214, 186] width 137 height 16
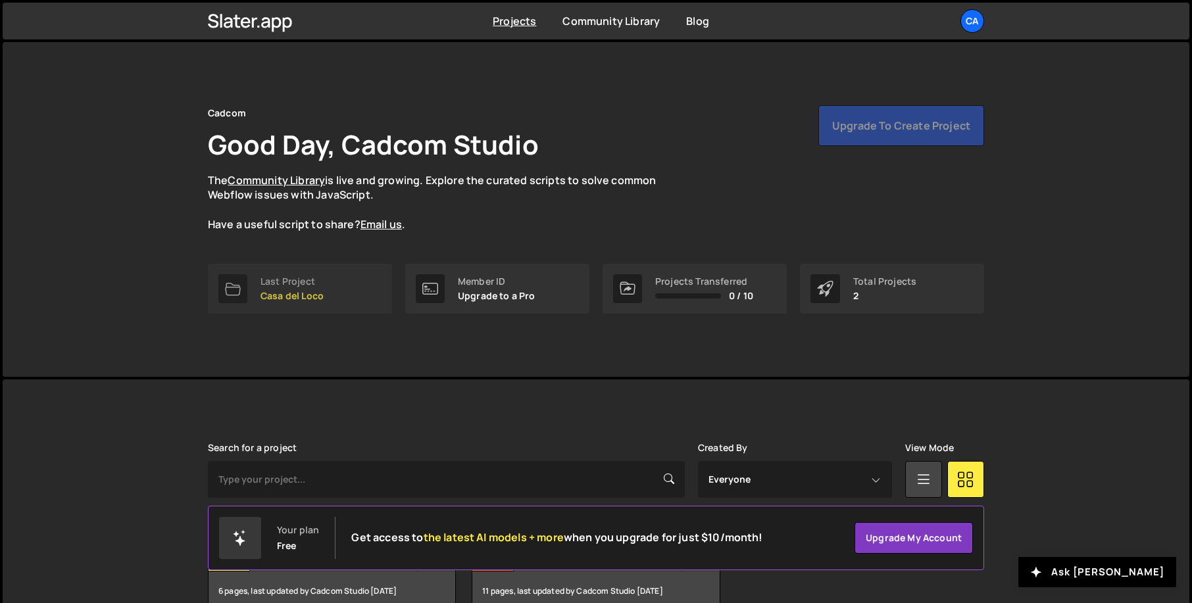
click at [324, 295] on link "Last Project [GEOGRAPHIC_DATA]" at bounding box center [300, 289] width 184 height 50
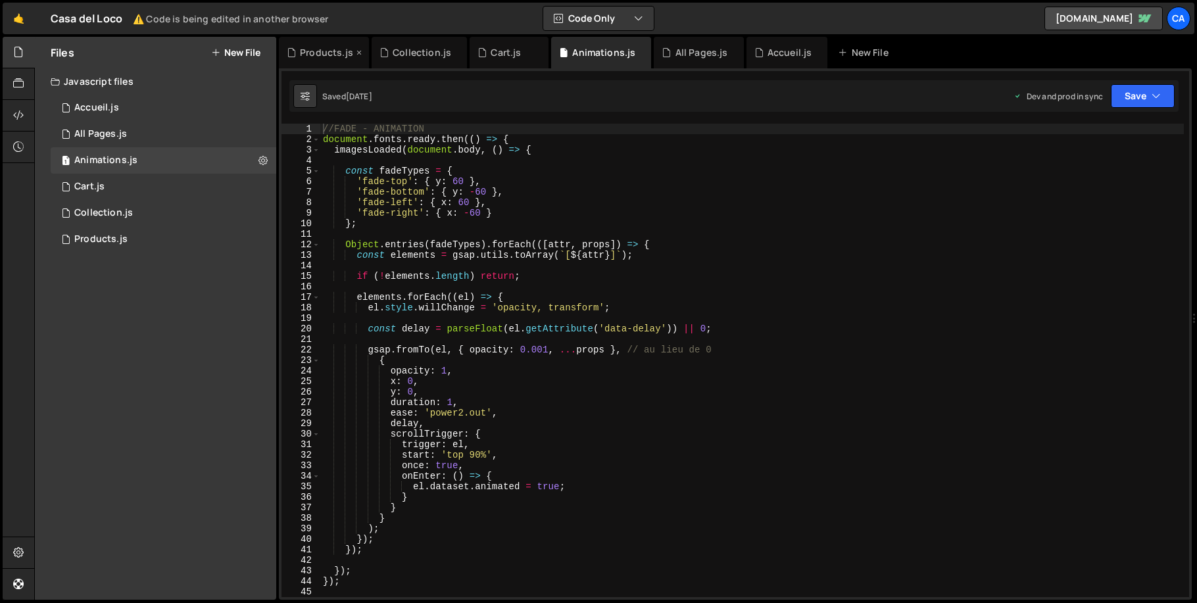
click at [326, 53] on div "Products.js" at bounding box center [326, 52] width 53 height 13
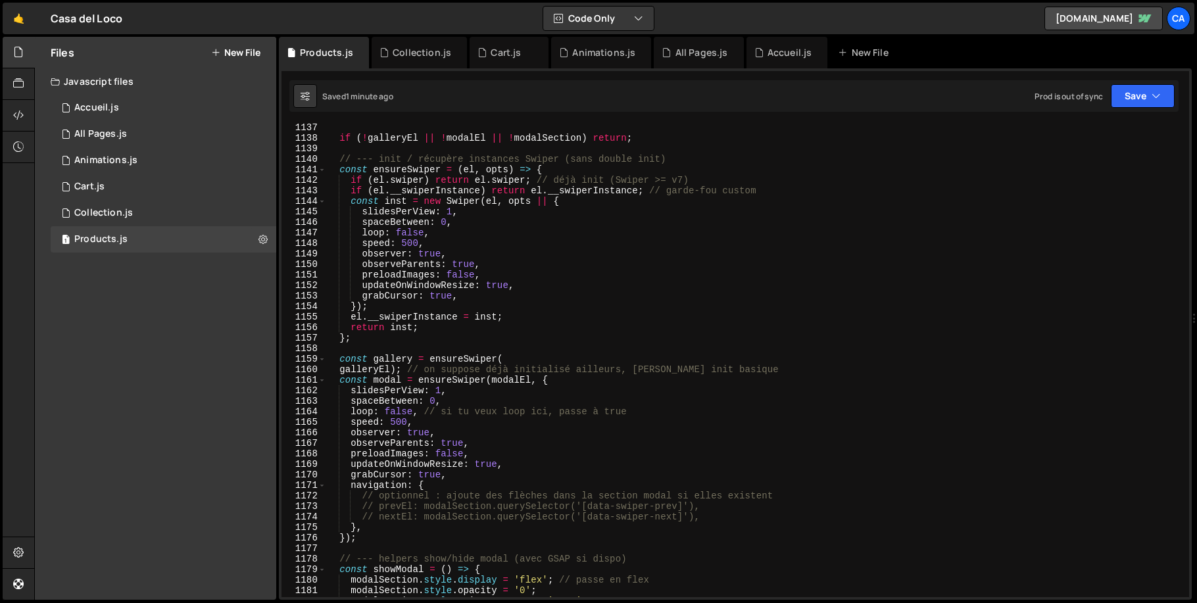
scroll to position [11978, 0]
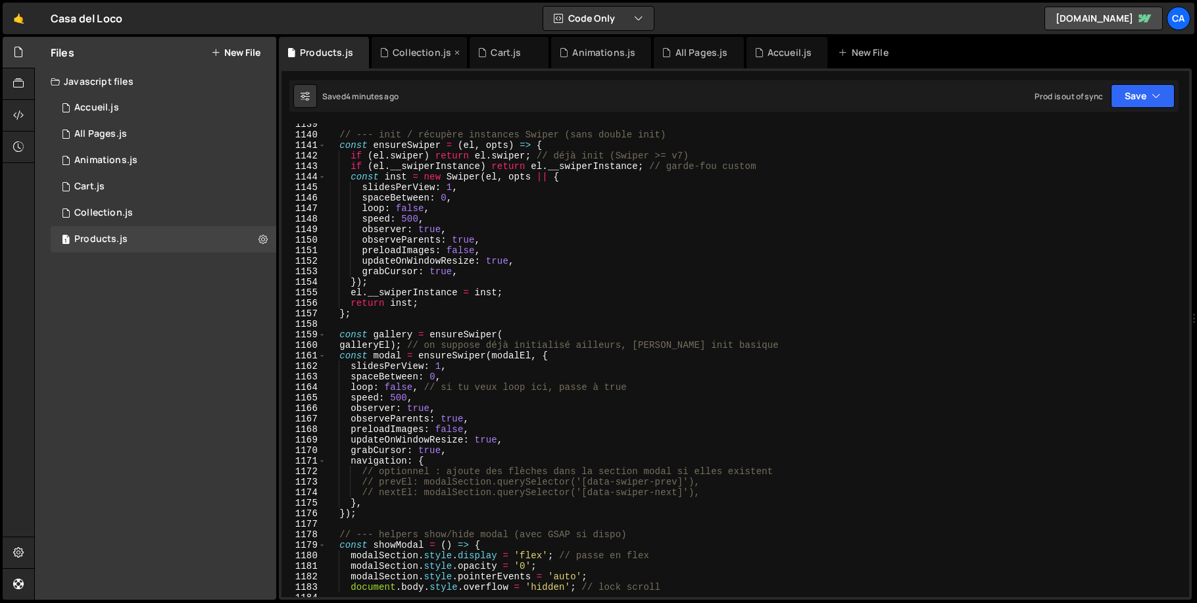
click at [456, 49] on icon at bounding box center [456, 52] width 9 height 13
click at [438, 52] on icon at bounding box center [440, 52] width 9 height 13
click at [550, 51] on icon at bounding box center [553, 52] width 9 height 13
click at [0, 0] on icon at bounding box center [0, 0] width 0 height 0
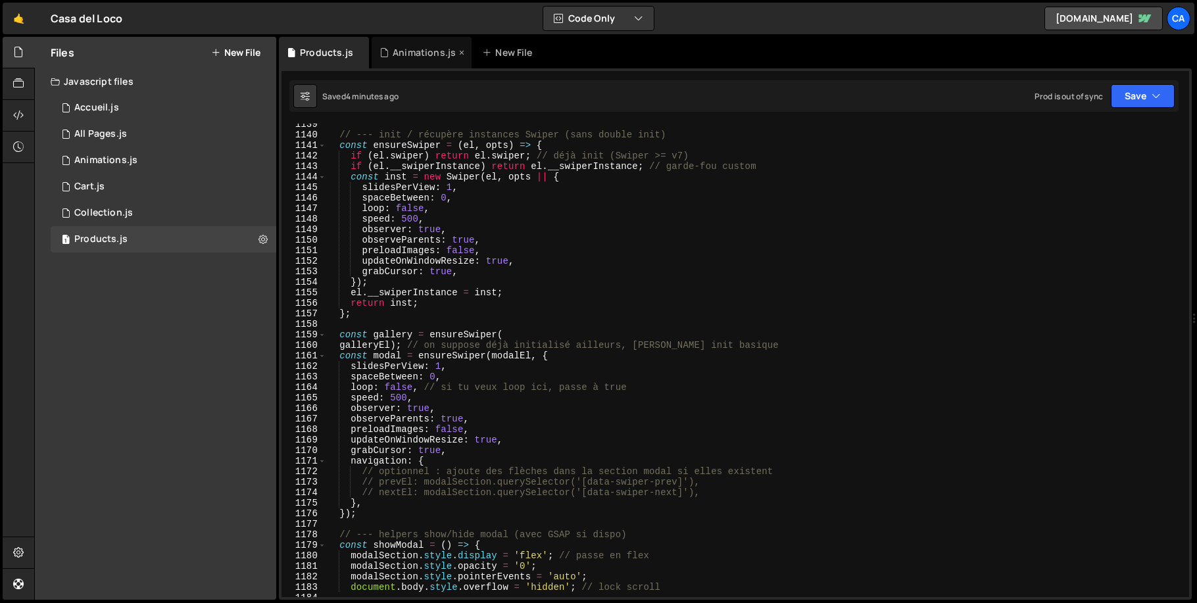
click at [398, 47] on div "Animations.js" at bounding box center [424, 52] width 63 height 13
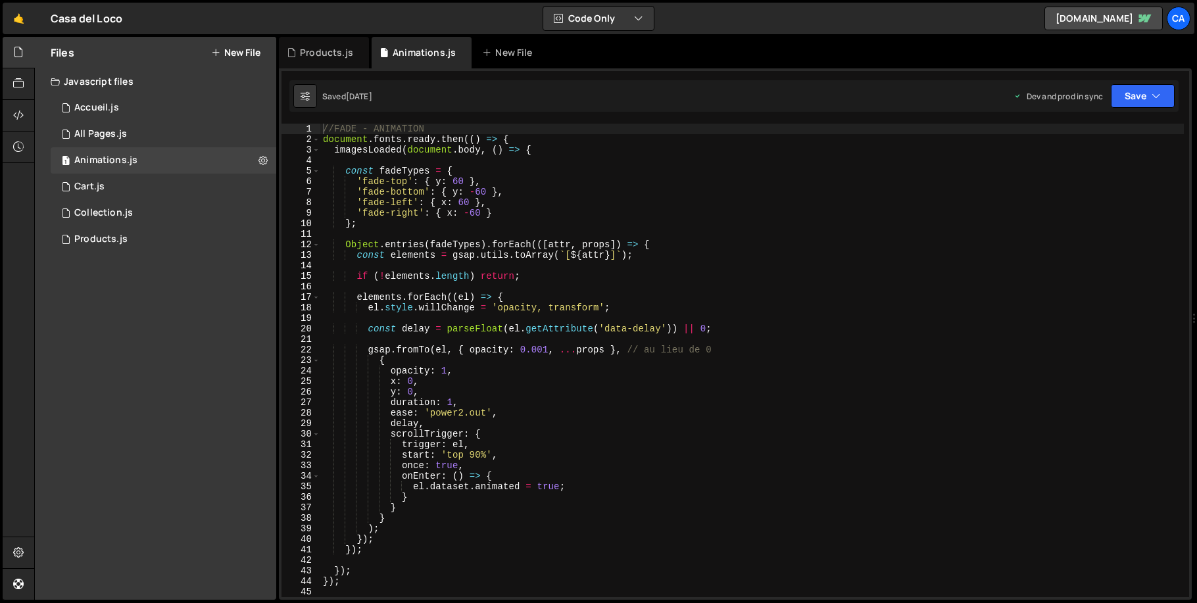
type textarea "once: true,"
click at [481, 465] on div "//FADE - ANIMATION document . fonts . ready . then (( ) => { imagesLoaded ( doc…" at bounding box center [751, 371] width 863 height 495
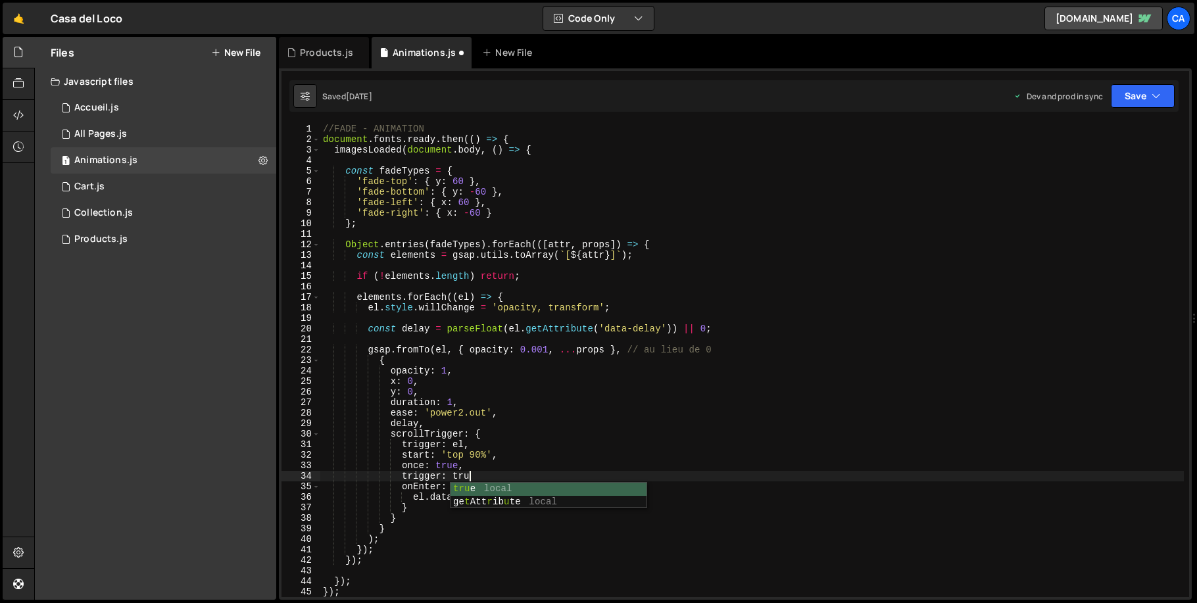
scroll to position [0, 10]
click at [1138, 92] on button "Save" at bounding box center [1143, 96] width 64 height 24
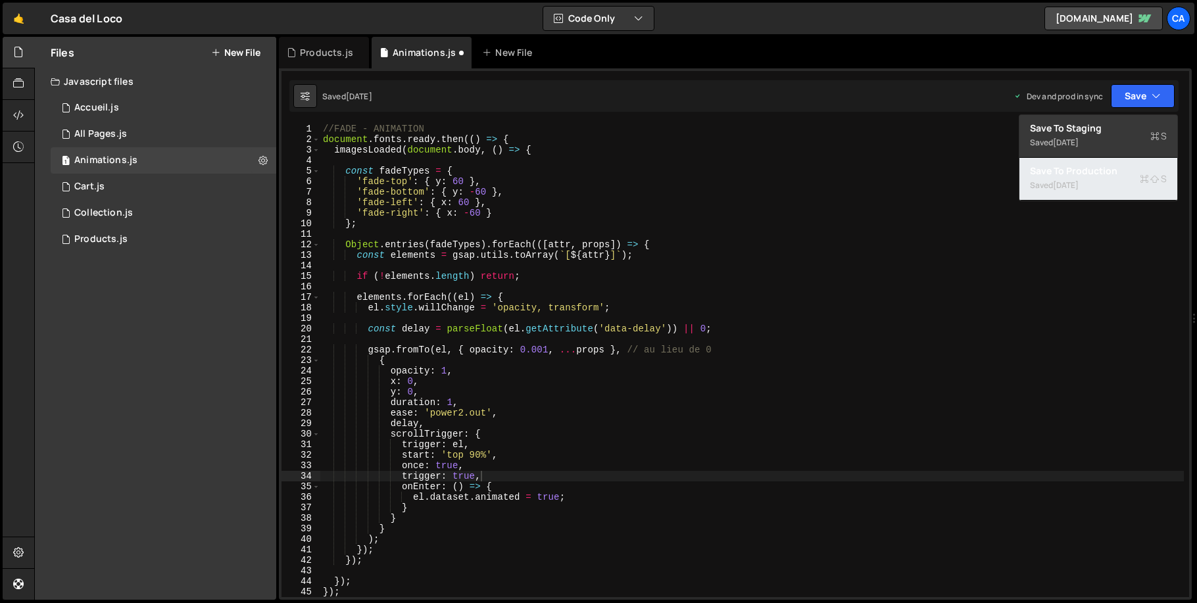
click at [1121, 189] on div "Saved [DATE]" at bounding box center [1098, 186] width 137 height 16
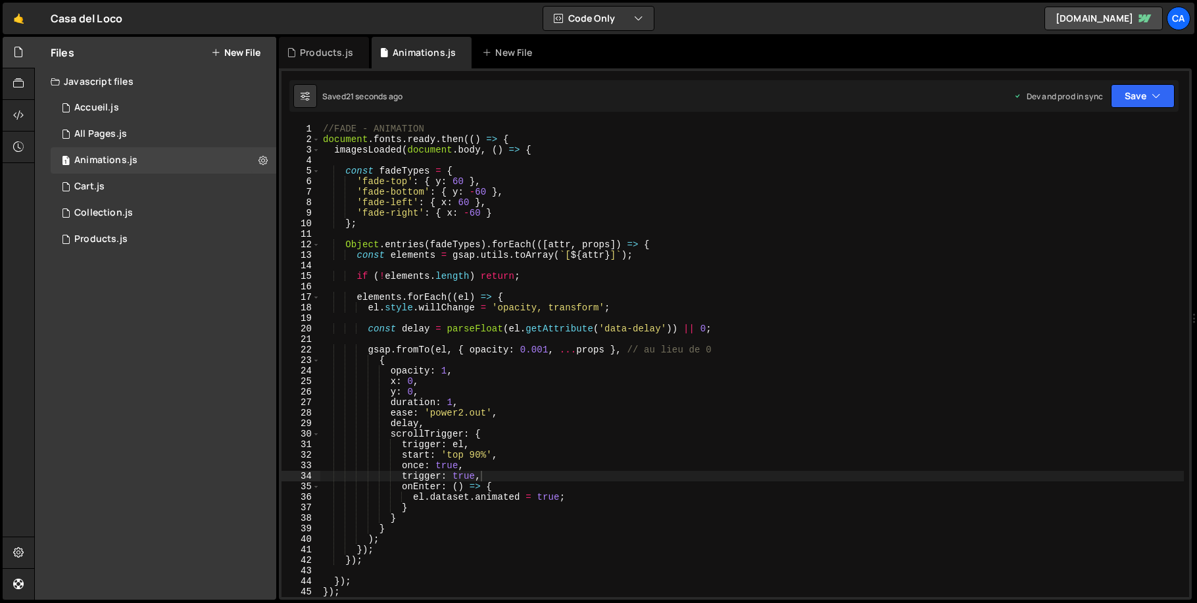
click at [549, 439] on div "//FADE - ANIMATION document . fonts . ready . then (( ) => { imagesLoaded ( doc…" at bounding box center [751, 371] width 863 height 495
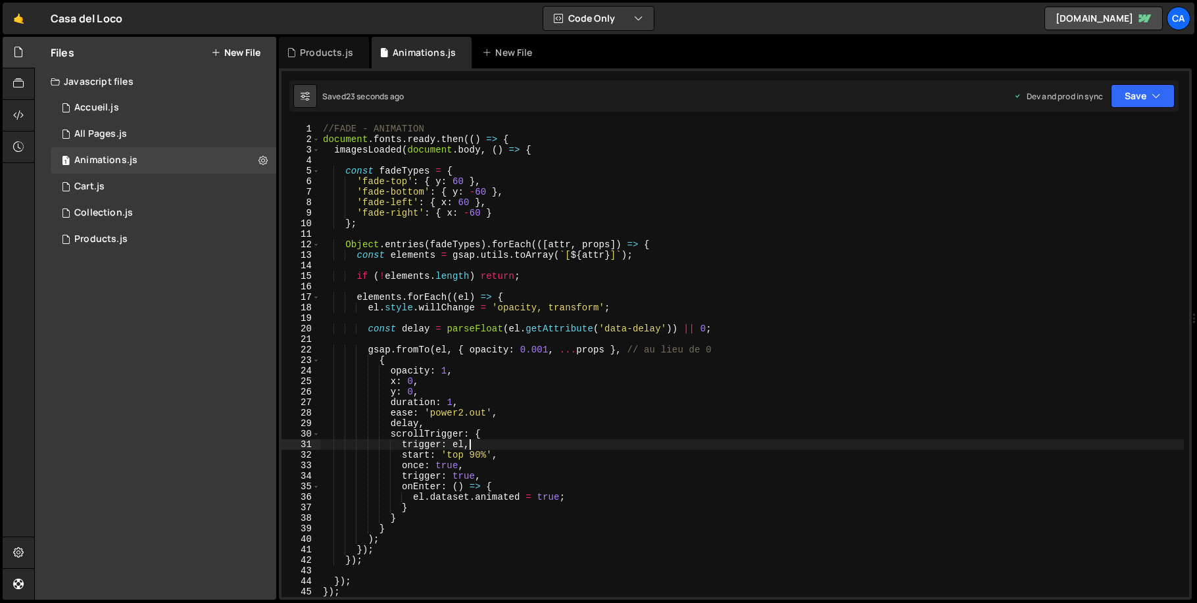
click at [418, 475] on div "//FADE - ANIMATION document . fonts . ready . then (( ) => { imagesLoaded ( doc…" at bounding box center [751, 371] width 863 height 495
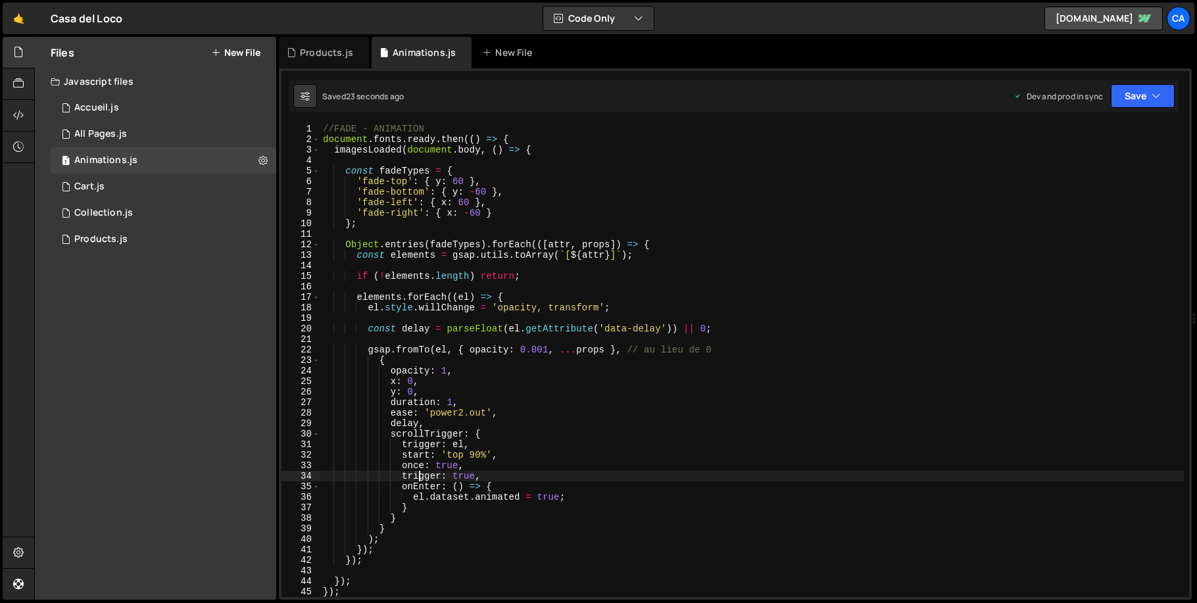
click at [418, 475] on div "//FADE - ANIMATION document . fonts . ready . then (( ) => { imagesLoaded ( doc…" at bounding box center [751, 371] width 863 height 495
click at [1126, 91] on button "Save" at bounding box center [1143, 96] width 64 height 24
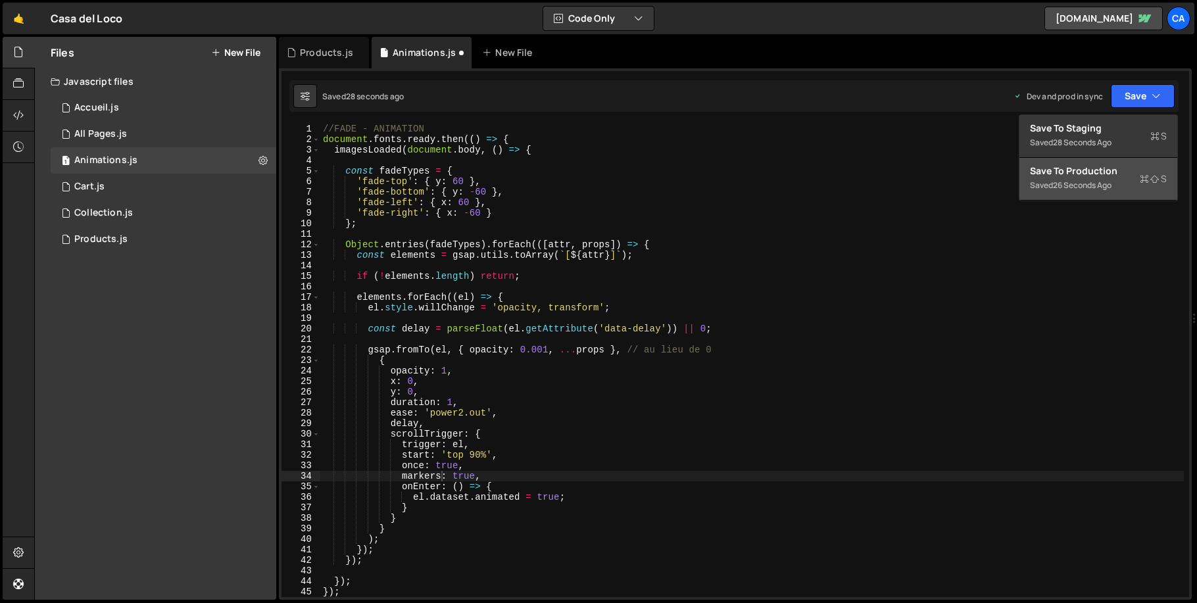
click at [1105, 178] on div "Saved 26 seconds ago" at bounding box center [1098, 186] width 137 height 16
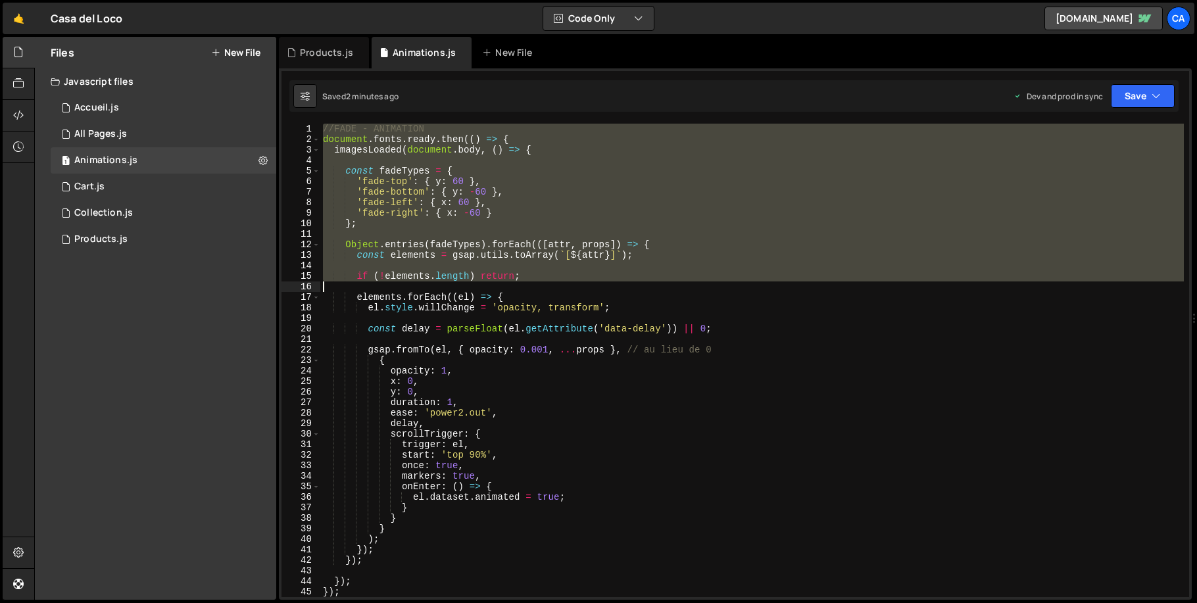
scroll to position [61, 0]
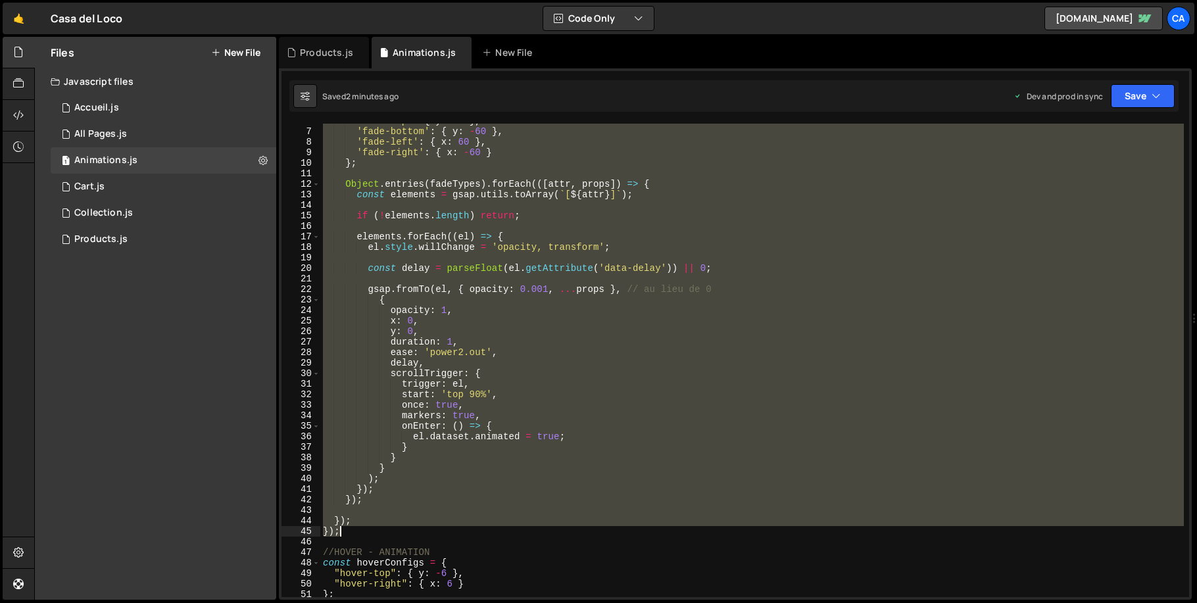
drag, startPoint x: 322, startPoint y: 127, endPoint x: 453, endPoint y: 533, distance: 426.5
click at [453, 533] on div "'fade-top' : { y : 60 } , 'fade-bottom' : { y : - 60 } , 'fade-left' : { x : 60…" at bounding box center [751, 363] width 863 height 495
type textarea "}); });"
click at [314, 51] on div "Products.js" at bounding box center [326, 52] width 53 height 13
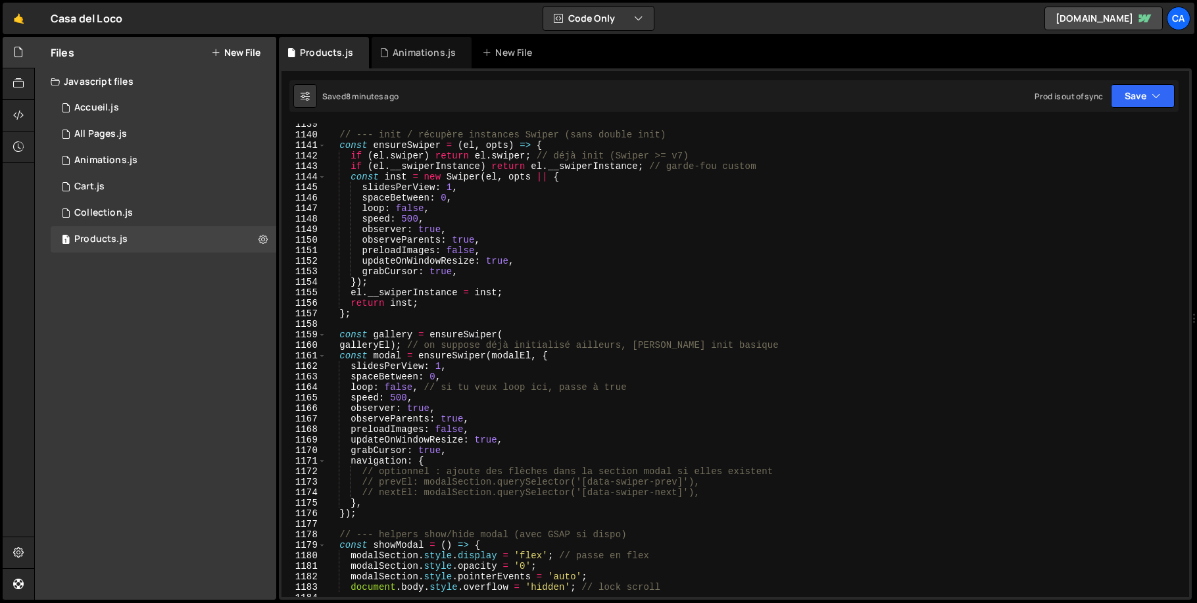
click at [496, 240] on div "// --- init / récupère instances Swiper (sans double init) const ensureSwiper =…" at bounding box center [755, 366] width 858 height 495
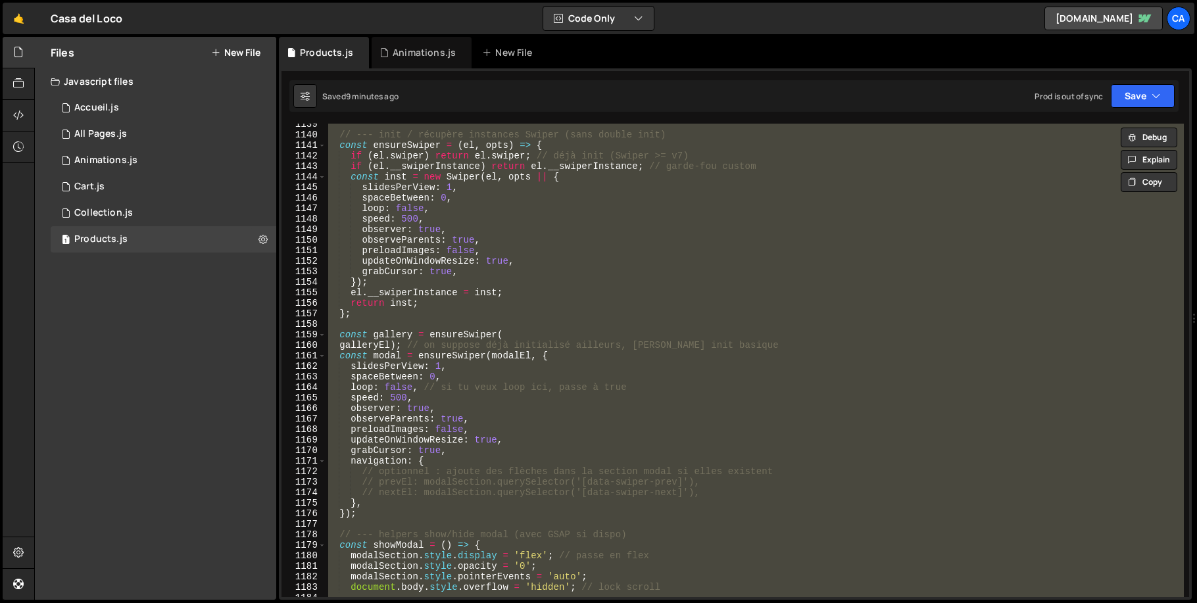
click at [465, 333] on div "// --- init / récupère instances Swiper (sans double init) const ensureSwiper =…" at bounding box center [755, 360] width 858 height 473
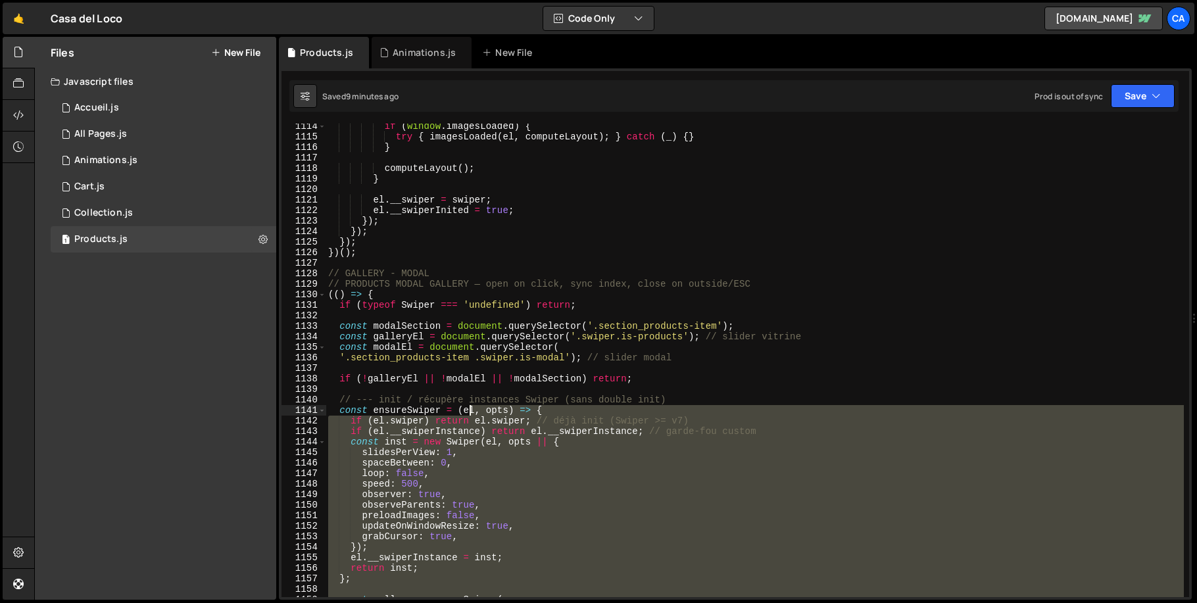
scroll to position [11615, 0]
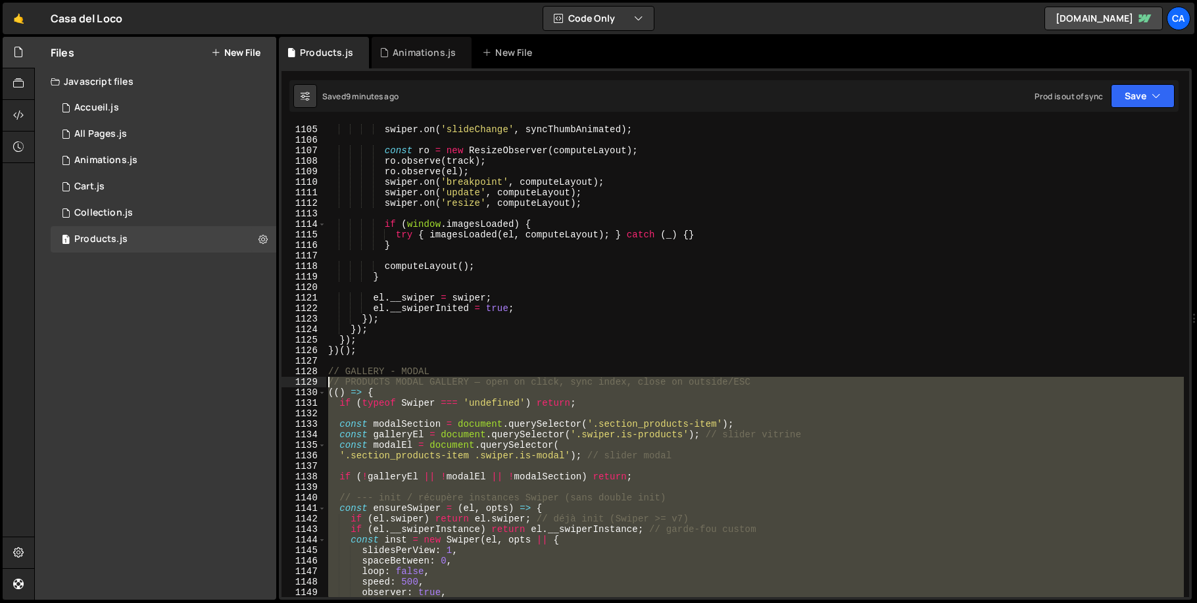
drag, startPoint x: 409, startPoint y: 371, endPoint x: 291, endPoint y: 379, distance: 118.6
click at [291, 379] on div "const gallery = ensureSwiper( 1104 1105 1106 1107 1108 1109 1110 1111 1112 1113…" at bounding box center [735, 360] width 908 height 473
type textarea "// PRODUCTS MODAL GALLERY — open on click, sync index, close on outside/ESC (()…"
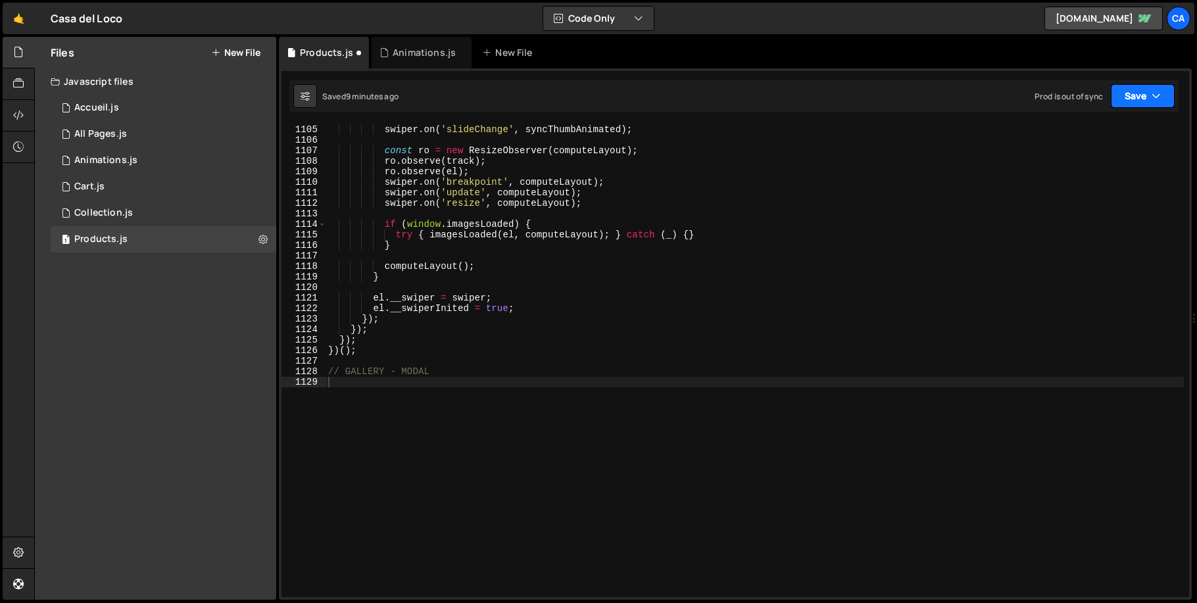
click at [1121, 95] on button "Save" at bounding box center [1143, 96] width 64 height 24
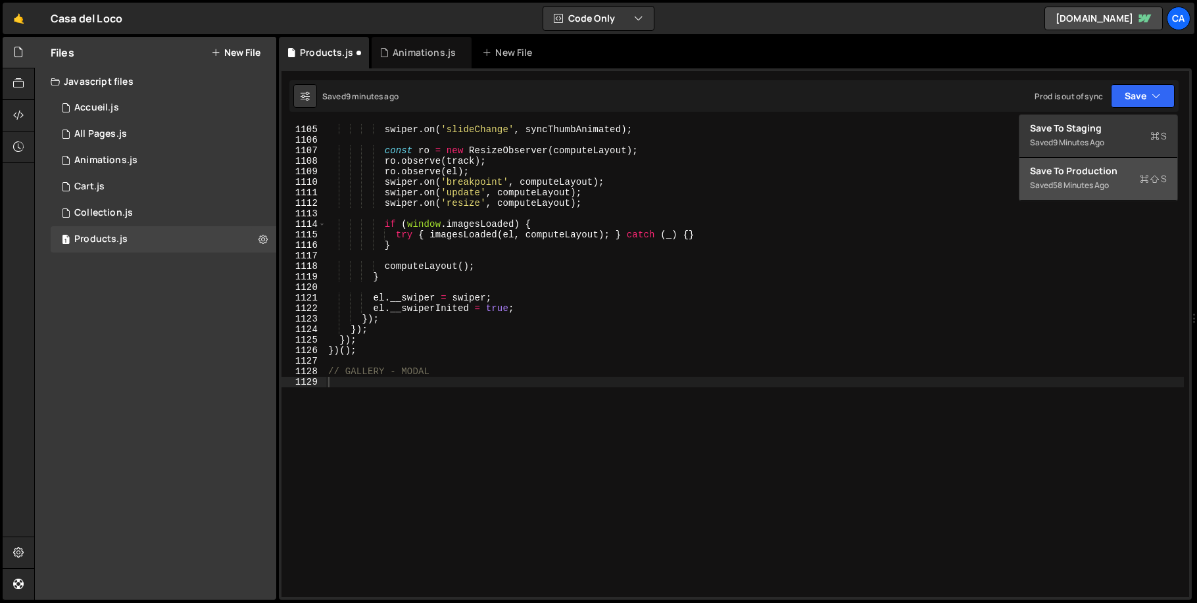
click at [1088, 168] on div "Save to Production S" at bounding box center [1098, 170] width 137 height 13
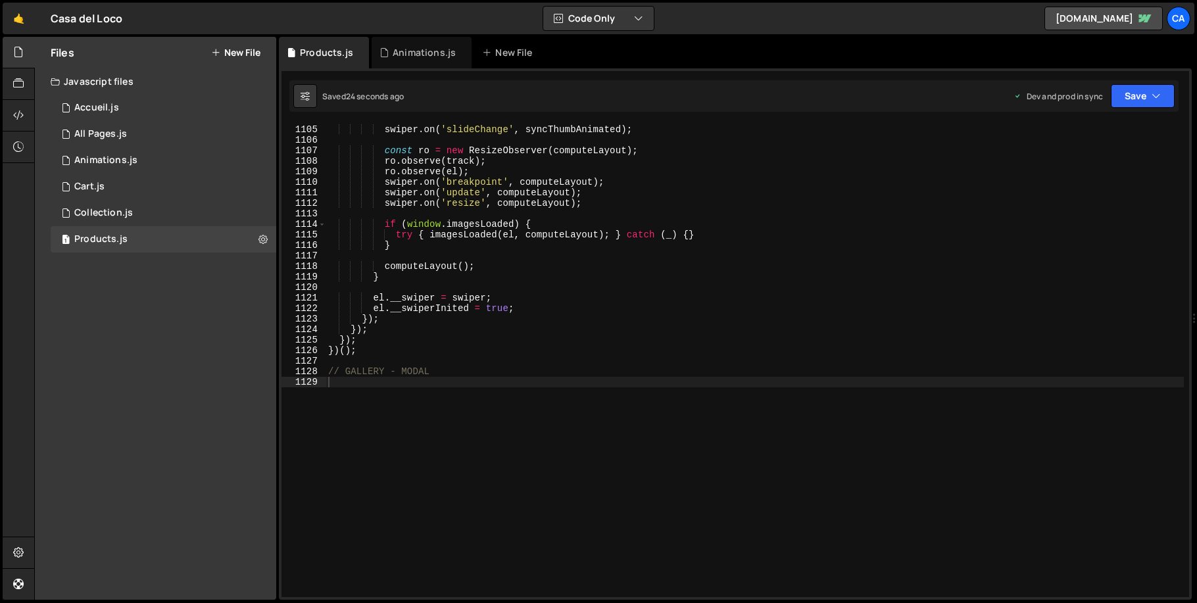
click at [353, 386] on div "swiper . on ( 'transitionEnd' , syncThumbImmediate ) ; swiper . on ( 'slideChan…" at bounding box center [755, 361] width 858 height 495
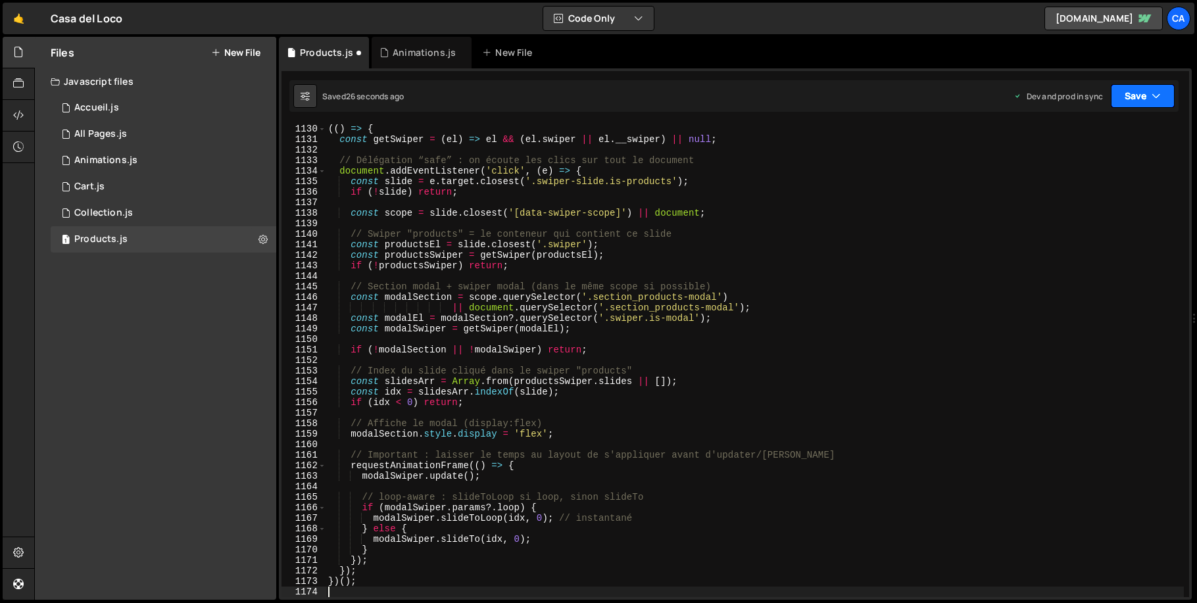
click at [1111, 106] on button "Save" at bounding box center [1143, 96] width 64 height 24
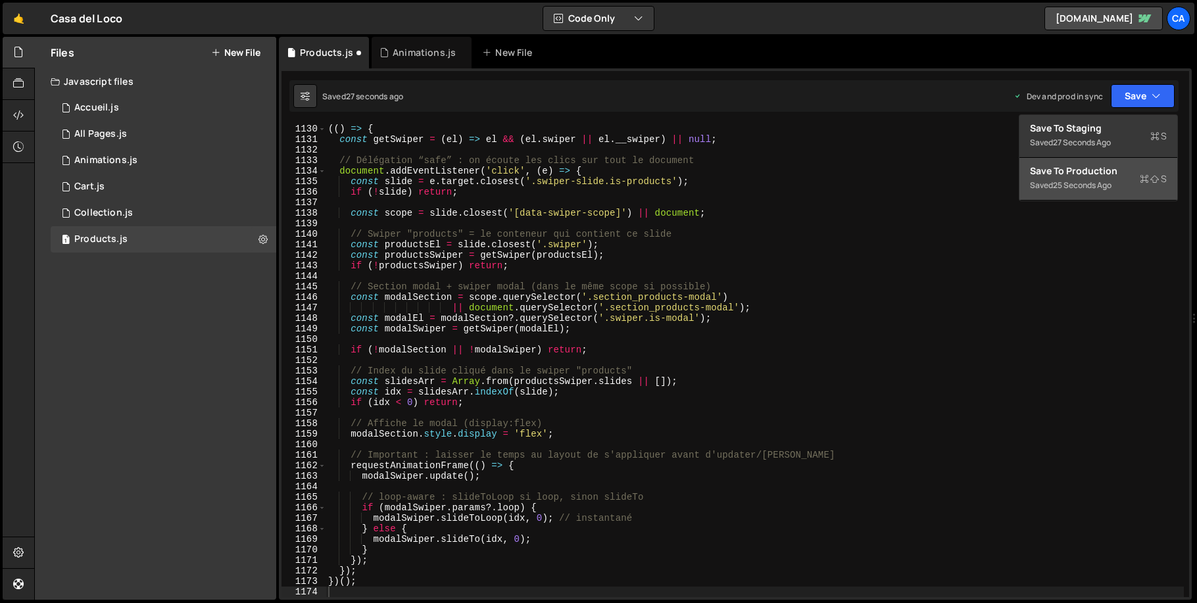
click at [1092, 174] on div "Save to Production S" at bounding box center [1098, 170] width 137 height 13
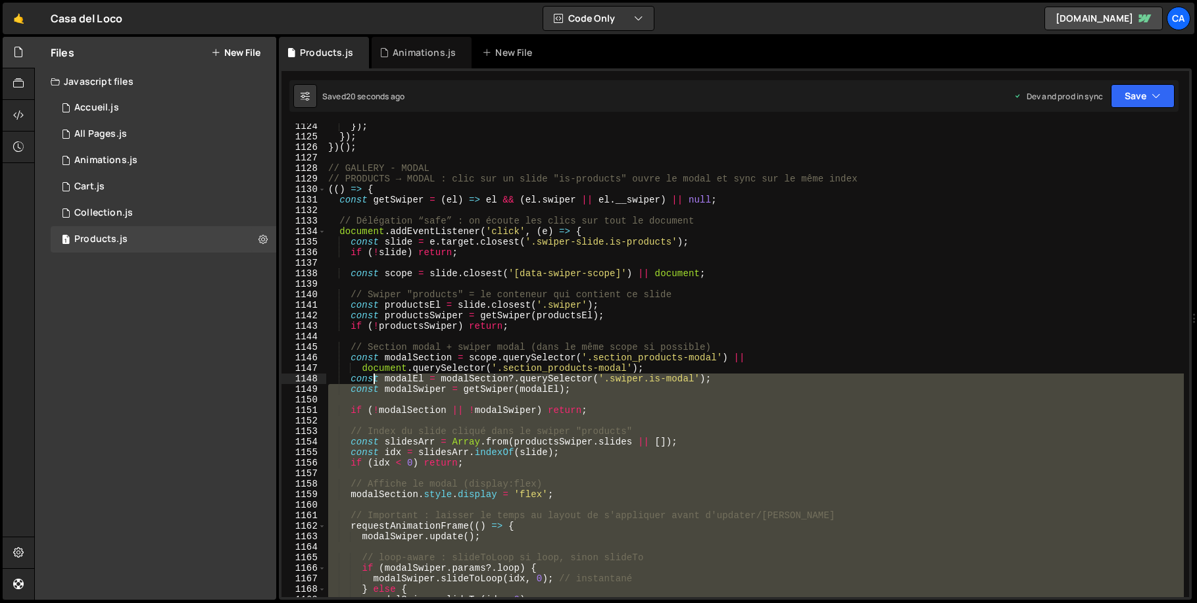
scroll to position [11769, 0]
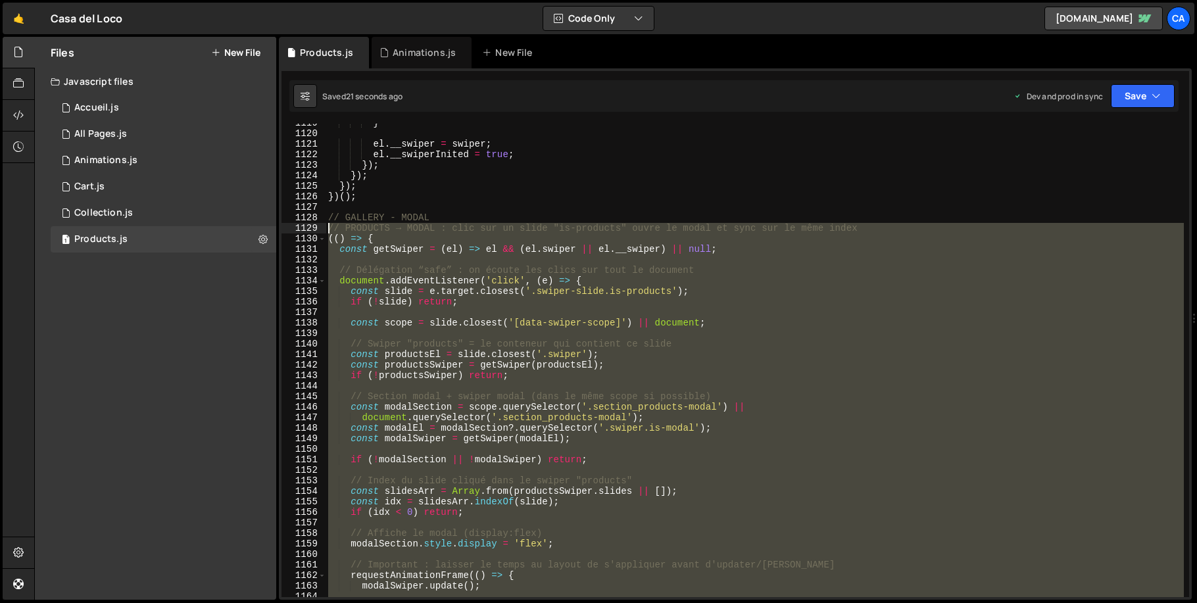
drag, startPoint x: 409, startPoint y: 491, endPoint x: 316, endPoint y: 228, distance: 278.9
click at [316, 228] on div "1119 1120 1121 1122 1123 1124 1125 1126 1127 1128 1129 1130 1131 1132 1133 1134…" at bounding box center [735, 360] width 908 height 473
type textarea "// PRODUCTS → MODAL : clic sur un slide "is-products" ouvre le modal et sync su…"
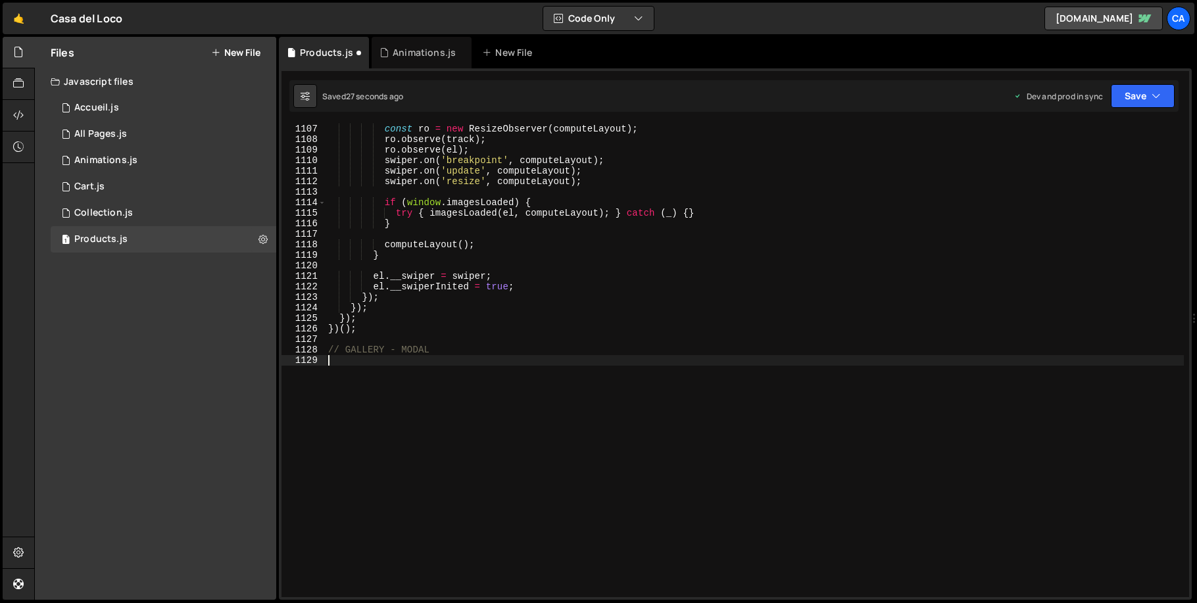
type textarea "// GALLERY - MODAL"
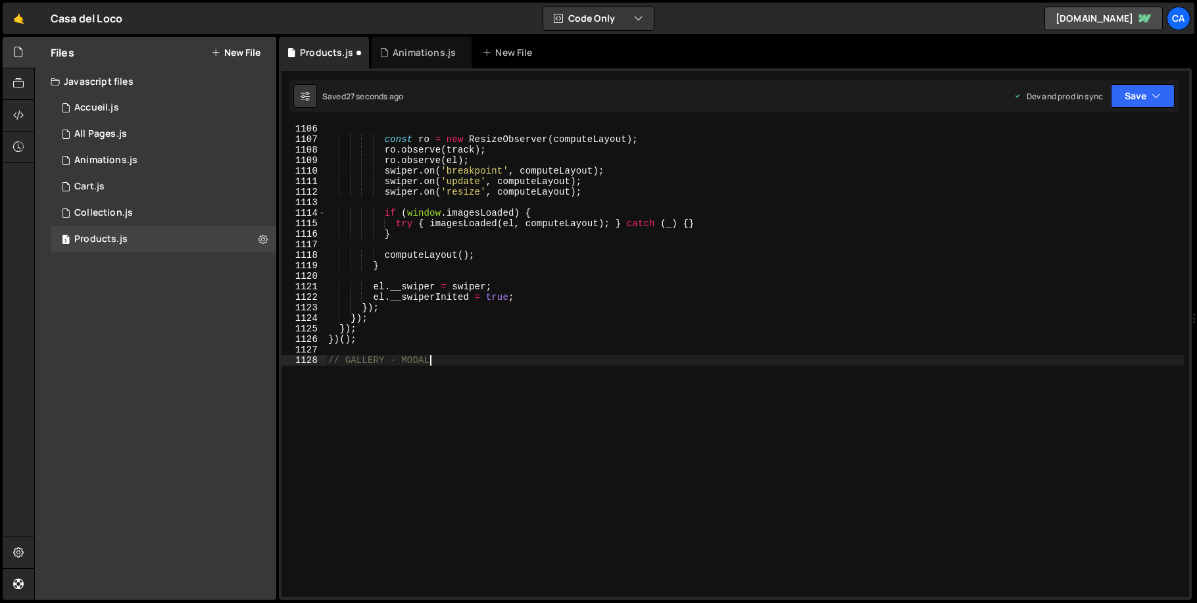
scroll to position [11627, 0]
click at [1131, 88] on button "Save" at bounding box center [1143, 96] width 64 height 24
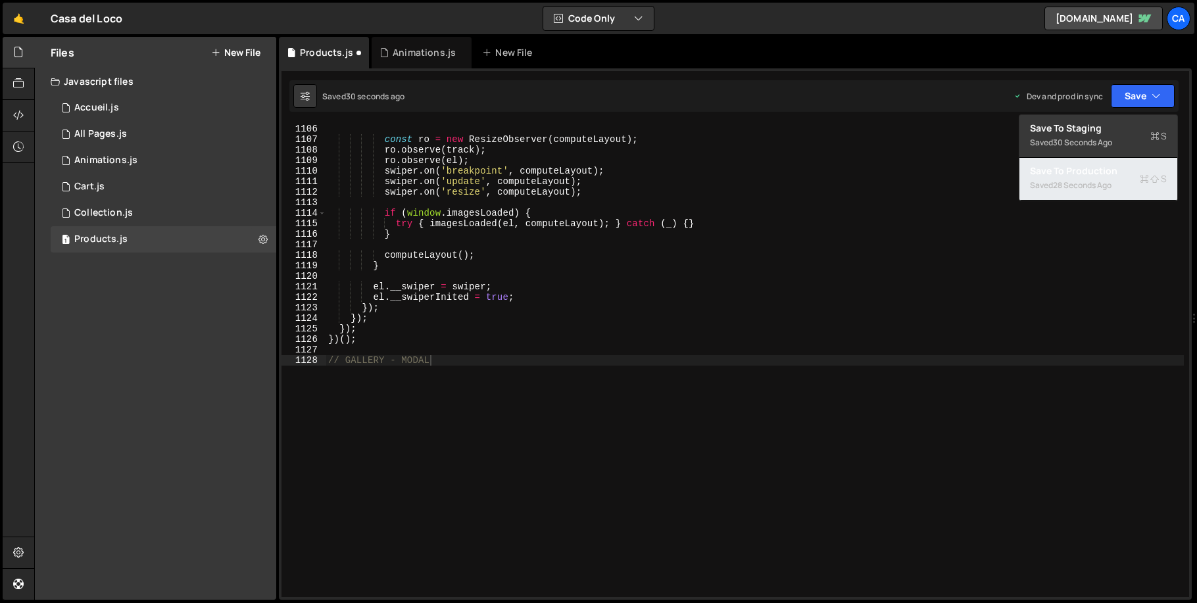
click at [1086, 186] on div "28 seconds ago" at bounding box center [1082, 185] width 59 height 11
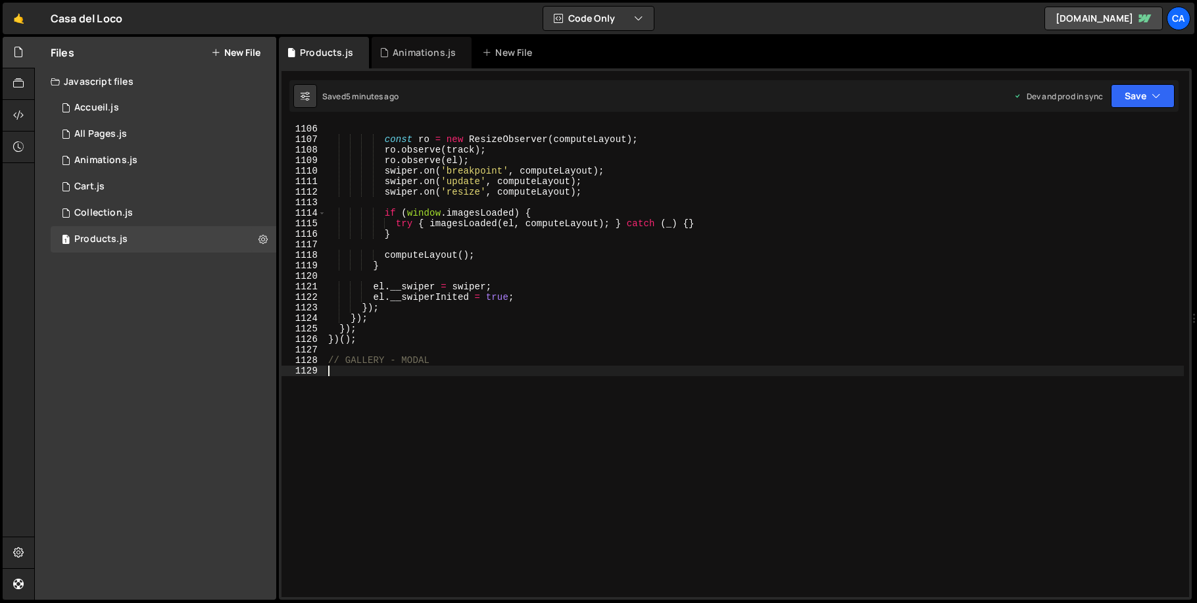
click at [389, 383] on div "const ro = new ResizeObserver ( computeLayout ) ; ro . observe ( track ) ; ro .…" at bounding box center [755, 371] width 858 height 495
paste textarea "})();"
type textarea "})();"
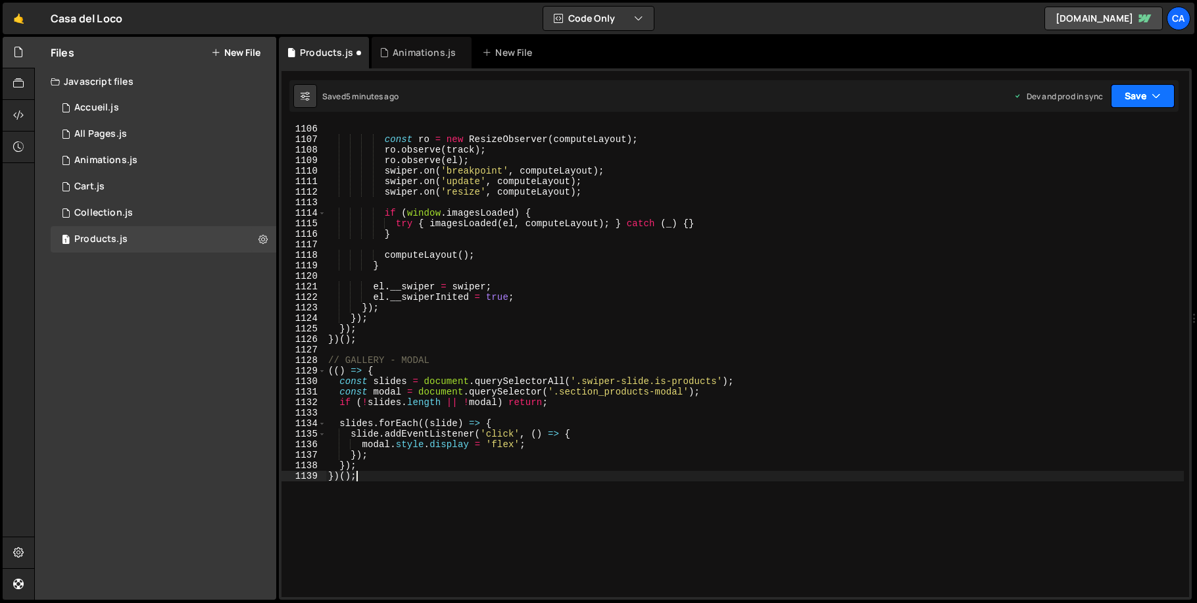
click at [1140, 95] on button "Save" at bounding box center [1143, 96] width 64 height 24
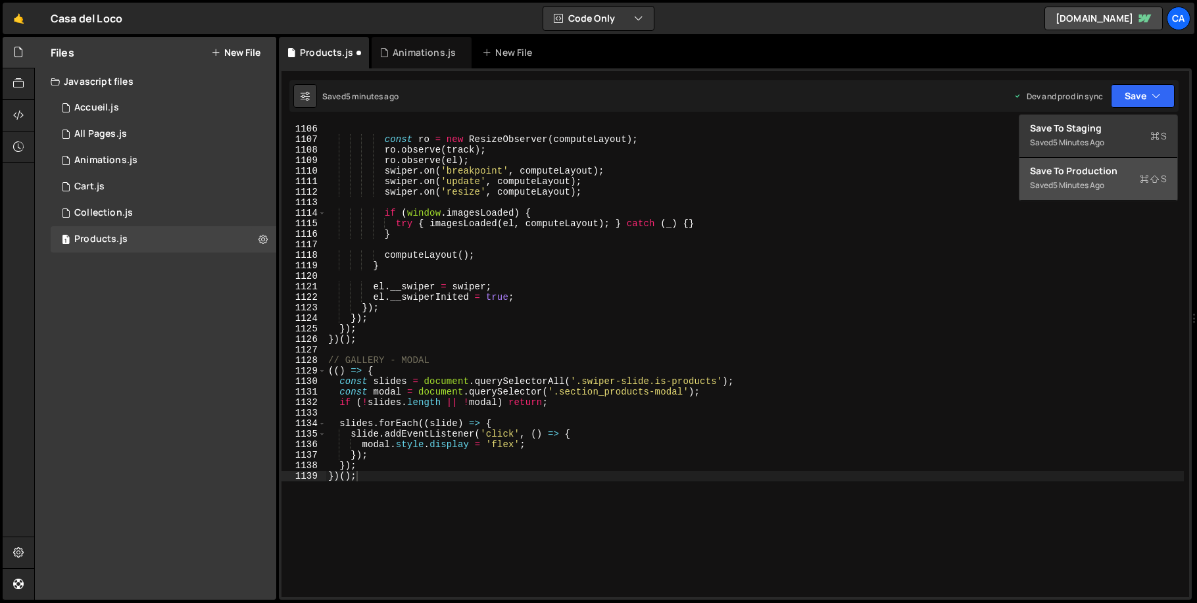
click at [1077, 187] on div "5 minutes ago" at bounding box center [1078, 185] width 51 height 11
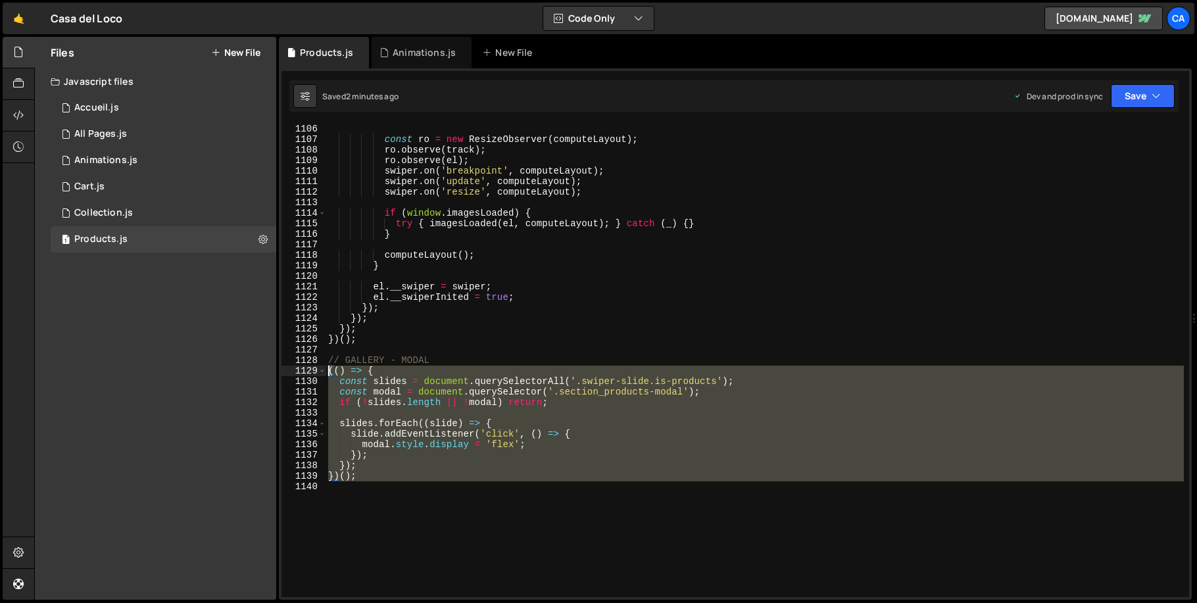
drag, startPoint x: 358, startPoint y: 516, endPoint x: 283, endPoint y: 370, distance: 164.7
click at [283, 370] on div "1106 1107 1108 1109 1110 1111 1112 1113 1114 1115 1116 1117 1118 1119 1120 1121…" at bounding box center [735, 360] width 908 height 473
paste textarea "})("
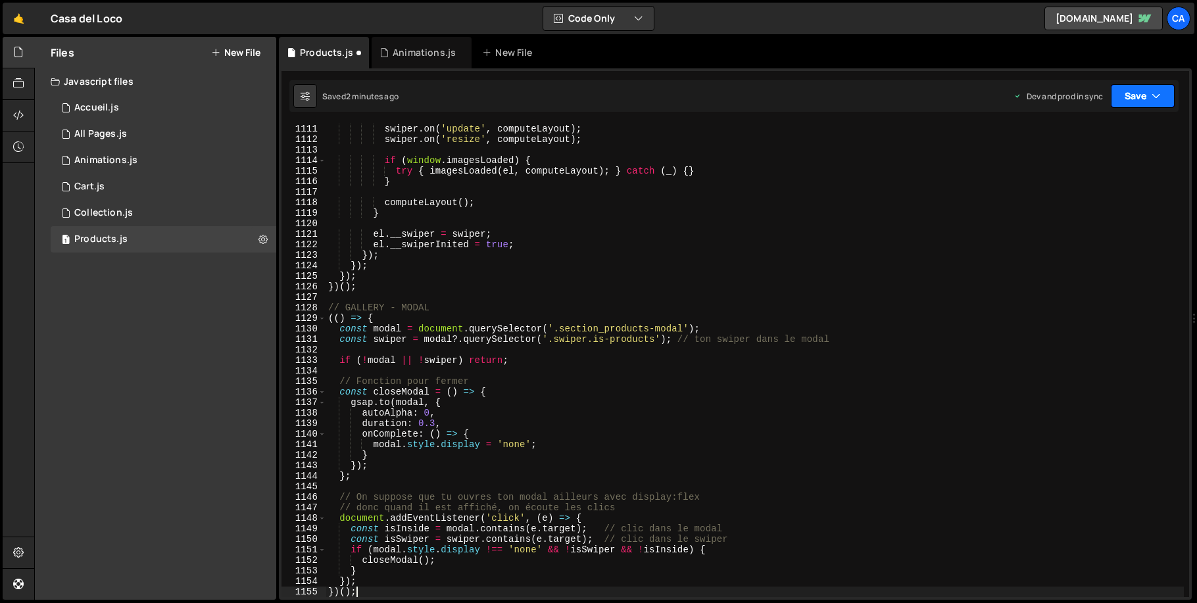
click at [1140, 89] on button "Save" at bounding box center [1143, 96] width 64 height 24
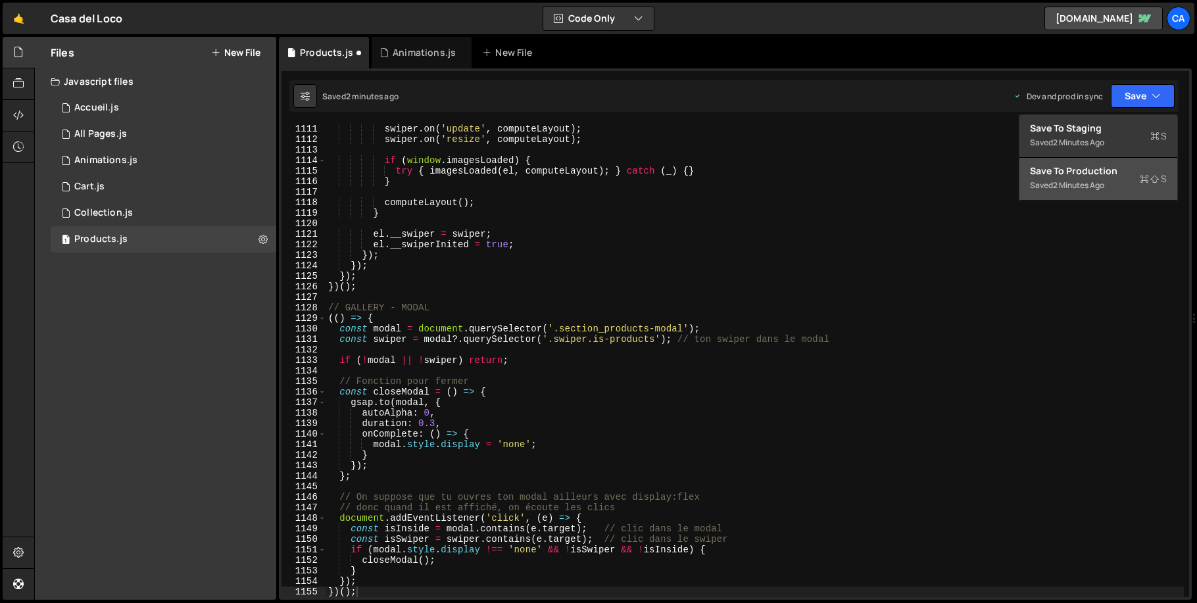
click at [1114, 185] on div "Saved 2 minutes ago" at bounding box center [1098, 186] width 137 height 16
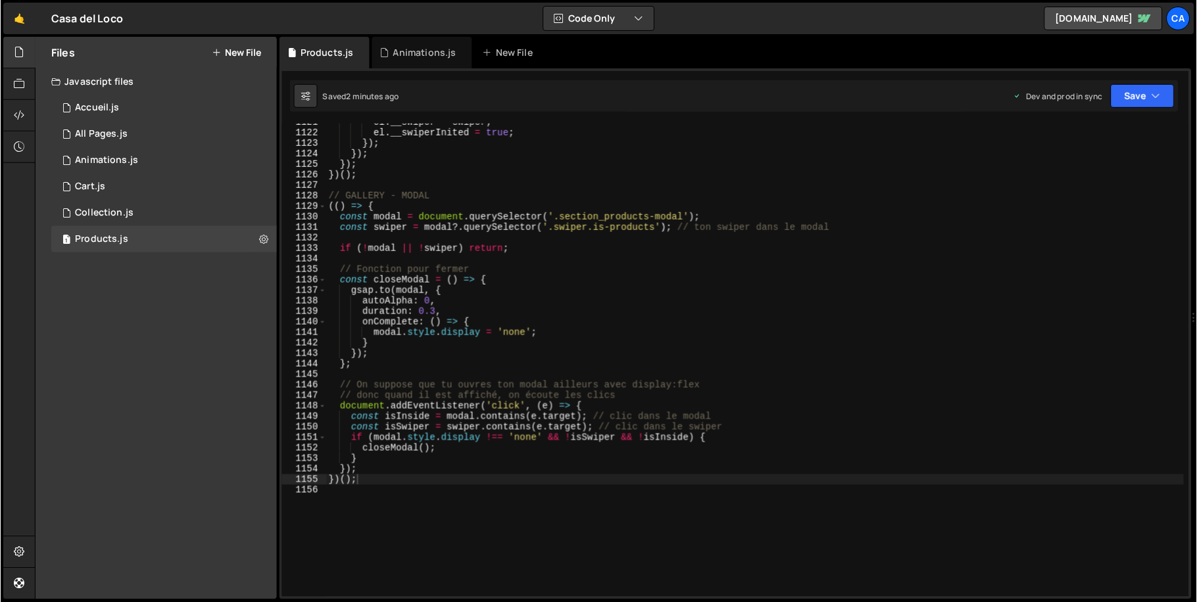
scroll to position [11829, 0]
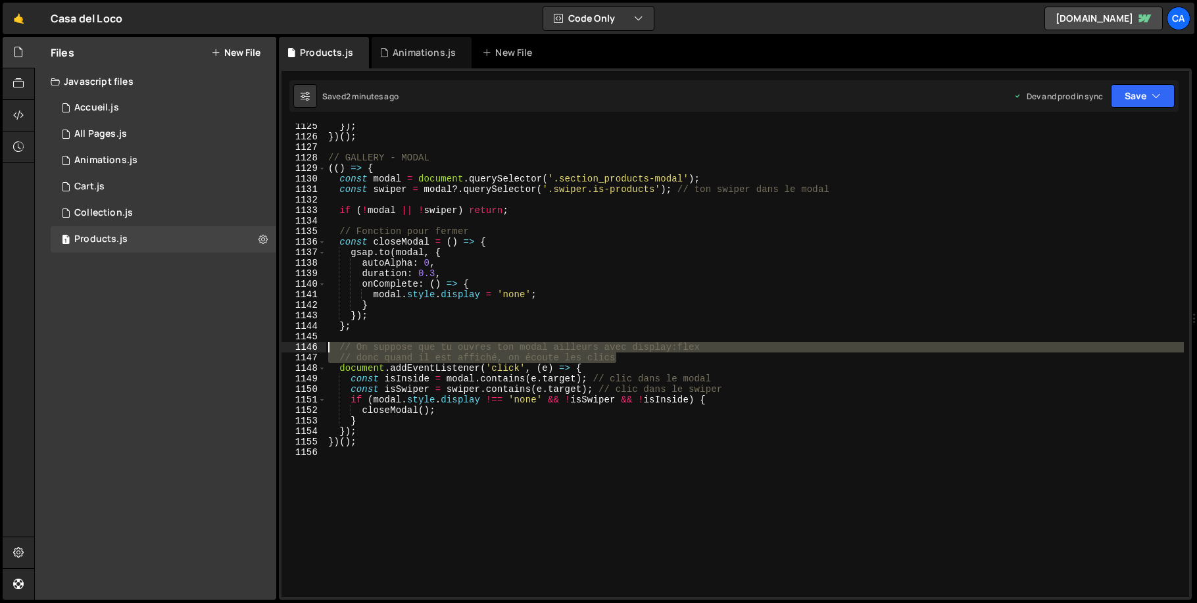
drag, startPoint x: 641, startPoint y: 356, endPoint x: 245, endPoint y: 350, distance: 396.6
click at [245, 350] on div "Files New File Javascript files 1 Accueil.js 0 1 All Pages.js 0 1 Animations.js…" at bounding box center [615, 319] width 1163 height 564
type textarea "// On suppose que tu ouvres ton modal ailleurs avec display:flex // donc quand …"
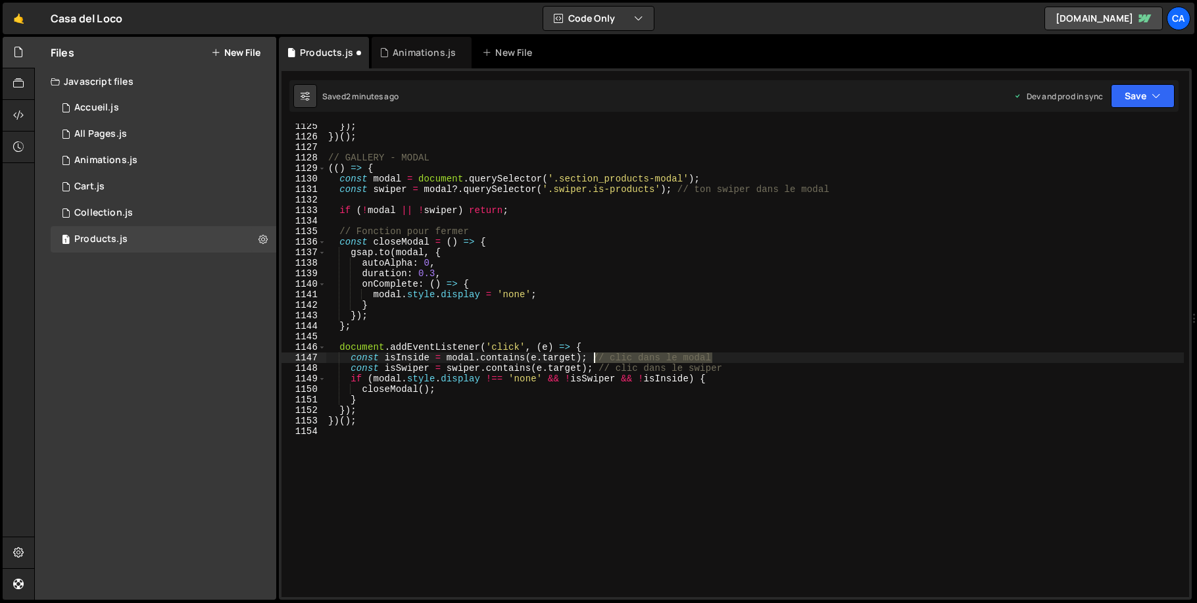
drag, startPoint x: 731, startPoint y: 358, endPoint x: 591, endPoint y: 355, distance: 139.4
click at [591, 355] on div "}) ; }) ( ) ; // GALLERY - MODAL (( ) => { const modal = document . querySelect…" at bounding box center [755, 368] width 858 height 495
drag, startPoint x: 735, startPoint y: 369, endPoint x: 600, endPoint y: 366, distance: 135.5
click at [600, 366] on div "}) ; }) ( ) ; // GALLERY - MODAL (( ) => { const modal = document . querySelect…" at bounding box center [755, 368] width 858 height 495
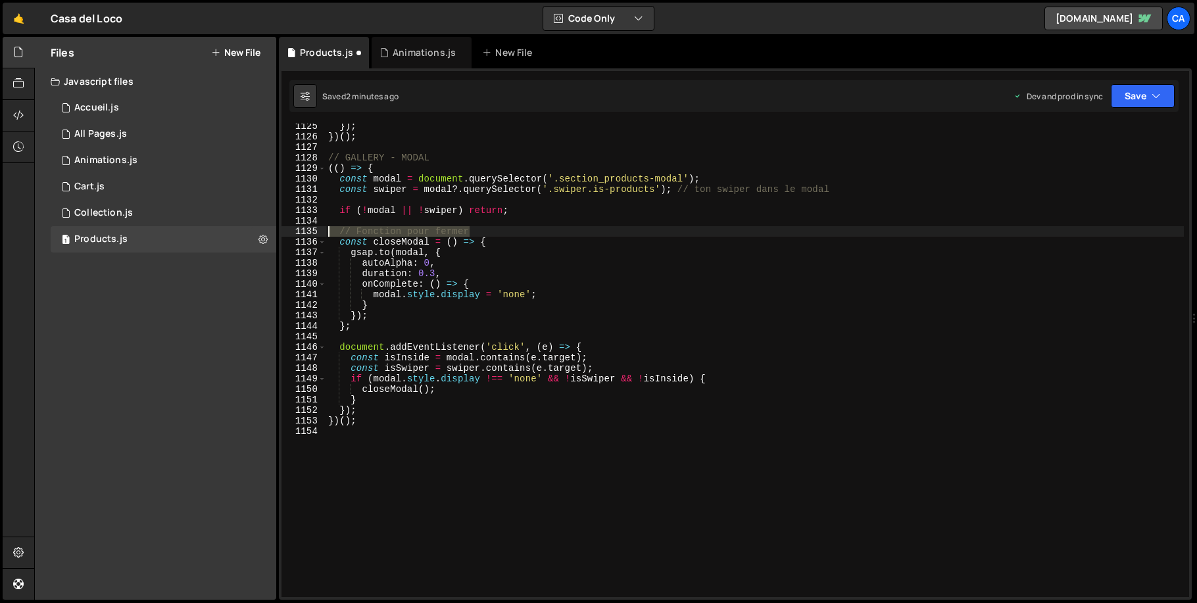
drag, startPoint x: 465, startPoint y: 230, endPoint x: 285, endPoint y: 233, distance: 180.2
click at [285, 233] on div "const isSwiper = swiper.contains([DOMAIN_NAME]); 1125 1126 1127 1128 1129 1130 …" at bounding box center [735, 360] width 908 height 473
type textarea "// Fonction pour fermer"
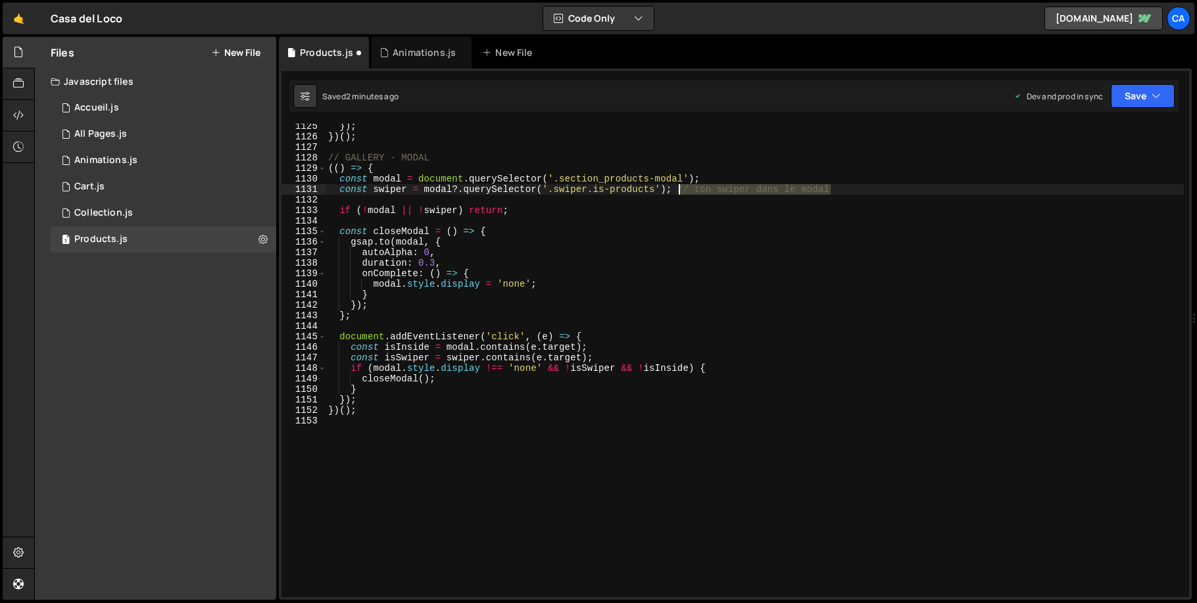
drag, startPoint x: 819, startPoint y: 187, endPoint x: 677, endPoint y: 185, distance: 142.1
click at [677, 185] on div "}) ; }) ( ) ; // GALLERY - MODAL (( ) => { const modal = document . querySelect…" at bounding box center [755, 368] width 858 height 495
click at [1144, 100] on button "Save" at bounding box center [1143, 96] width 64 height 24
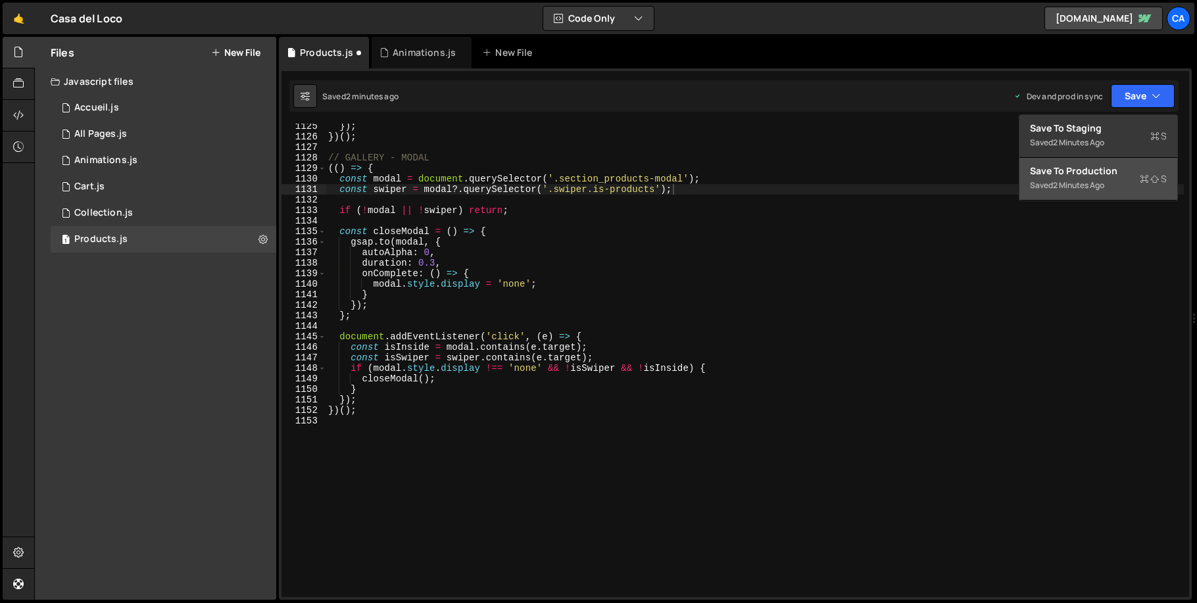
click at [1051, 197] on button "Save to Production S Saved 2 minutes ago" at bounding box center [1098, 179] width 158 height 43
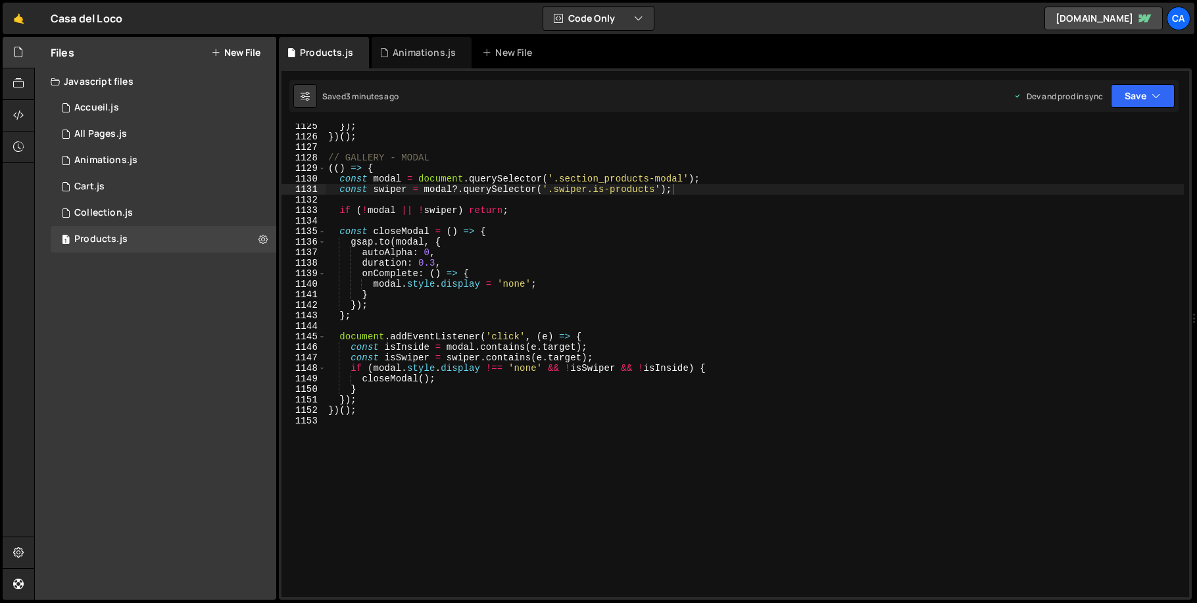
click at [596, 181] on div "}) ; }) ( ) ; // GALLERY - MODAL (( ) => { const modal = document . querySelect…" at bounding box center [755, 368] width 858 height 495
click at [577, 182] on div "}) ; }) ( ) ; // GALLERY - MODAL (( ) => { const modal = document . querySelect…" at bounding box center [755, 368] width 858 height 495
drag, startPoint x: 577, startPoint y: 182, endPoint x: 666, endPoint y: 181, distance: 88.8
click at [666, 181] on div "}) ; }) ( ) ; // GALLERY - MODAL (( ) => { const modal = document . querySelect…" at bounding box center [755, 368] width 858 height 495
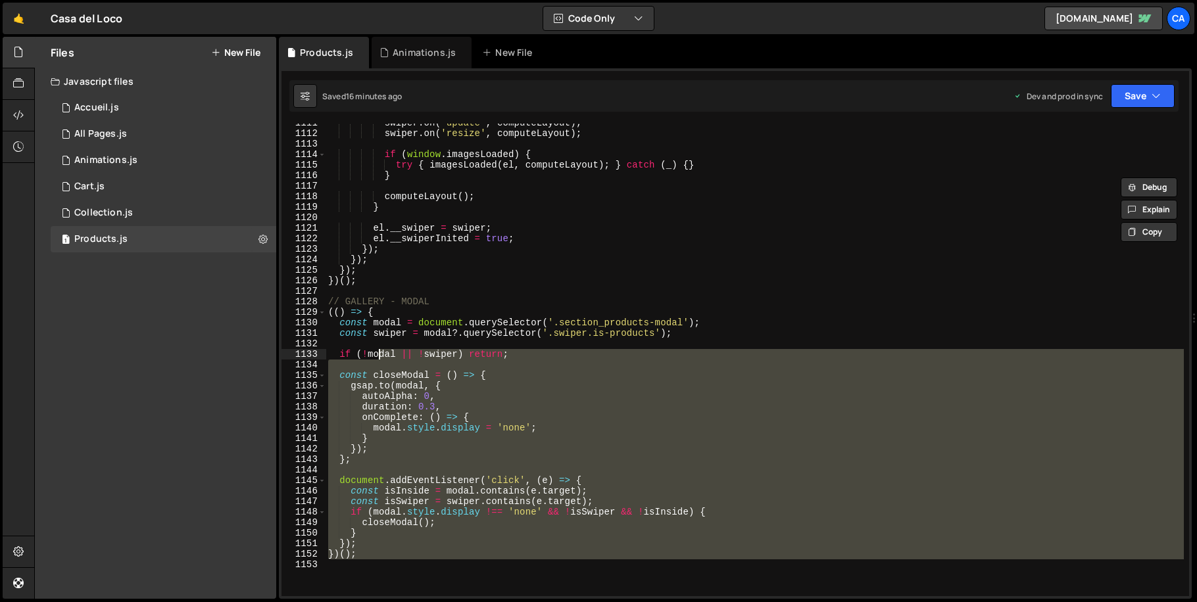
scroll to position [11611, 0]
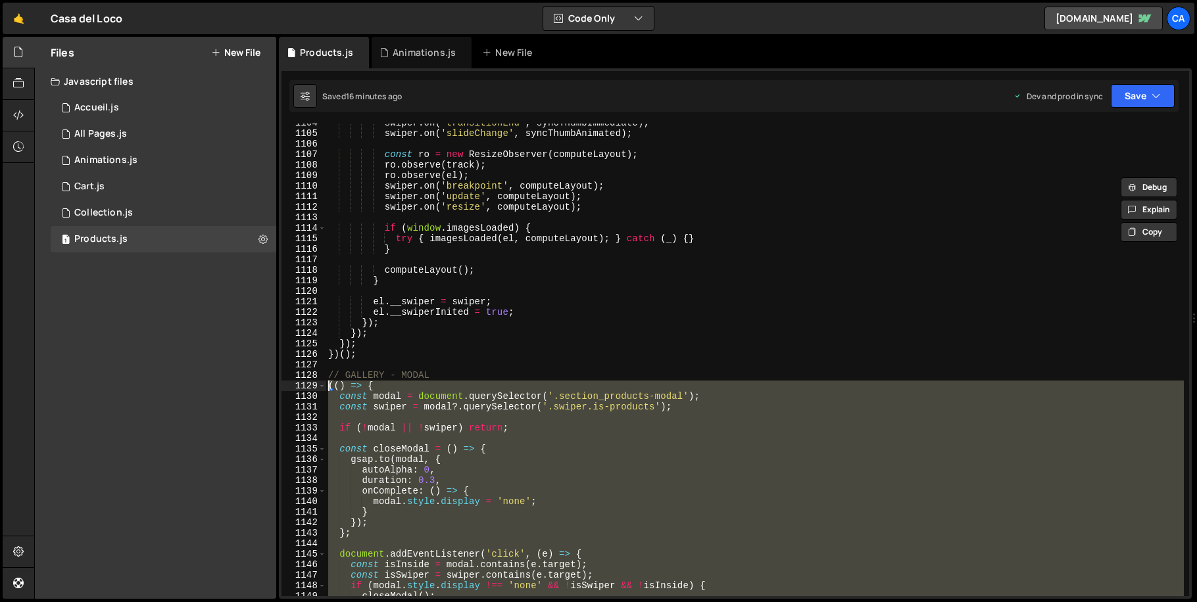
drag, startPoint x: 391, startPoint y: 381, endPoint x: 297, endPoint y: 384, distance: 93.4
click at [297, 384] on div "const modal = document.querySelector('.section_products-modal'); 1104 1105 1106…" at bounding box center [735, 360] width 908 height 473
type textarea "(() => { const modal = document.querySelector('.section_products-modal');"
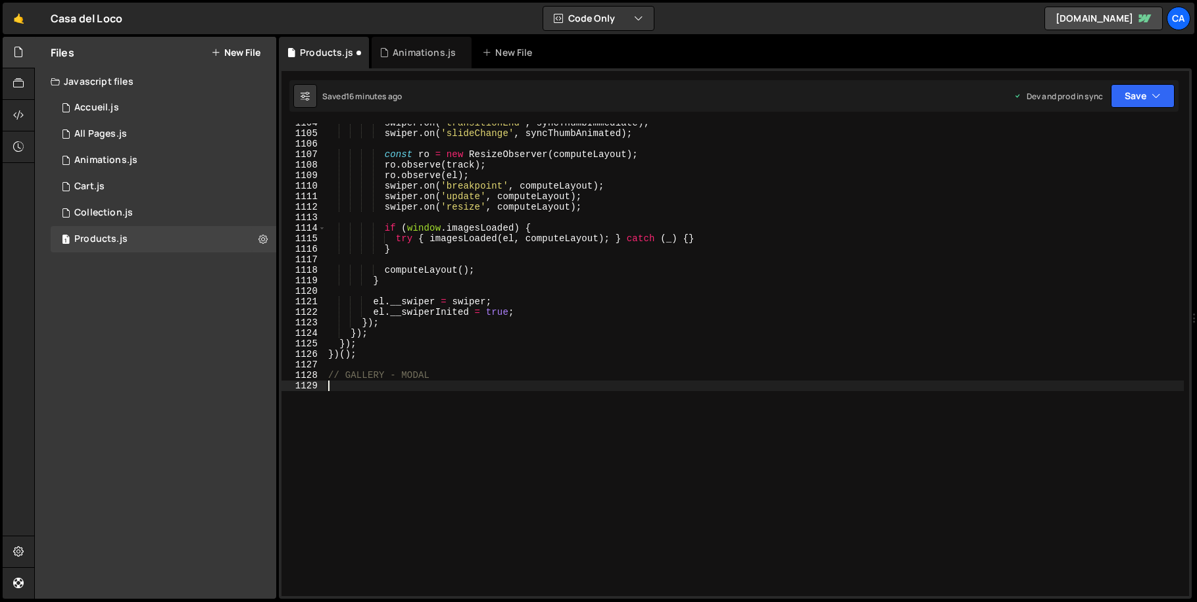
type textarea "// GALLERY - MODAL"
click at [1137, 92] on button "Save" at bounding box center [1143, 96] width 64 height 24
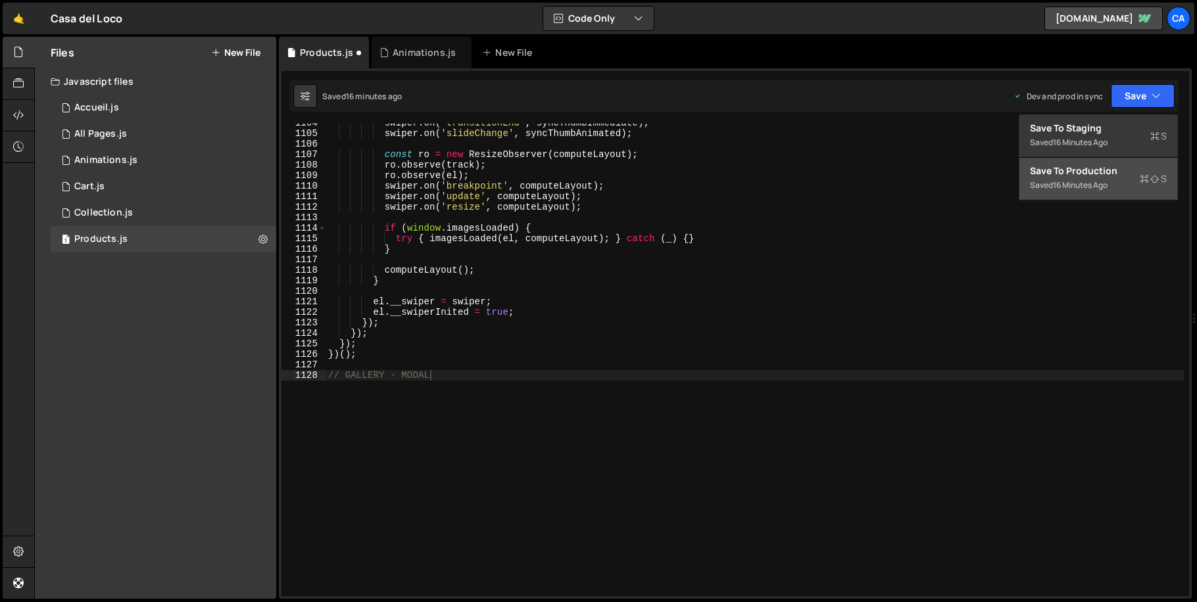
click at [1115, 170] on div "Save to Production S" at bounding box center [1098, 170] width 137 height 13
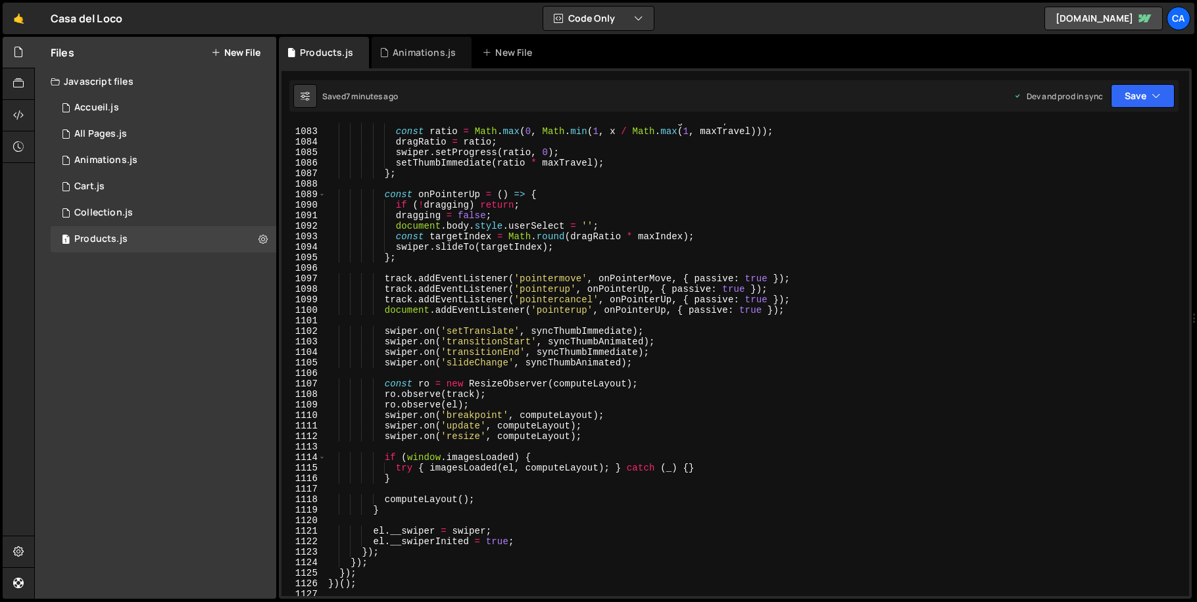
scroll to position [11638, 0]
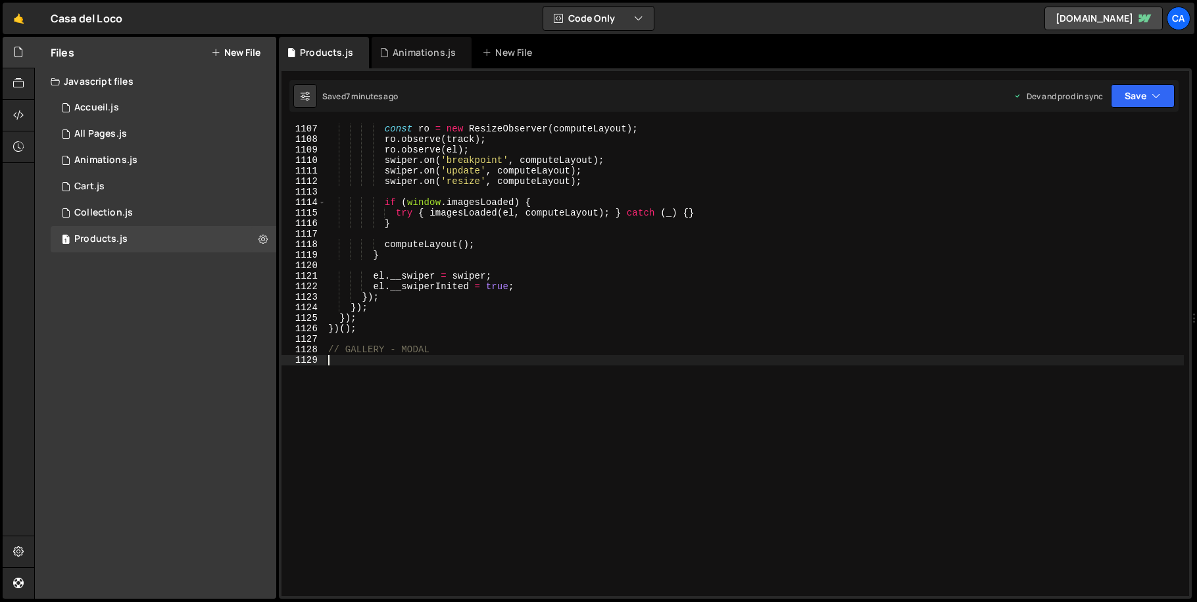
click at [420, 376] on div "const ro = new ResizeObserver ( computeLayout ) ; ro . observe ( track ) ; ro .…" at bounding box center [755, 371] width 858 height 494
paste textarea "})();"
type textarea "})();"
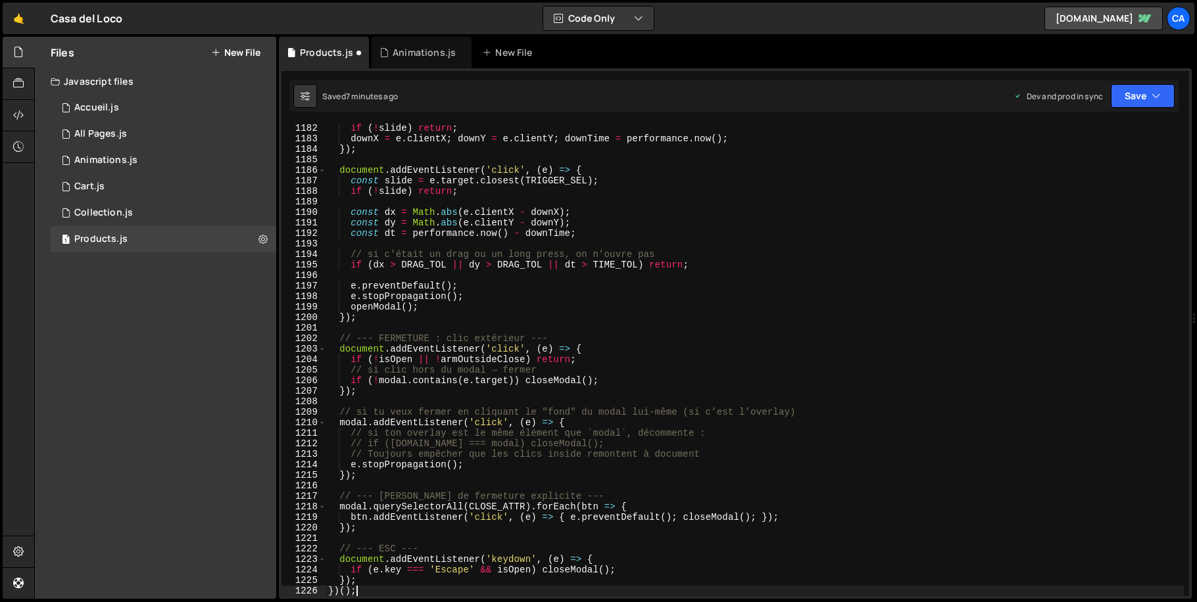
scroll to position [12427, 0]
click at [1150, 87] on button "Save" at bounding box center [1143, 96] width 64 height 24
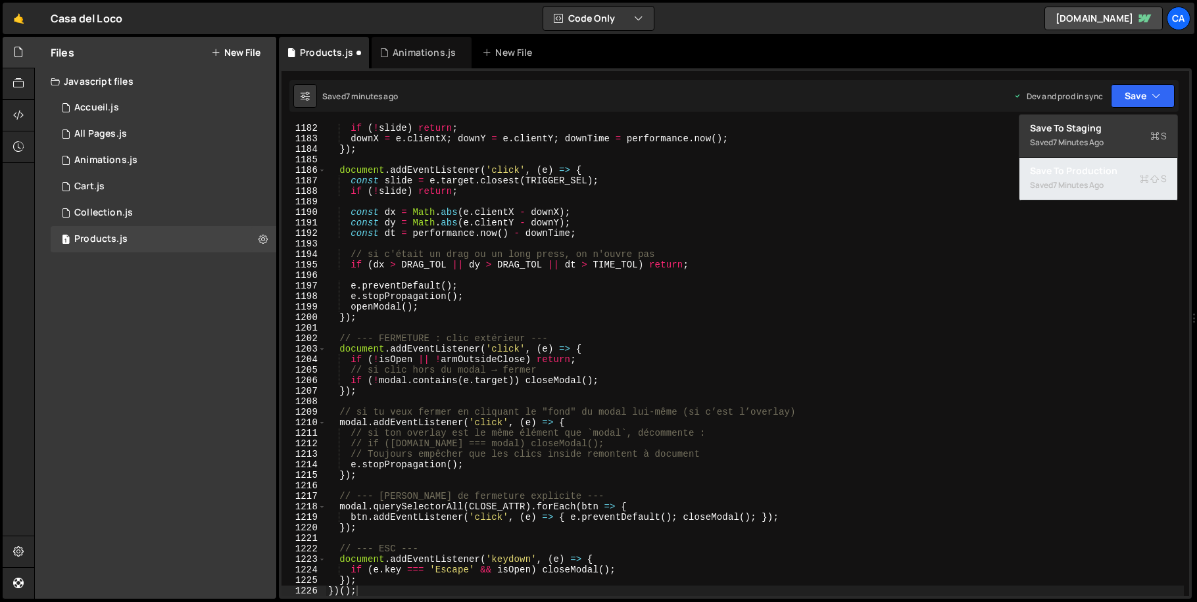
click at [1081, 189] on div "7 minutes ago" at bounding box center [1078, 185] width 51 height 11
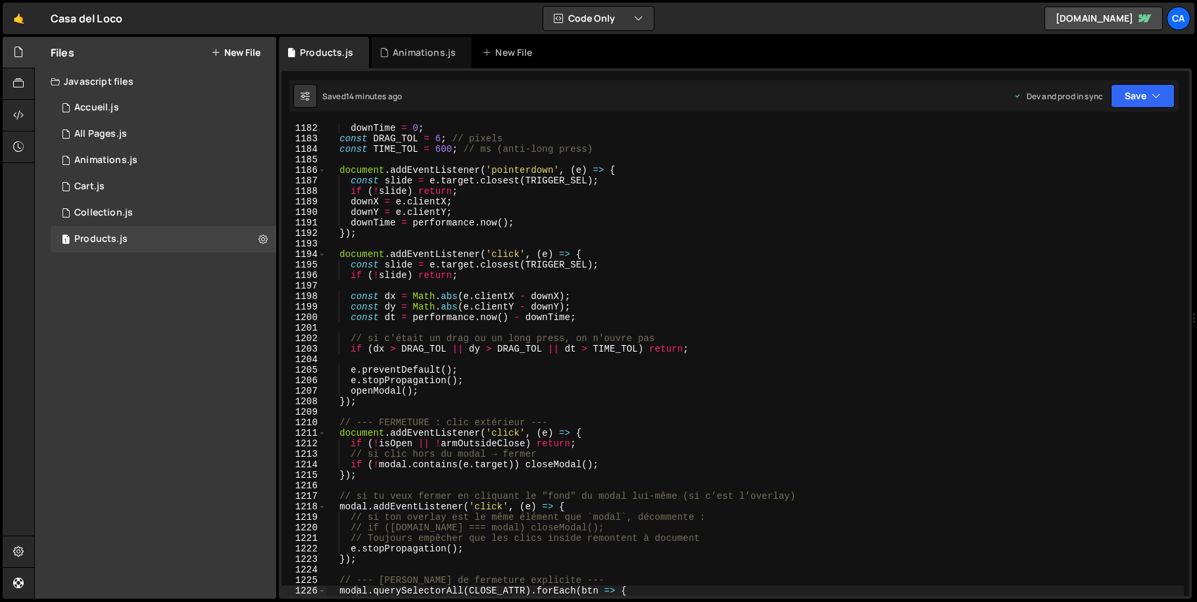
scroll to position [12764, 0]
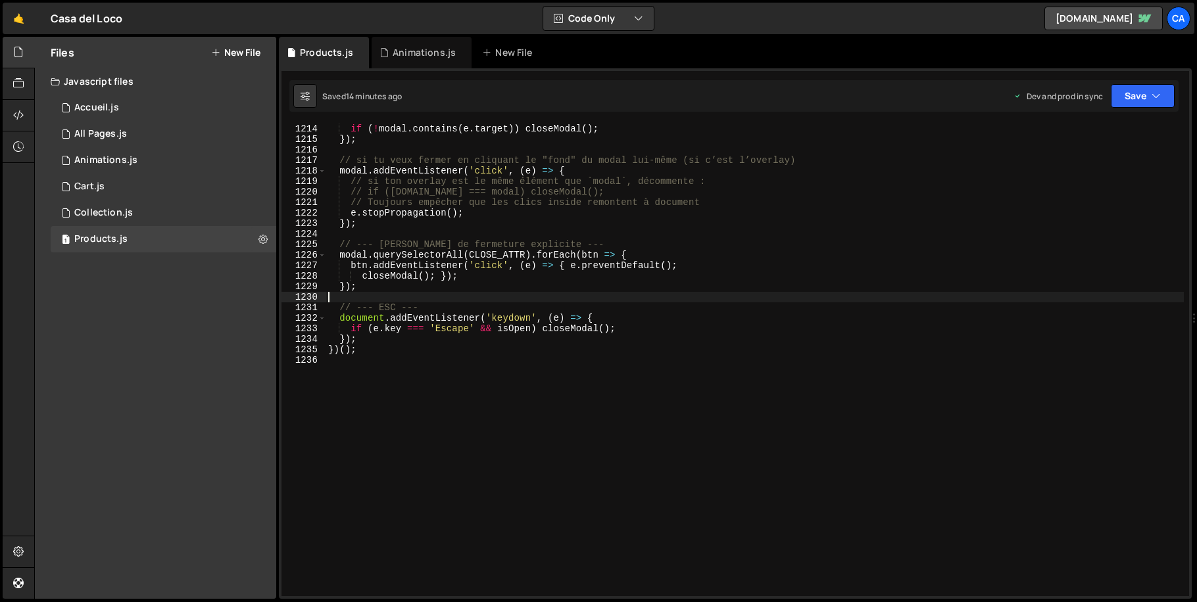
click at [445, 301] on div "if ( ! modal . contains ( e . target )) closeModal ( ) ; }) ; // si tu veux fer…" at bounding box center [755, 371] width 858 height 494
drag, startPoint x: 438, startPoint y: 305, endPoint x: 269, endPoint y: 310, distance: 169.1
click at [269, 310] on div "Files New File Javascript files 1 Accueil.js 0 1 All Pages.js 0 1 Animations.js…" at bounding box center [615, 318] width 1163 height 563
type textarea "// --- ESC ---"
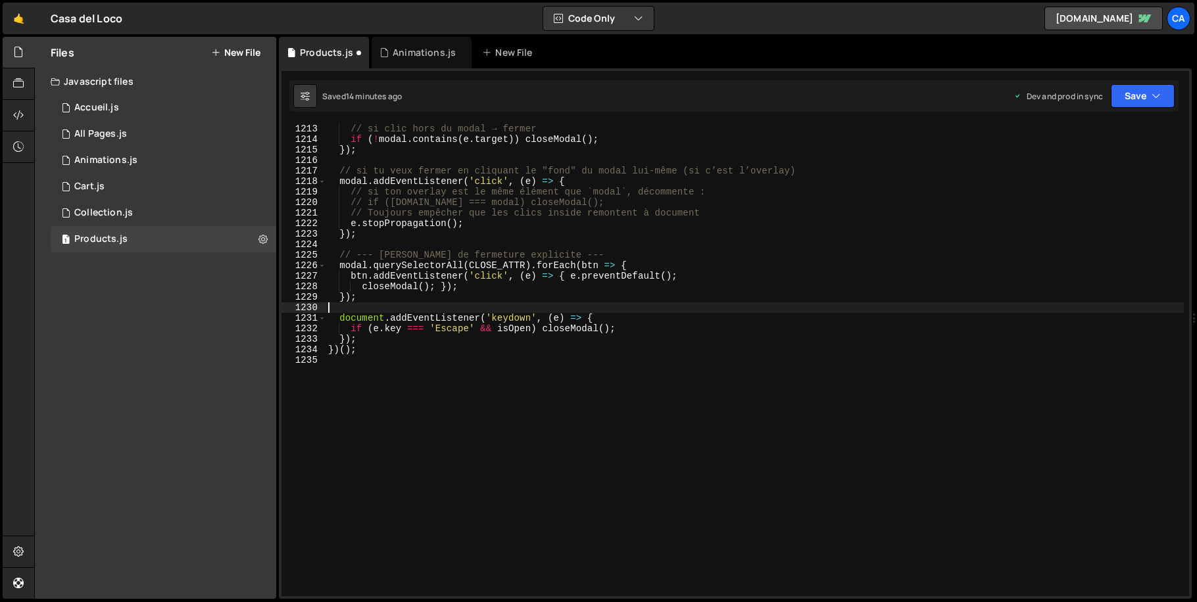
scroll to position [12753, 0]
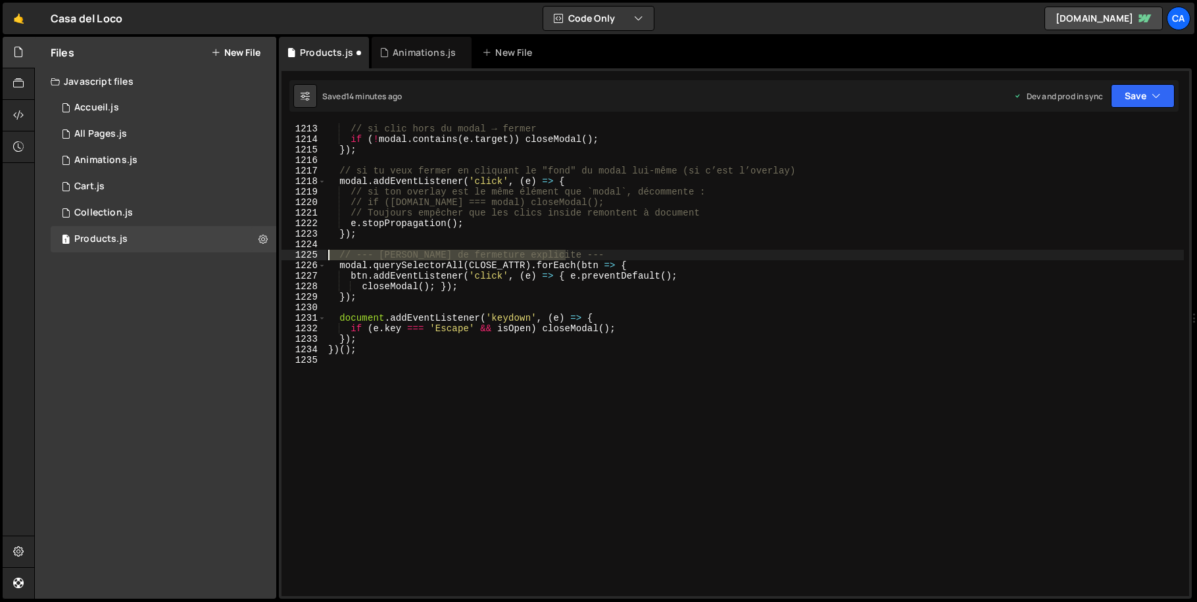
drag, startPoint x: 518, startPoint y: 253, endPoint x: 285, endPoint y: 253, distance: 233.5
click at [285, 253] on div "1213 1214 1215 1216 1217 1218 1219 1220 1221 1222 1223 1224 1225 1226 1227 1228…" at bounding box center [735, 360] width 908 height 473
type textarea "// --- [PERSON_NAME] de fermeture explicite ---"
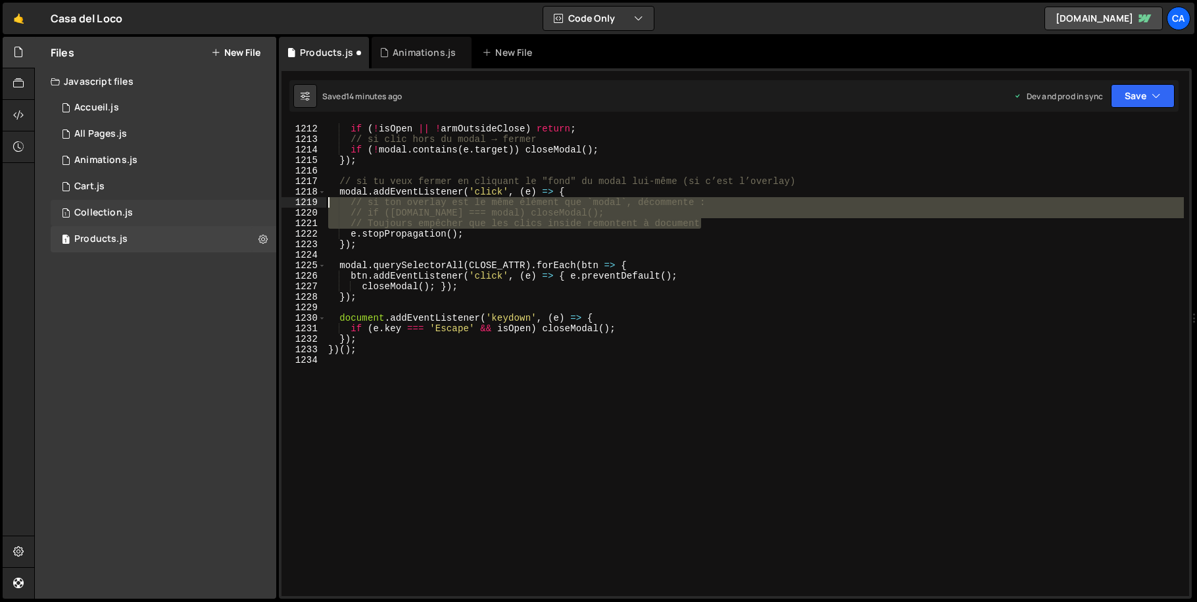
drag, startPoint x: 719, startPoint y: 223, endPoint x: 275, endPoint y: 204, distance: 445.0
click at [275, 204] on div "Files New File Javascript files 1 Accueil.js 0 1 All Pages.js 0 1 Animations.js…" at bounding box center [615, 318] width 1163 height 563
type textarea "// si ton overlay est le même élément que `modal`, décommente : // if ([DOMAIN_…"
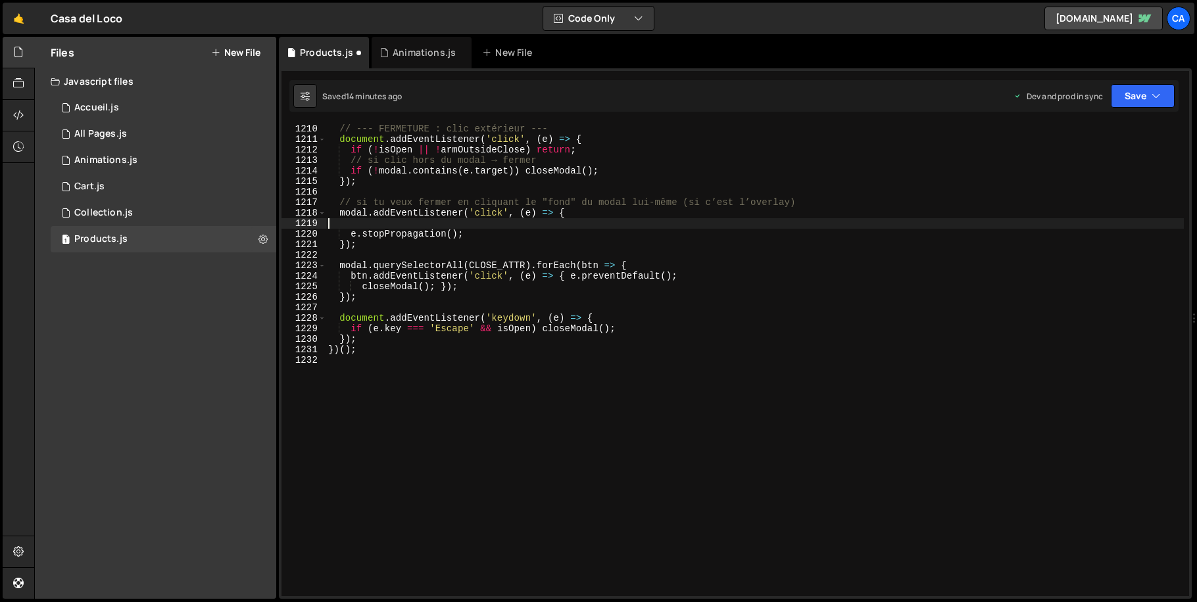
scroll to position [12711, 0]
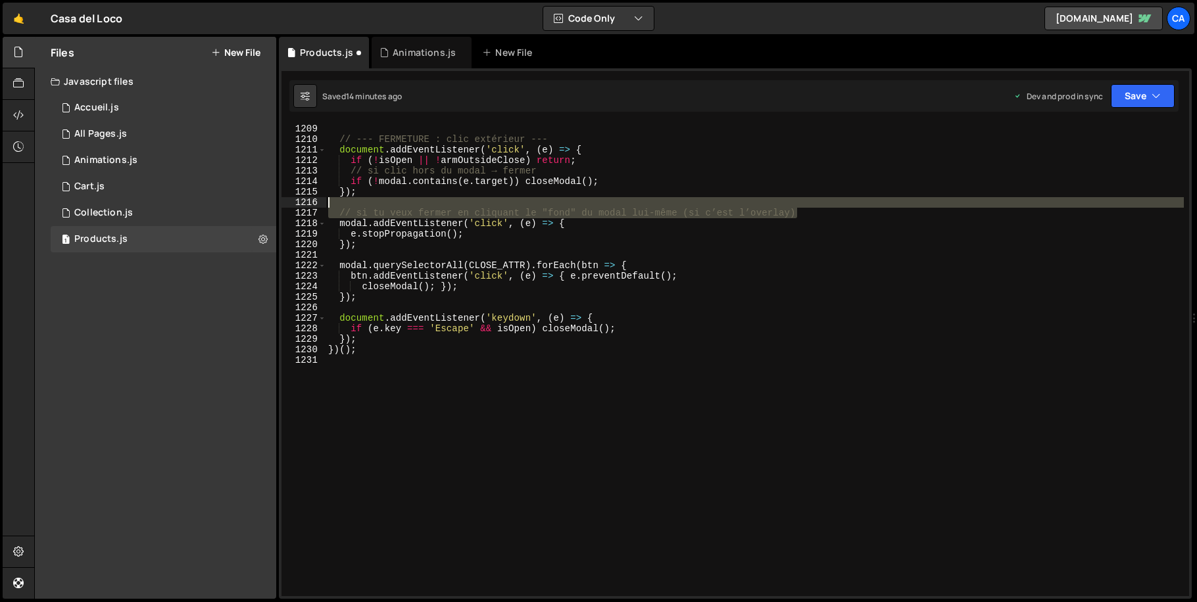
drag, startPoint x: 808, startPoint y: 211, endPoint x: 423, endPoint y: 206, distance: 384.7
click at [423, 206] on div "// --- FERMETURE : clic extérieur --- document . addEventListener ( 'click' , (…" at bounding box center [755, 371] width 858 height 494
type textarea "// si tu veux fermer en cliquant le "fond" du modal lui-même (si c’est l’overla…"
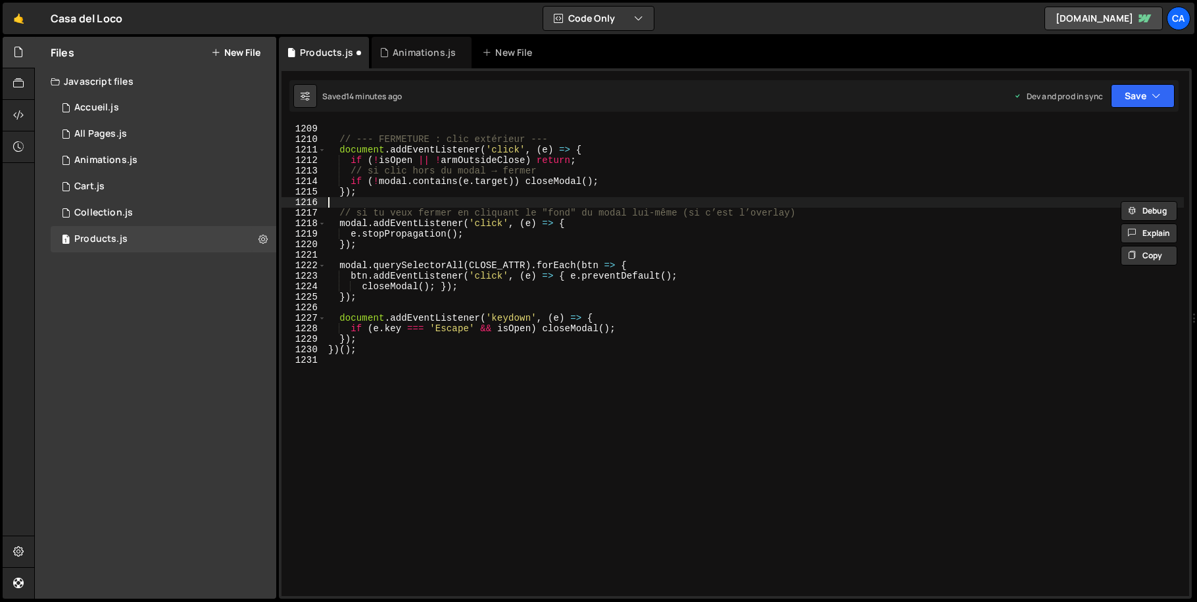
click at [550, 206] on div "// --- FERMETURE : clic extérieur --- document . addEventListener ( 'click' , (…" at bounding box center [755, 371] width 858 height 494
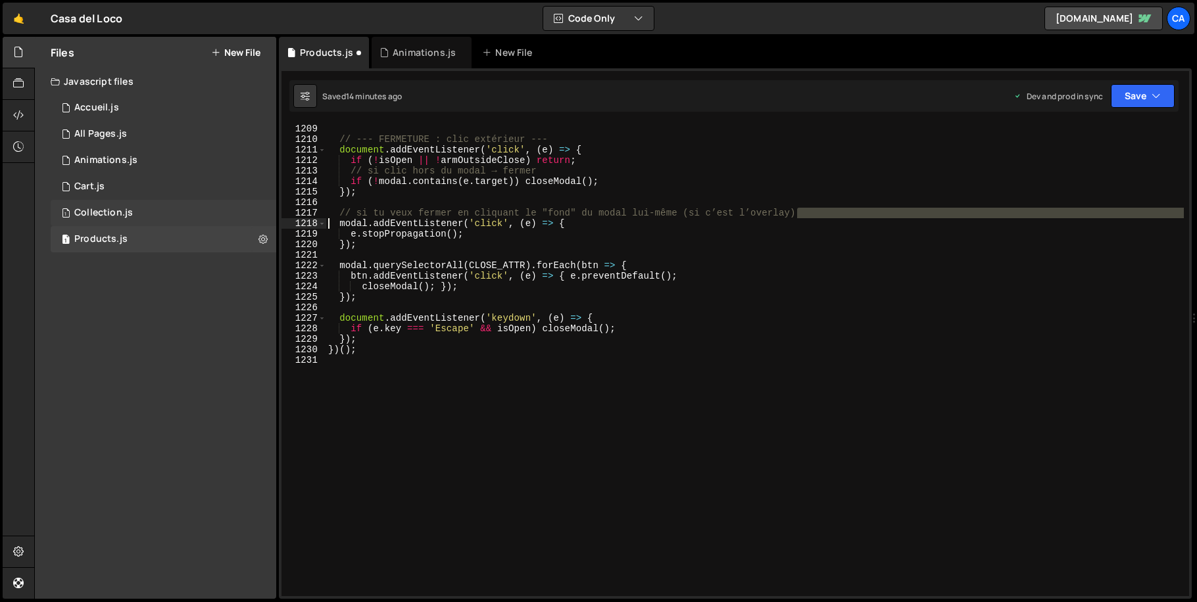
drag, startPoint x: 702, startPoint y: 213, endPoint x: 251, endPoint y: 220, distance: 451.8
click at [251, 220] on div "Files New File Javascript files 1 Accueil.js 0 1 All Pages.js 0 1 Animations.js…" at bounding box center [615, 318] width 1163 height 563
click at [708, 210] on div "// --- FERMETURE : clic extérieur --- document . addEventListener ( 'click' , (…" at bounding box center [755, 371] width 858 height 494
type textarea "// si tu veux fermer en cliquant le "fond" du modal lui-même (si c’est l’overla…"
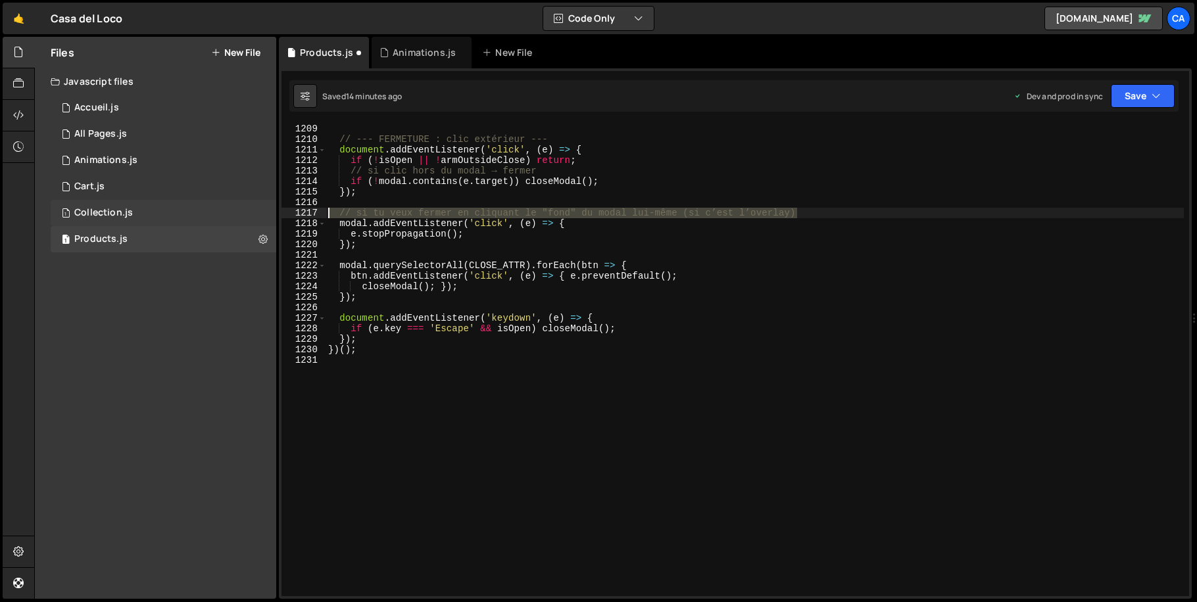
drag, startPoint x: 832, startPoint y: 212, endPoint x: 262, endPoint y: 216, distance: 570.2
click at [262, 216] on div "Files New File Javascript files 1 Accueil.js 0 1 All Pages.js 0 1 Animations.js…" at bounding box center [615, 318] width 1163 height 563
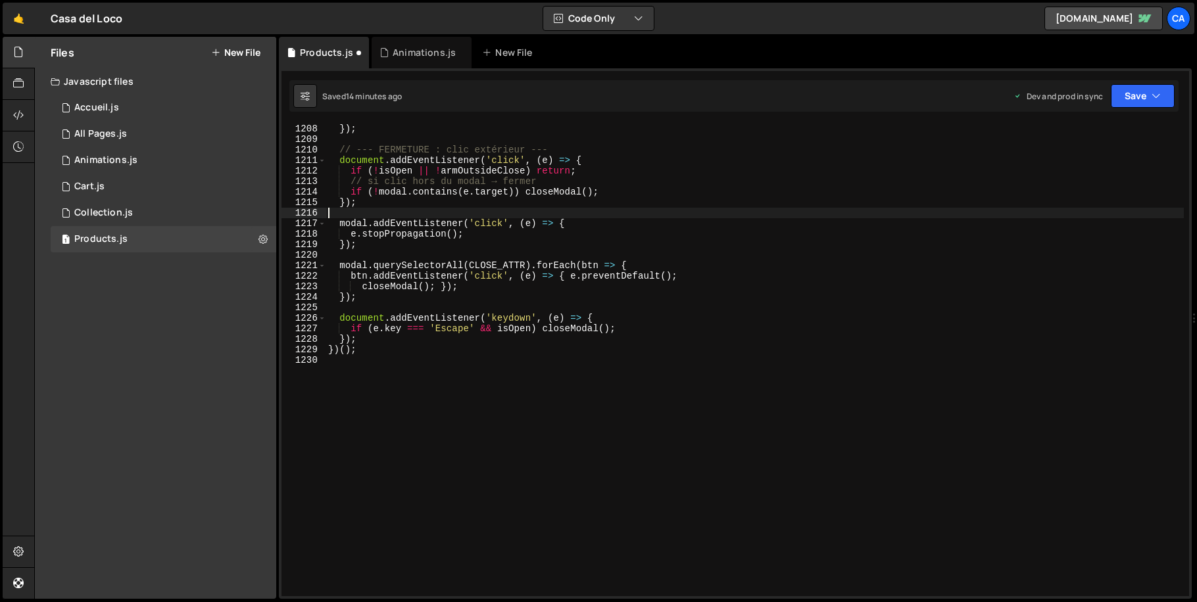
scroll to position [12617, 0]
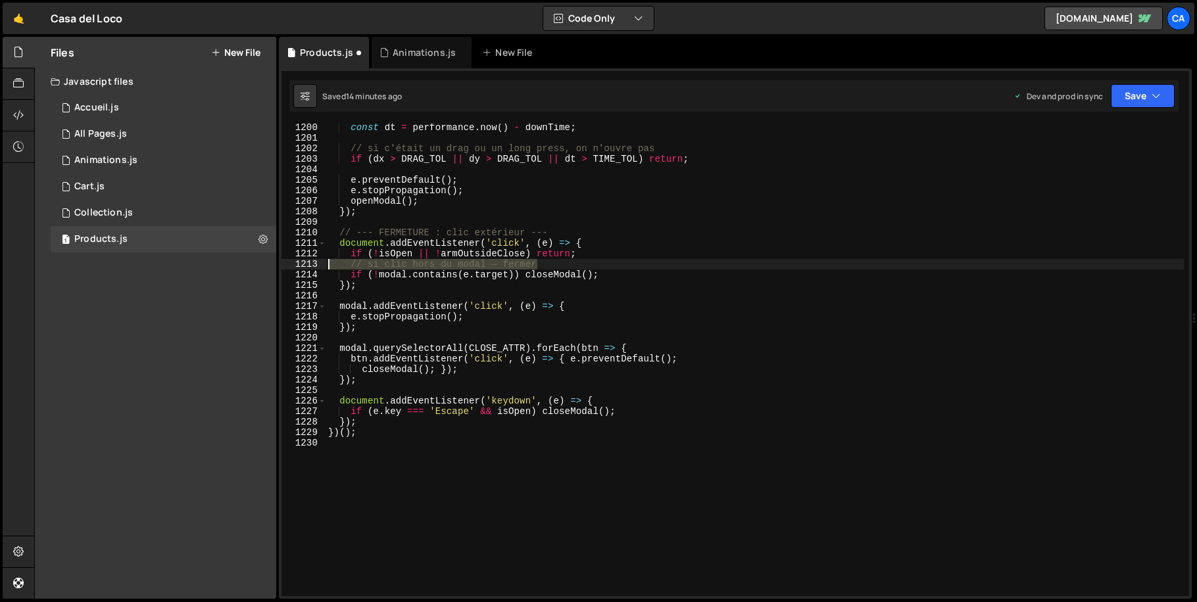
drag, startPoint x: 551, startPoint y: 262, endPoint x: 251, endPoint y: 263, distance: 300.5
click at [251, 263] on div "Files New File Javascript files 1 Accueil.js 0 1 All Pages.js 0 1 Animations.js…" at bounding box center [615, 318] width 1163 height 563
type textarea "// si clic hors du modal → fermer"
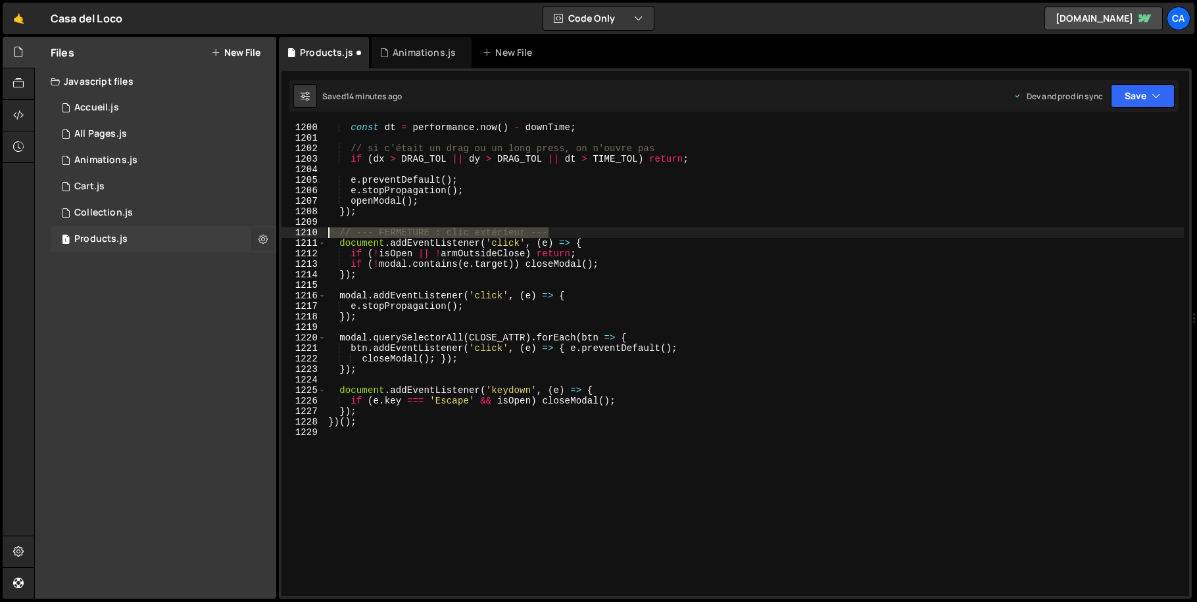
drag, startPoint x: 521, startPoint y: 230, endPoint x: 274, endPoint y: 233, distance: 247.3
click at [274, 233] on div "Files New File Javascript files 1 Accueil.js 0 1 All Pages.js 0 1 Animations.js…" at bounding box center [615, 318] width 1163 height 563
type textarea "// --- FERMETURE : clic extérieur ---"
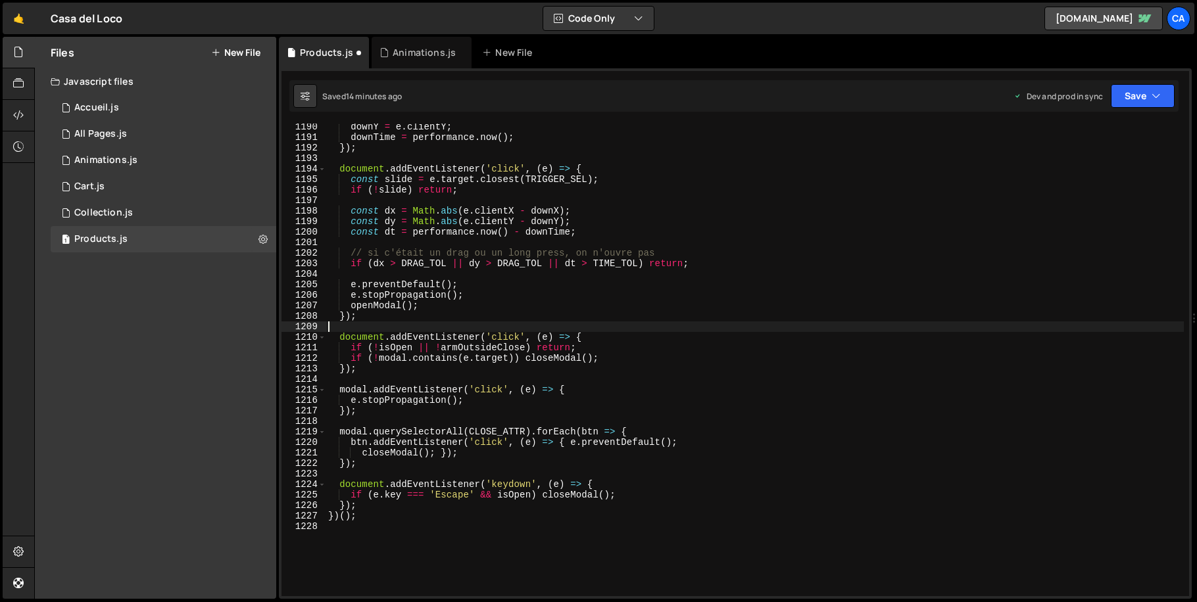
scroll to position [12488, 0]
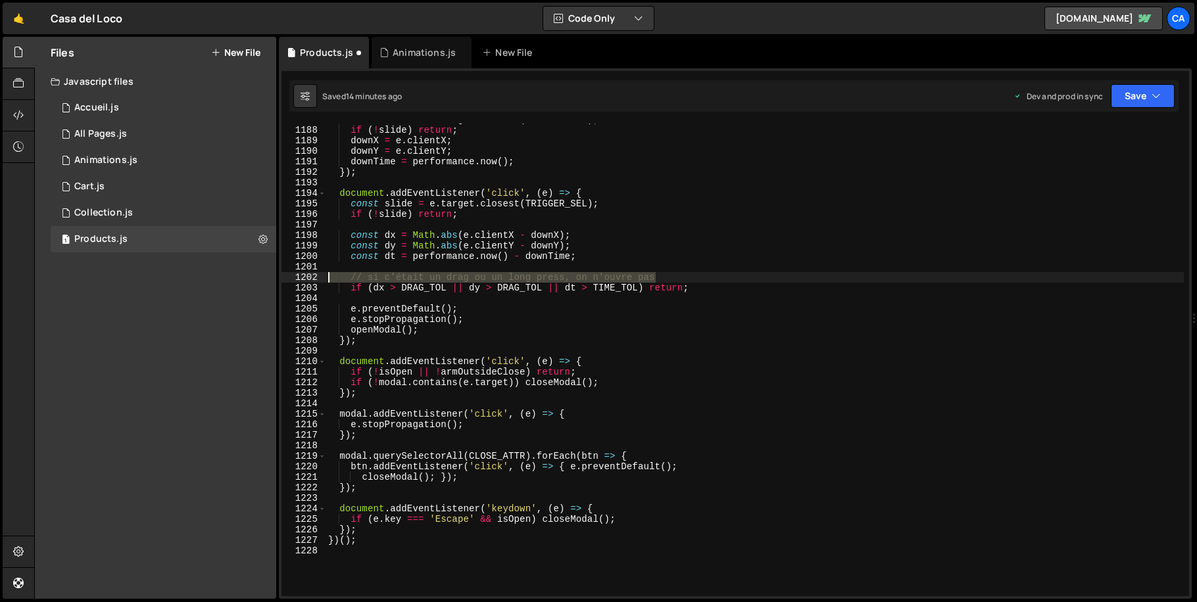
drag, startPoint x: 686, startPoint y: 276, endPoint x: 285, endPoint y: 275, distance: 401.1
click at [285, 275] on div "1187 1188 1189 1190 1191 1192 1193 1194 1195 1196 1197 1198 1199 1200 1201 1202…" at bounding box center [735, 360] width 908 height 473
type textarea "// si c'était un drag ou un long press, on n'ouvre pas"
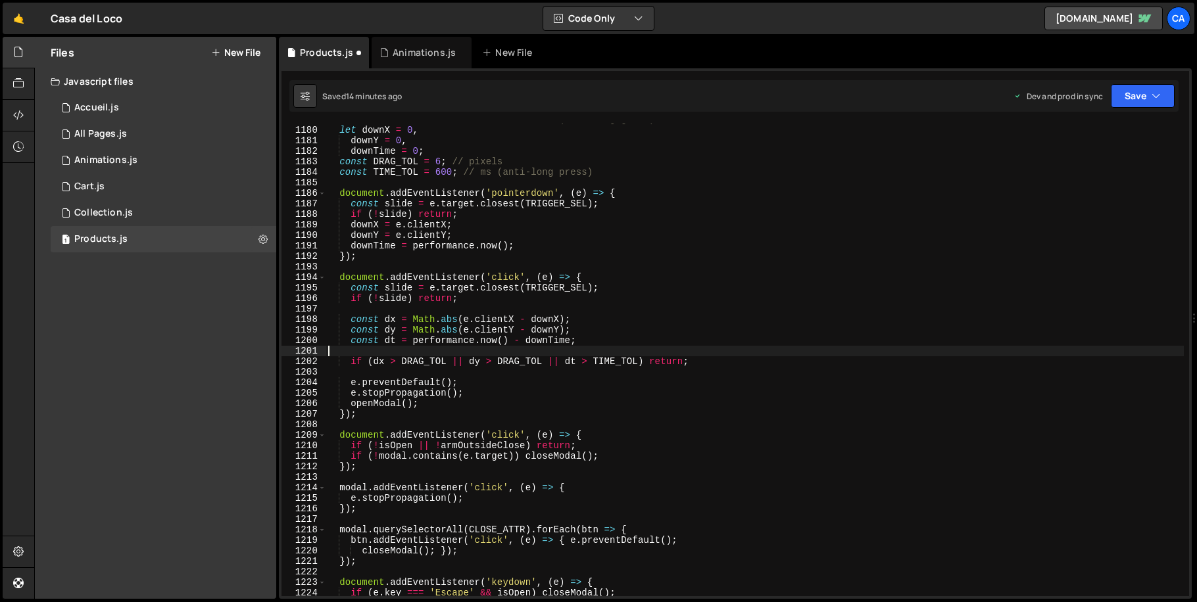
scroll to position [12270, 0]
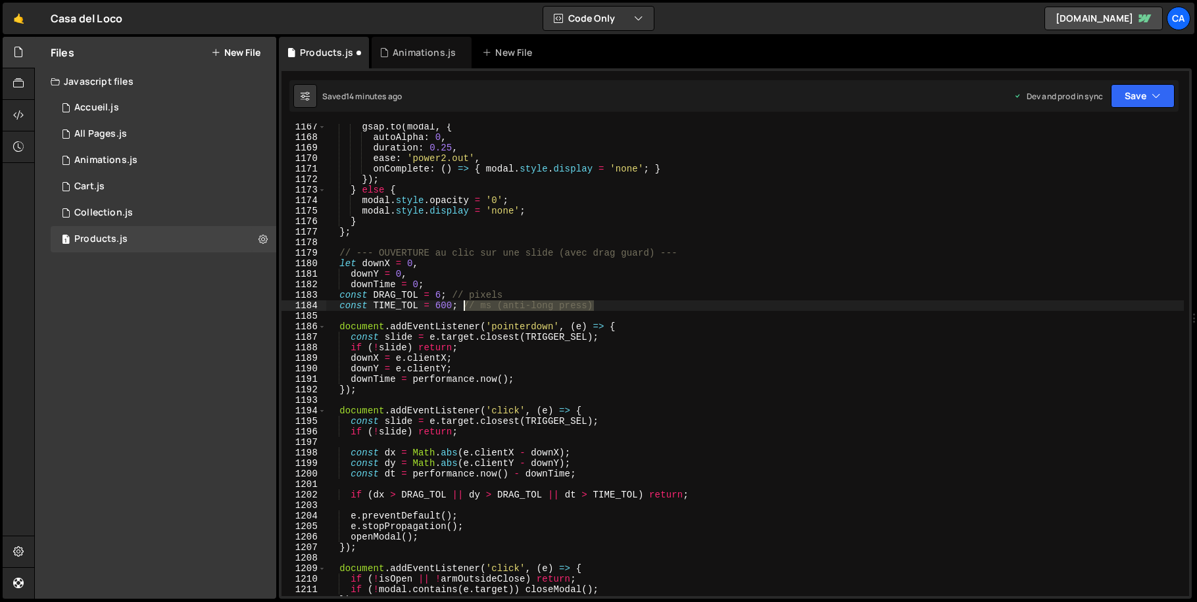
drag, startPoint x: 615, startPoint y: 305, endPoint x: 462, endPoint y: 304, distance: 153.2
click at [462, 304] on div "gsap . to ( modal , { autoAlpha : 0 , duration : 0.25 , ease : 'power2.out' , o…" at bounding box center [755, 369] width 858 height 494
drag, startPoint x: 529, startPoint y: 297, endPoint x: 475, endPoint y: 297, distance: 53.3
click at [454, 297] on div "gsap . to ( modal , { autoAlpha : 0 , duration : 0.25 , ease : 'power2.out' , o…" at bounding box center [755, 369] width 858 height 494
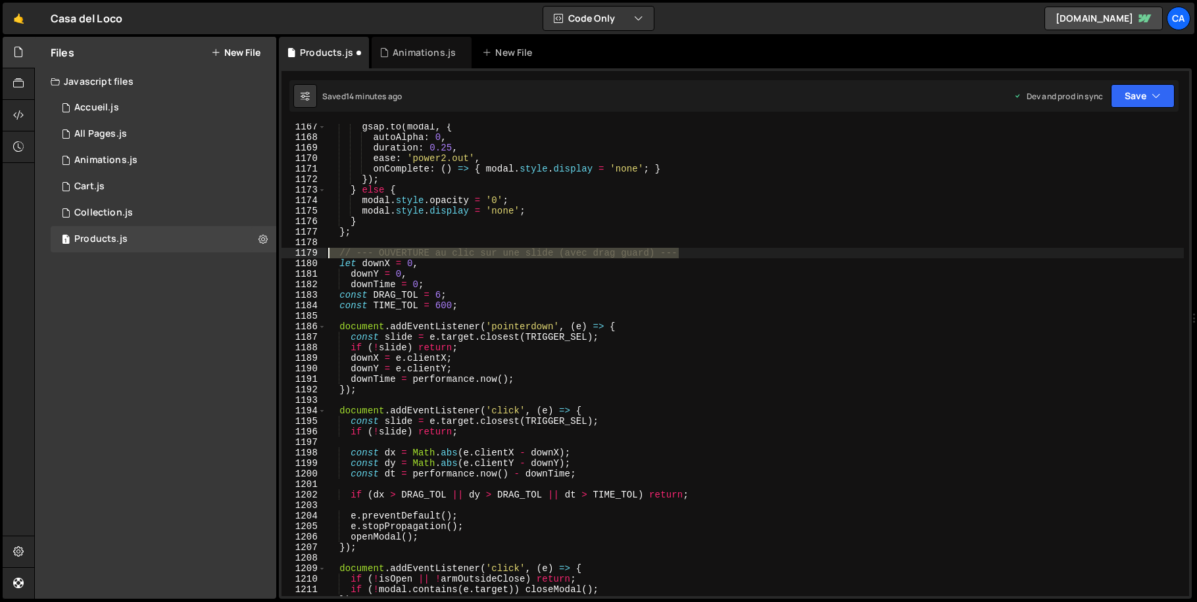
drag, startPoint x: 707, startPoint y: 251, endPoint x: 286, endPoint y: 256, distance: 420.9
click at [286, 256] on div "const DRAG_TOL = 6; 1167 1168 1169 1170 1171 1172 1173 1174 1175 1176 1177 1178…" at bounding box center [735, 360] width 908 height 473
type textarea "// --- OUVERTURE au clic sur une slide (avec drag guard) ---"
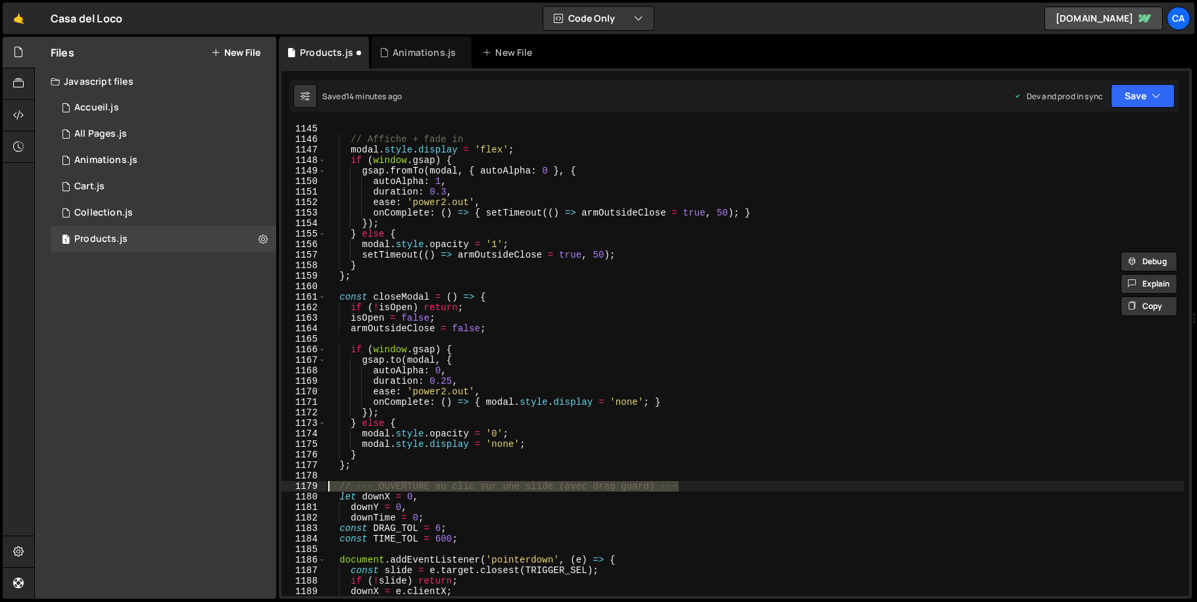
scroll to position [12234, 0]
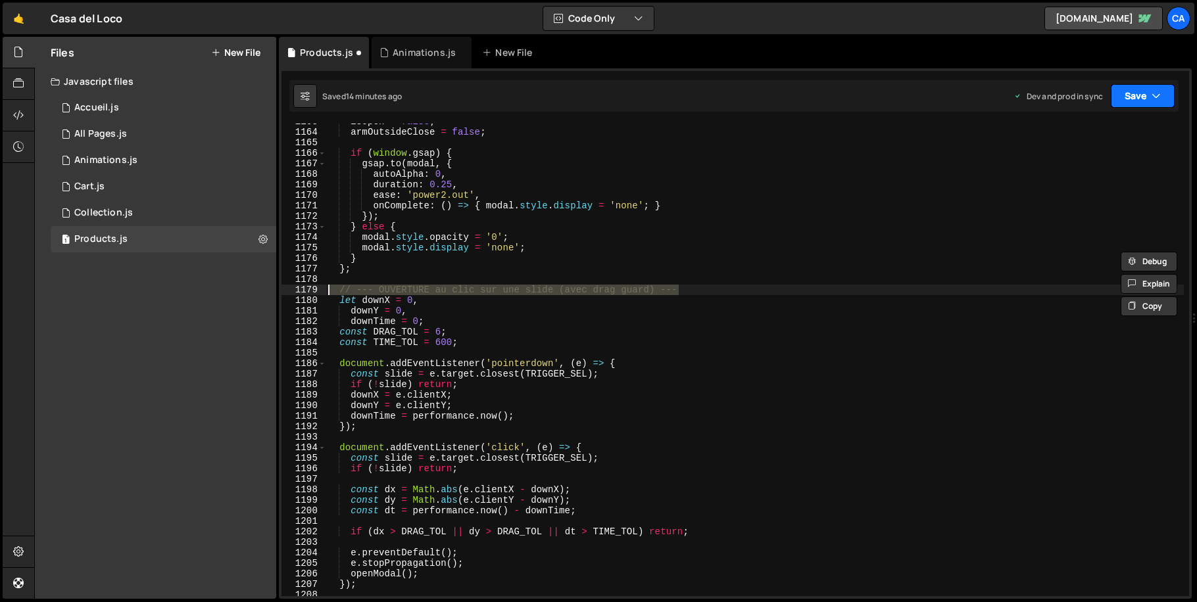
click at [1136, 90] on button "Save" at bounding box center [1143, 96] width 64 height 24
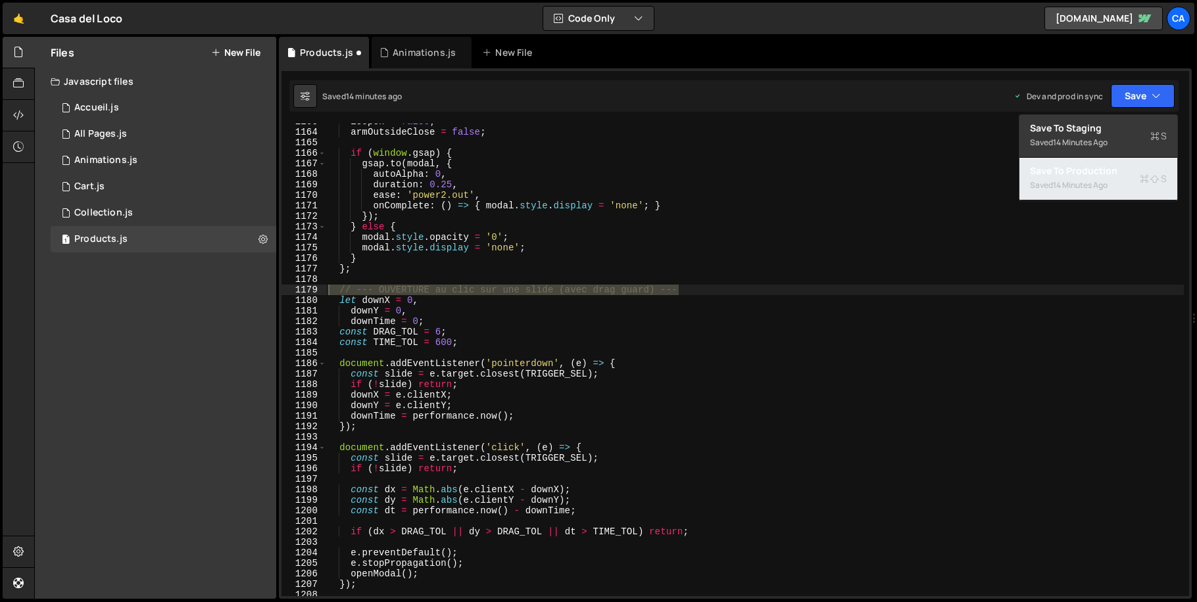
click at [1061, 191] on div "Saved 14 minutes ago" at bounding box center [1098, 186] width 137 height 16
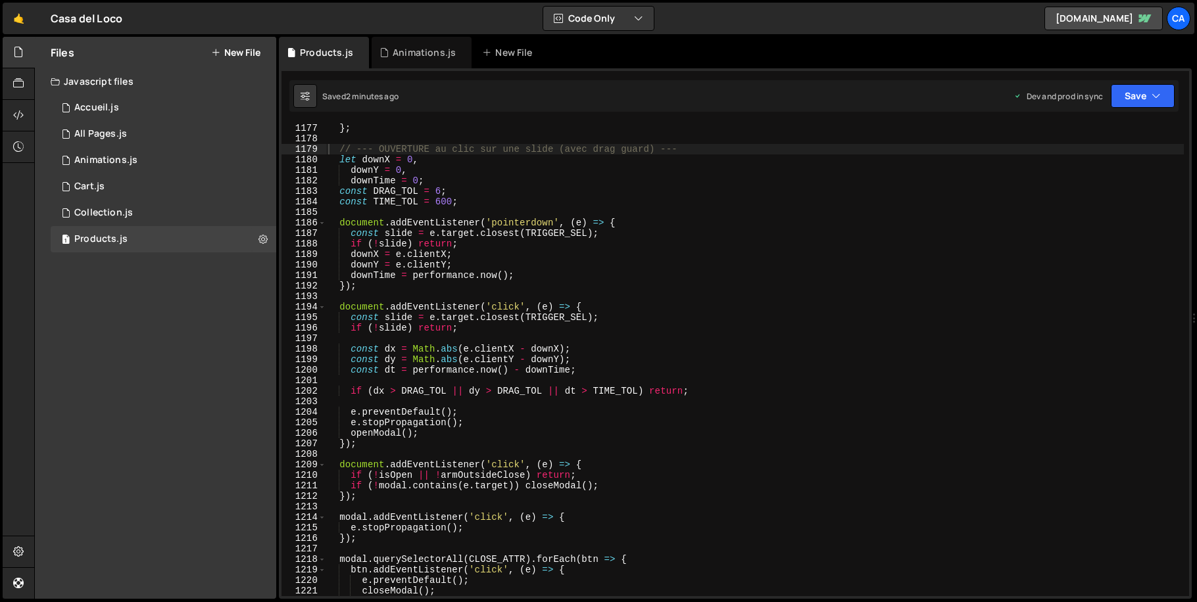
scroll to position [12374, 0]
